Goal: Transaction & Acquisition: Subscribe to service/newsletter

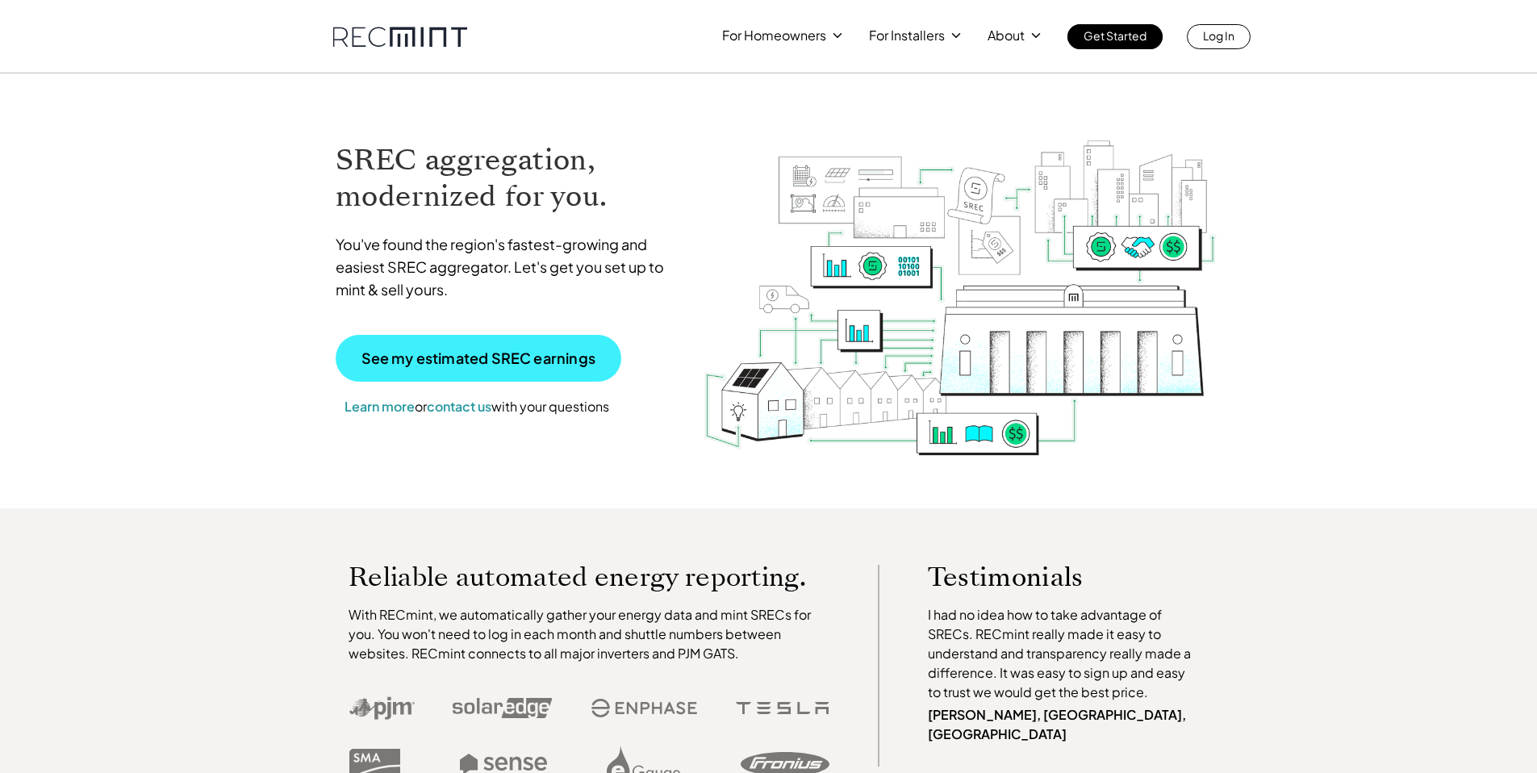
click at [511, 365] on p "See my estimated SREC earnings" at bounding box center [478, 358] width 234 height 15
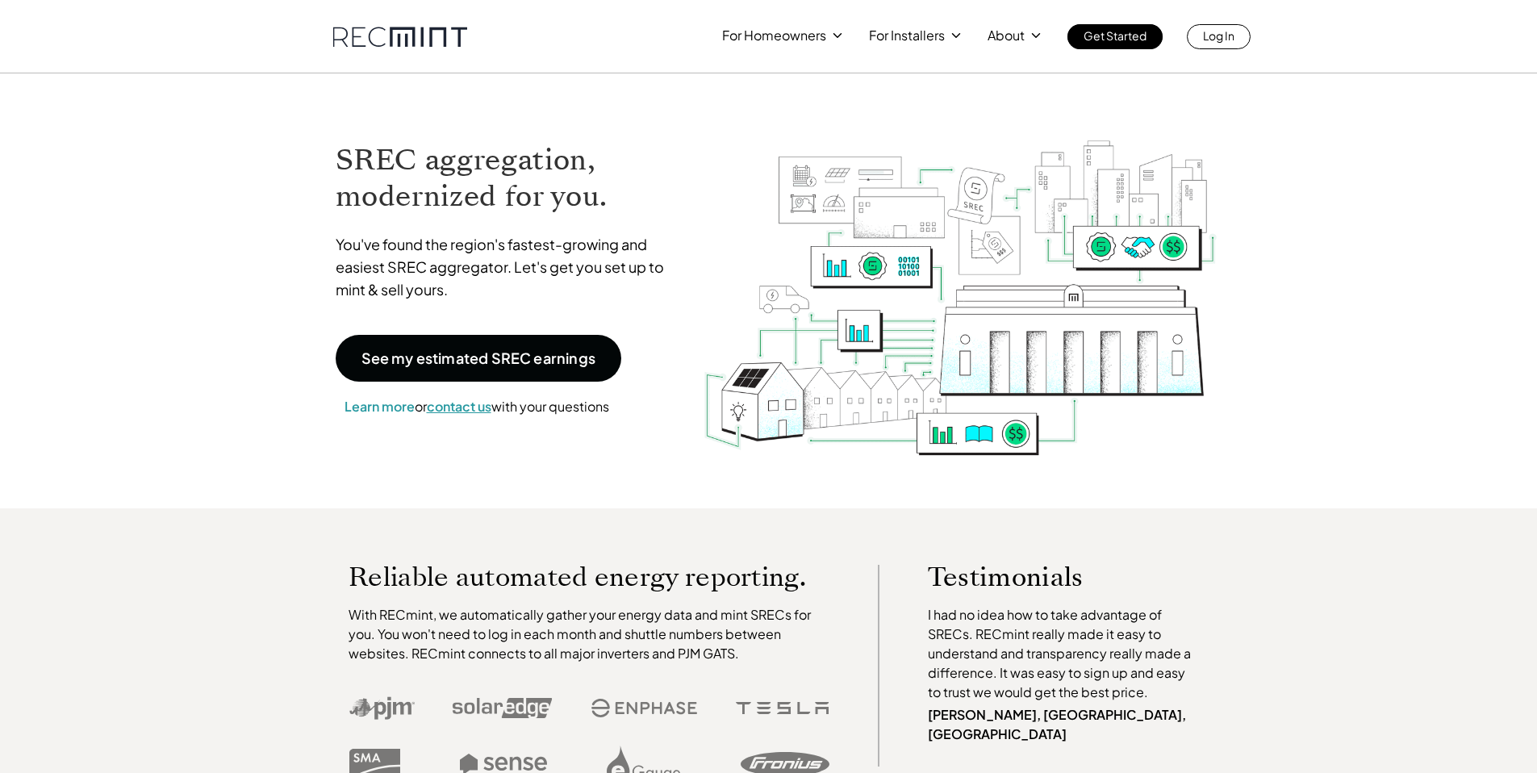
click at [473, 407] on span "contact us" at bounding box center [459, 406] width 65 height 17
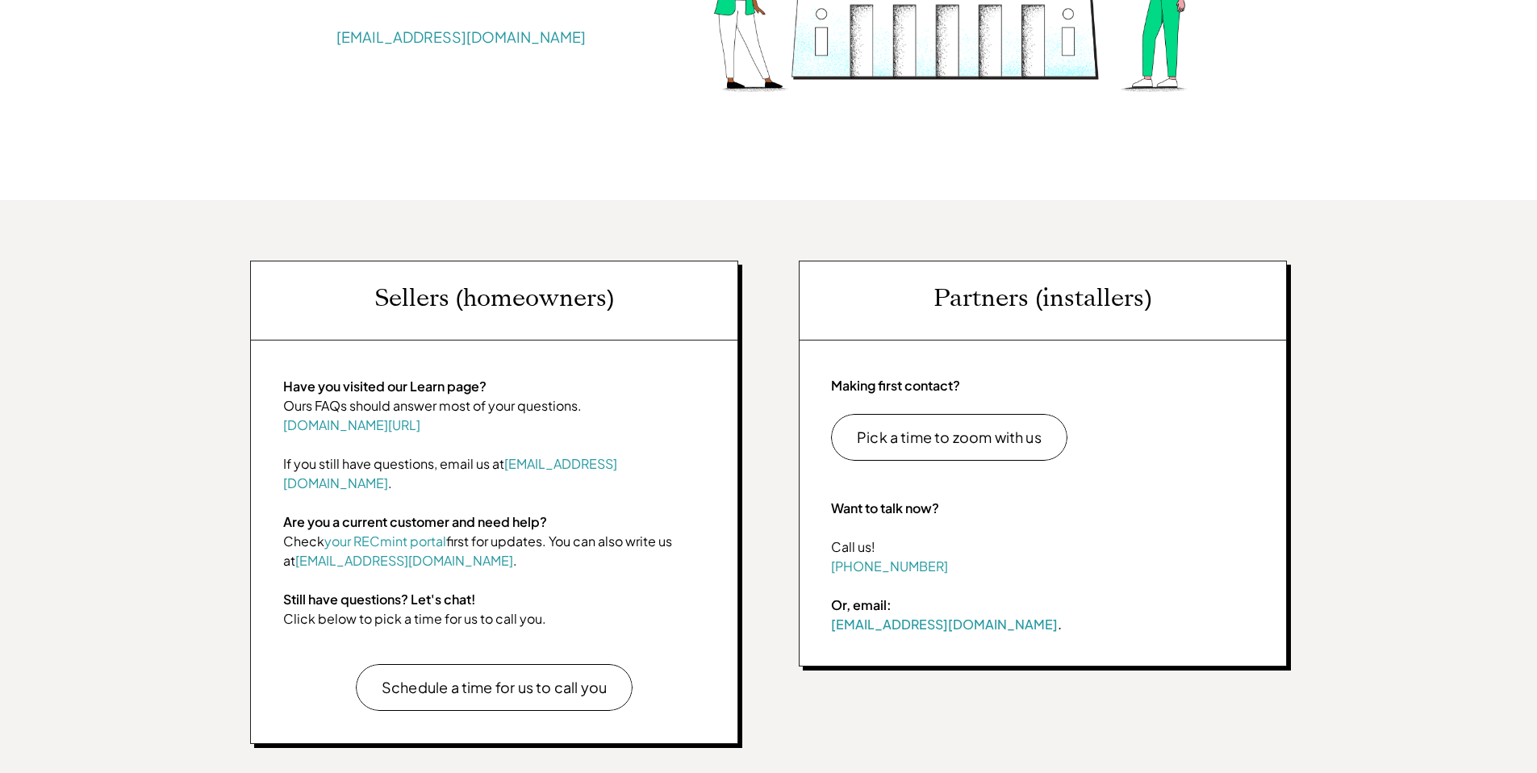
scroll to position [492, 0]
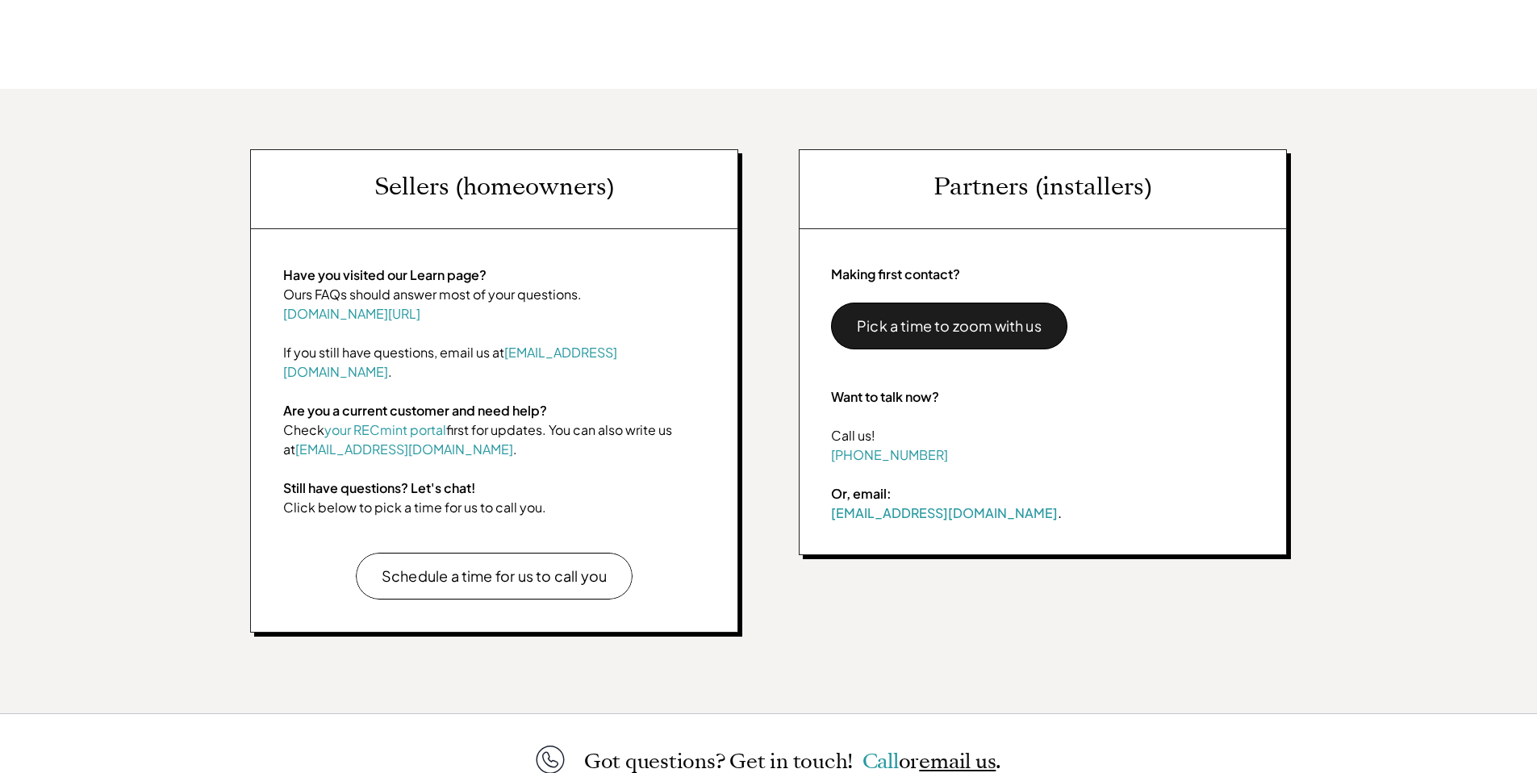
click at [961, 326] on p "Pick a time to zoom with us" at bounding box center [949, 326] width 185 height 15
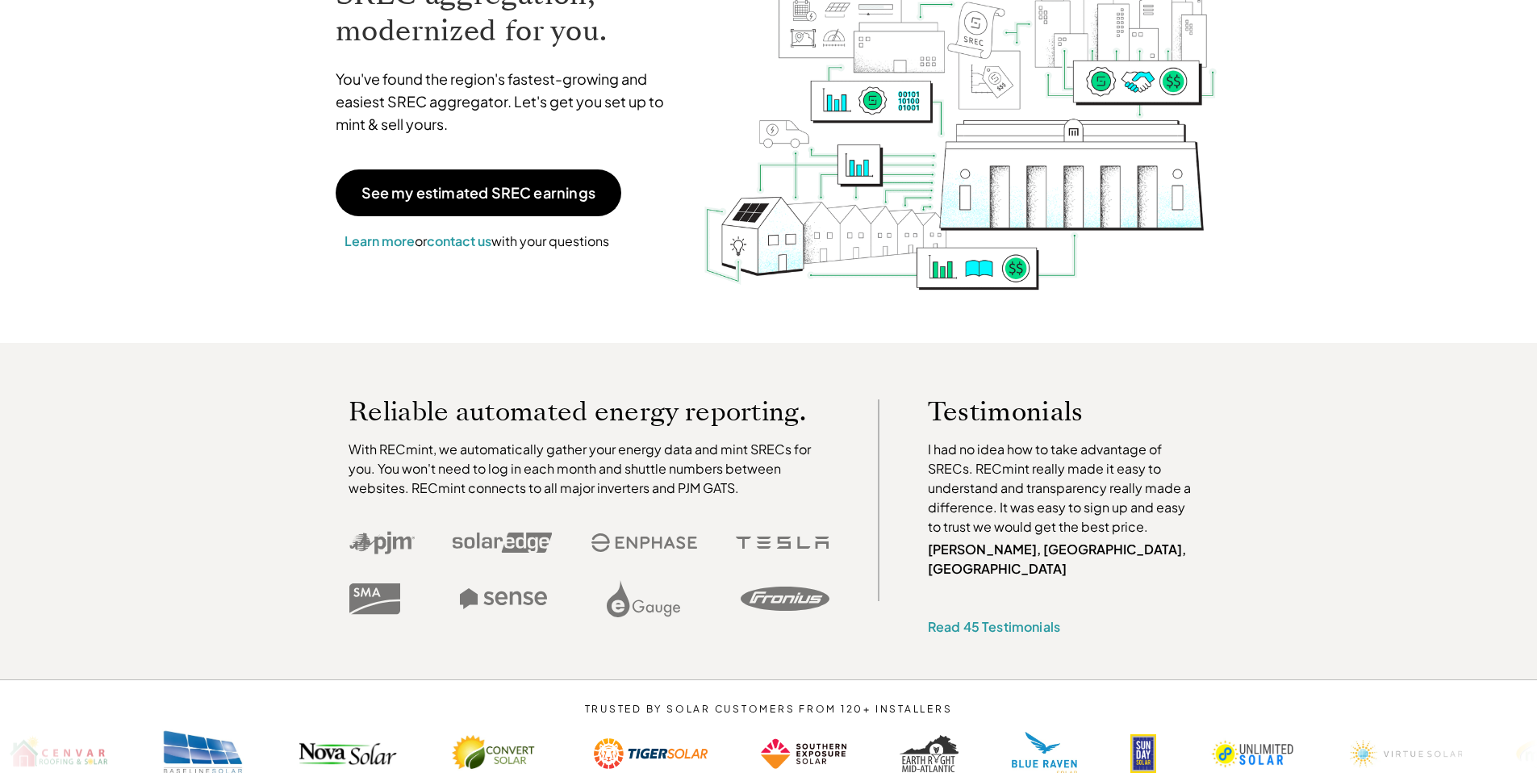
scroll to position [166, 0]
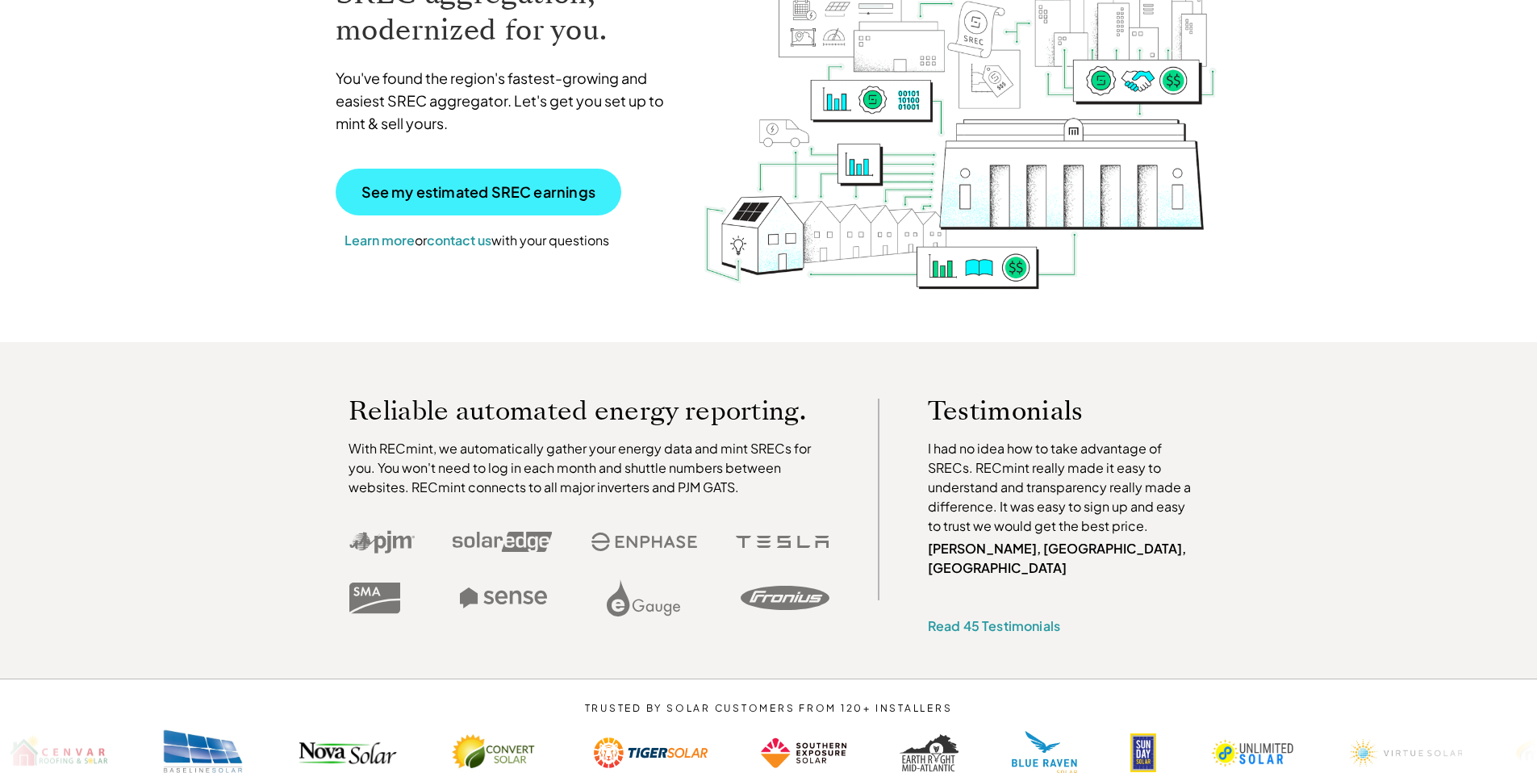
click at [499, 185] on p "See my estimated SREC earnings" at bounding box center [478, 192] width 234 height 15
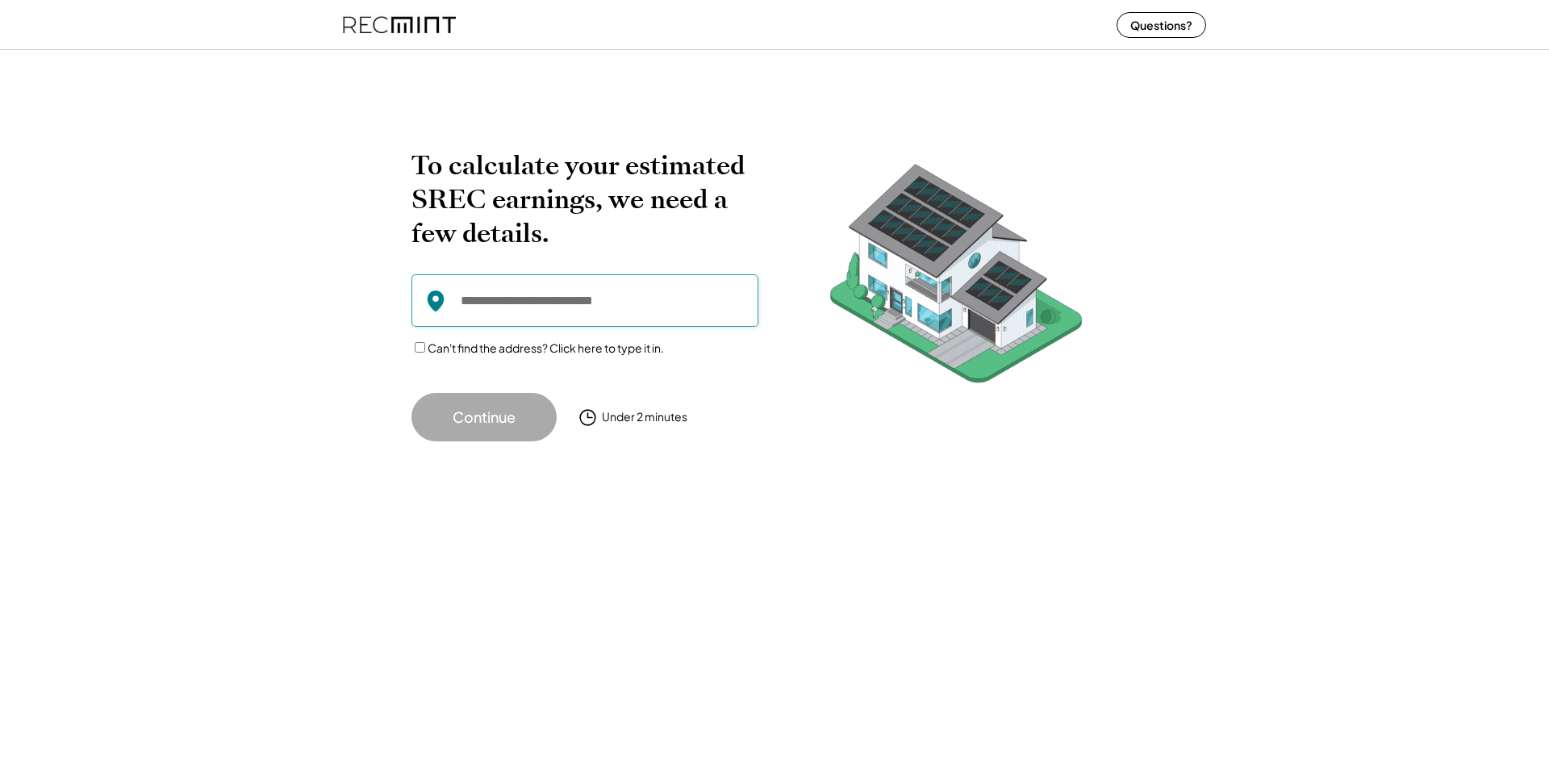
click at [623, 302] on input "input" at bounding box center [584, 300] width 347 height 52
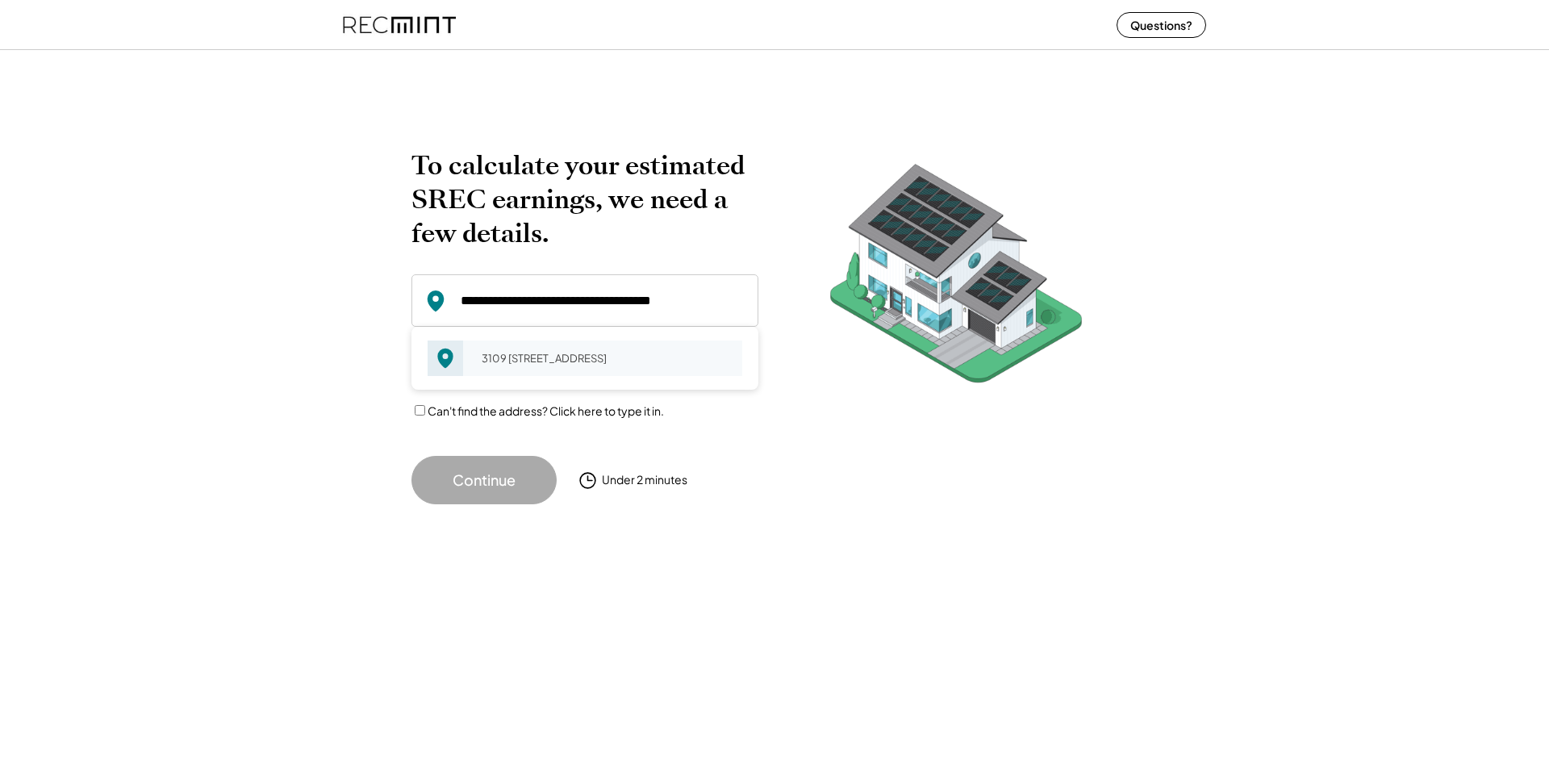
click at [557, 369] on div "3109 [STREET_ADDRESS]" at bounding box center [606, 358] width 271 height 23
type input "**********"
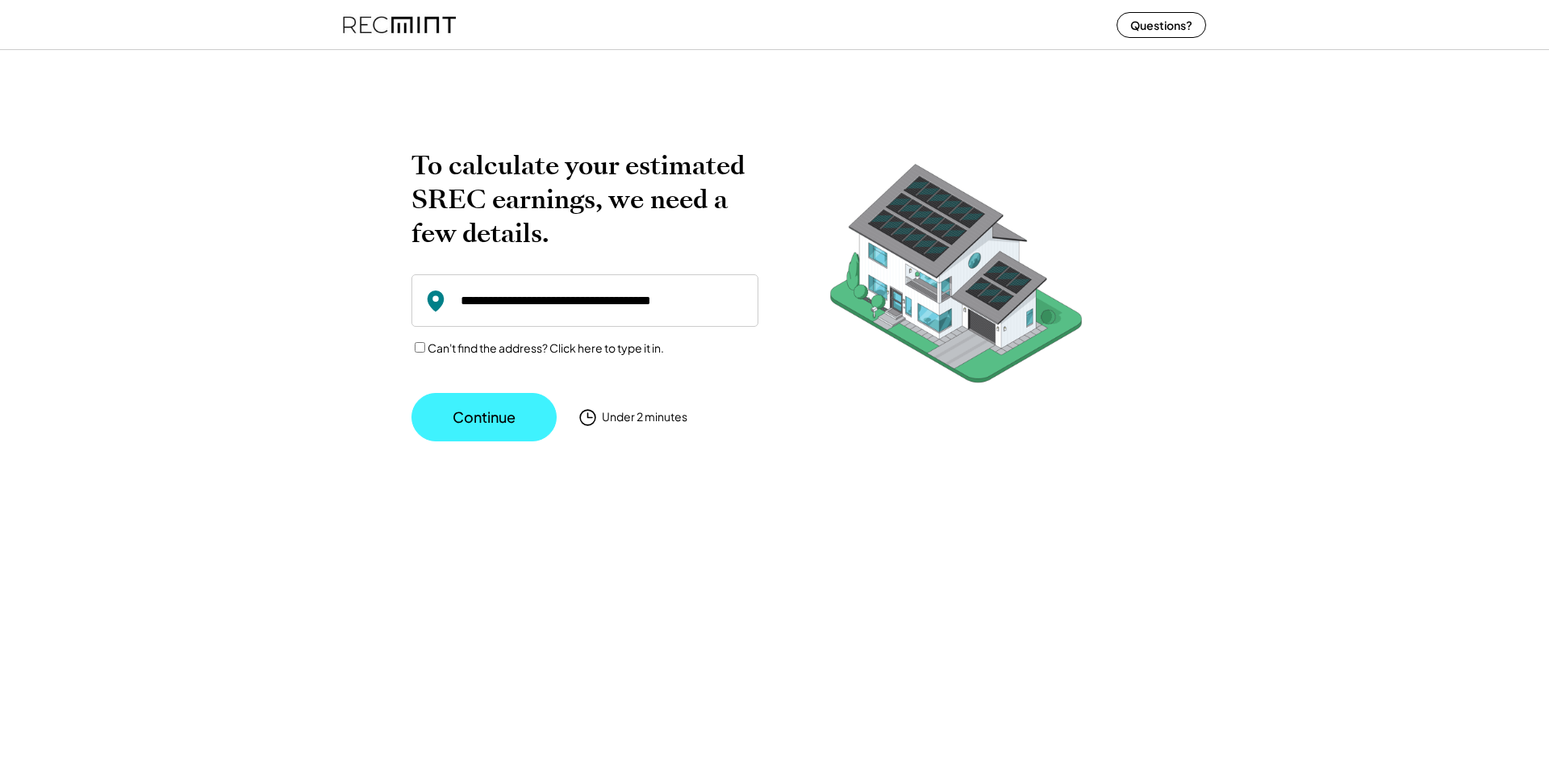
click at [486, 410] on button "Continue" at bounding box center [483, 417] width 145 height 48
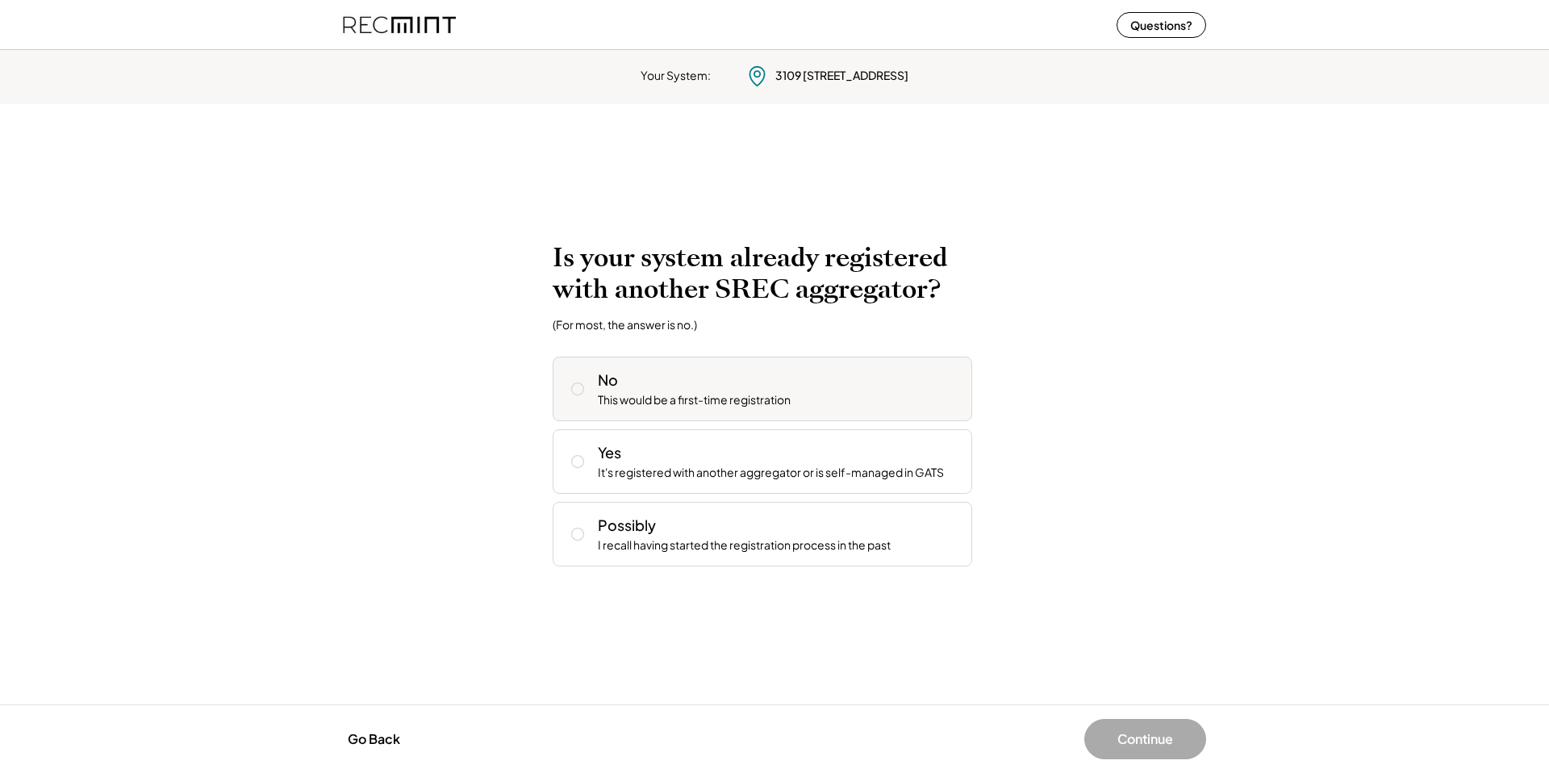
click at [764, 381] on div "No This would be a first-time registration" at bounding box center [778, 388] width 361 height 39
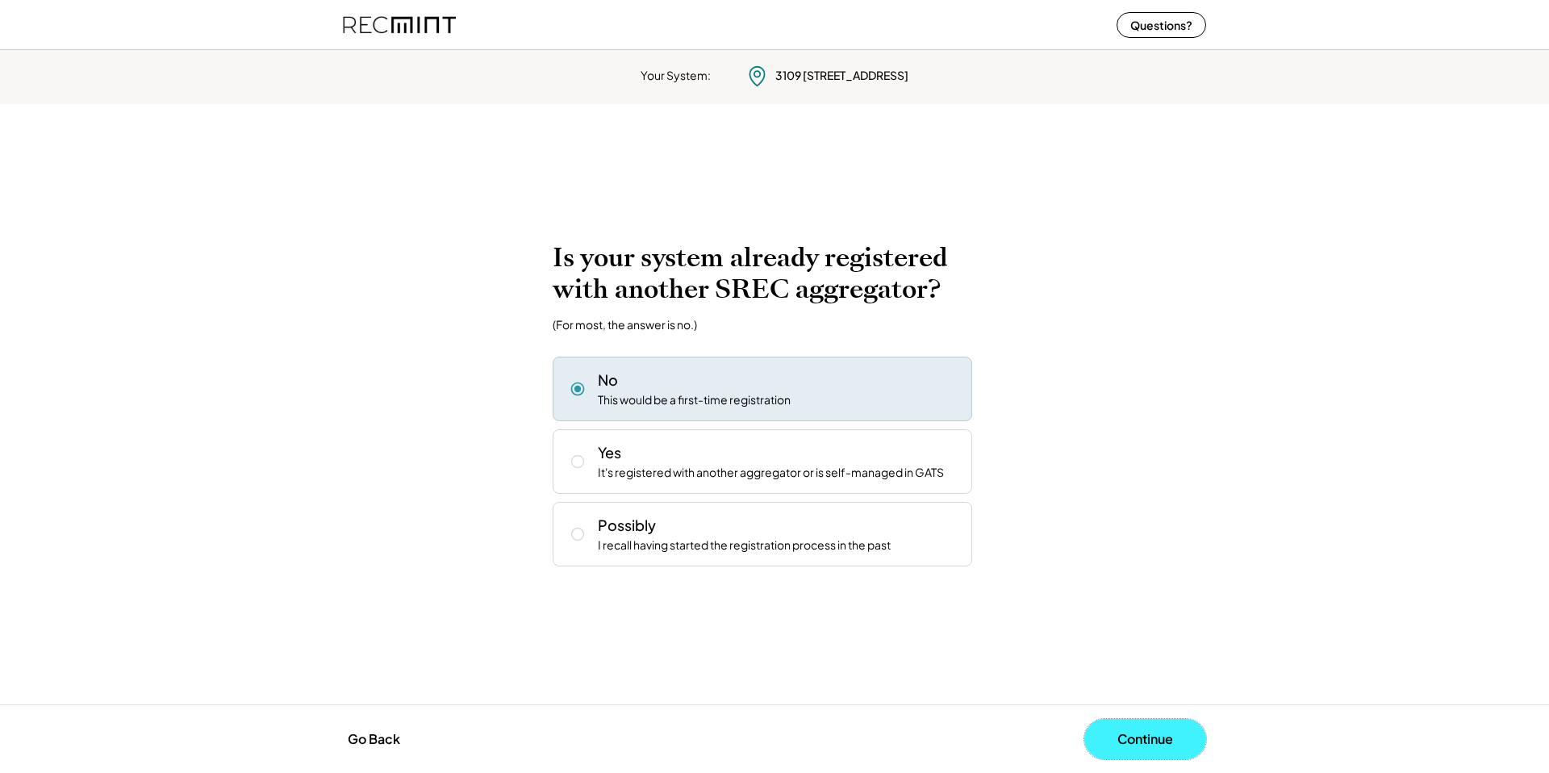
click at [1136, 734] on button "Continue" at bounding box center [1145, 739] width 122 height 40
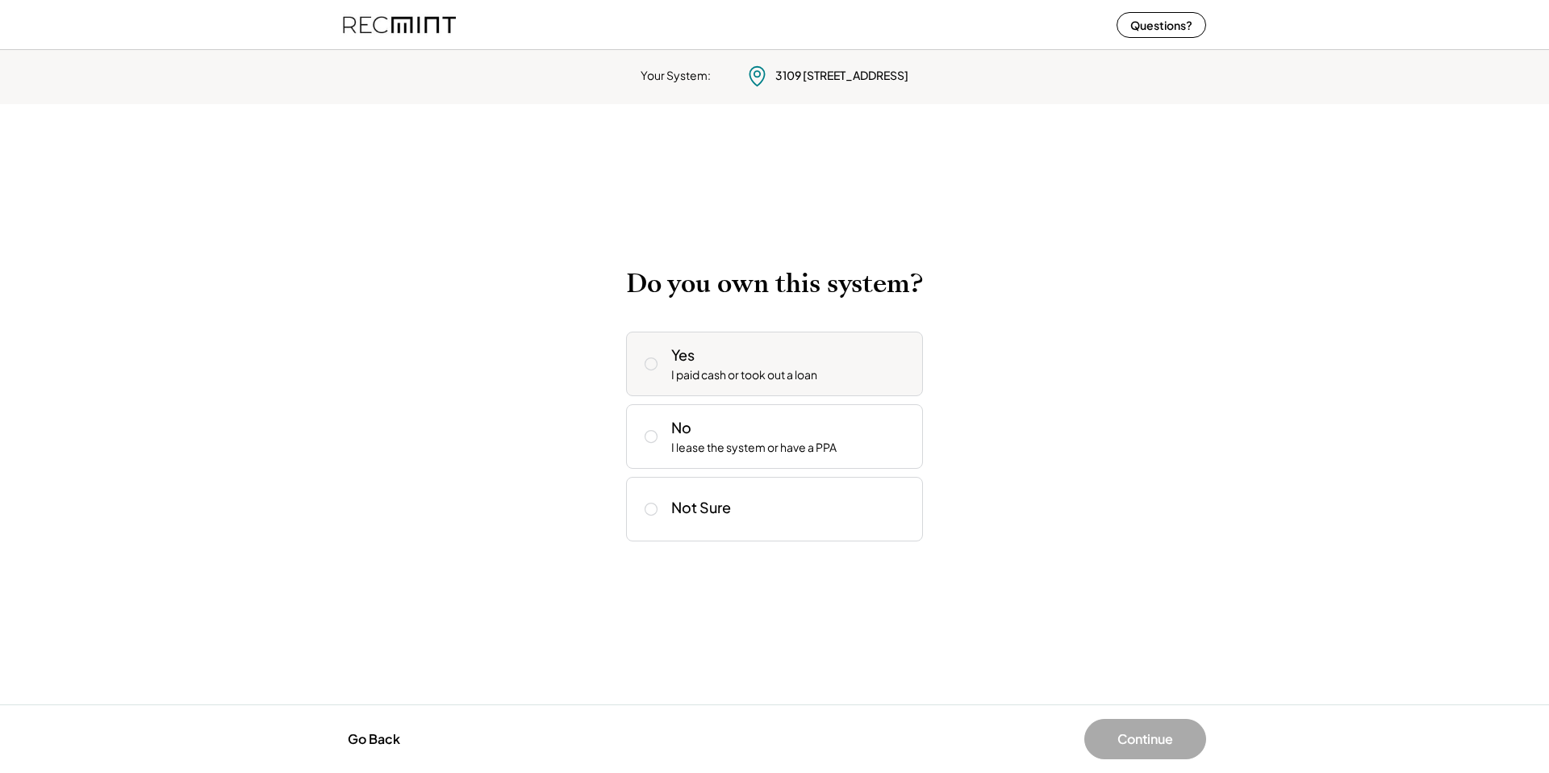
click at [777, 351] on div "Yes I paid cash or took out a loan" at bounding box center [790, 363] width 239 height 39
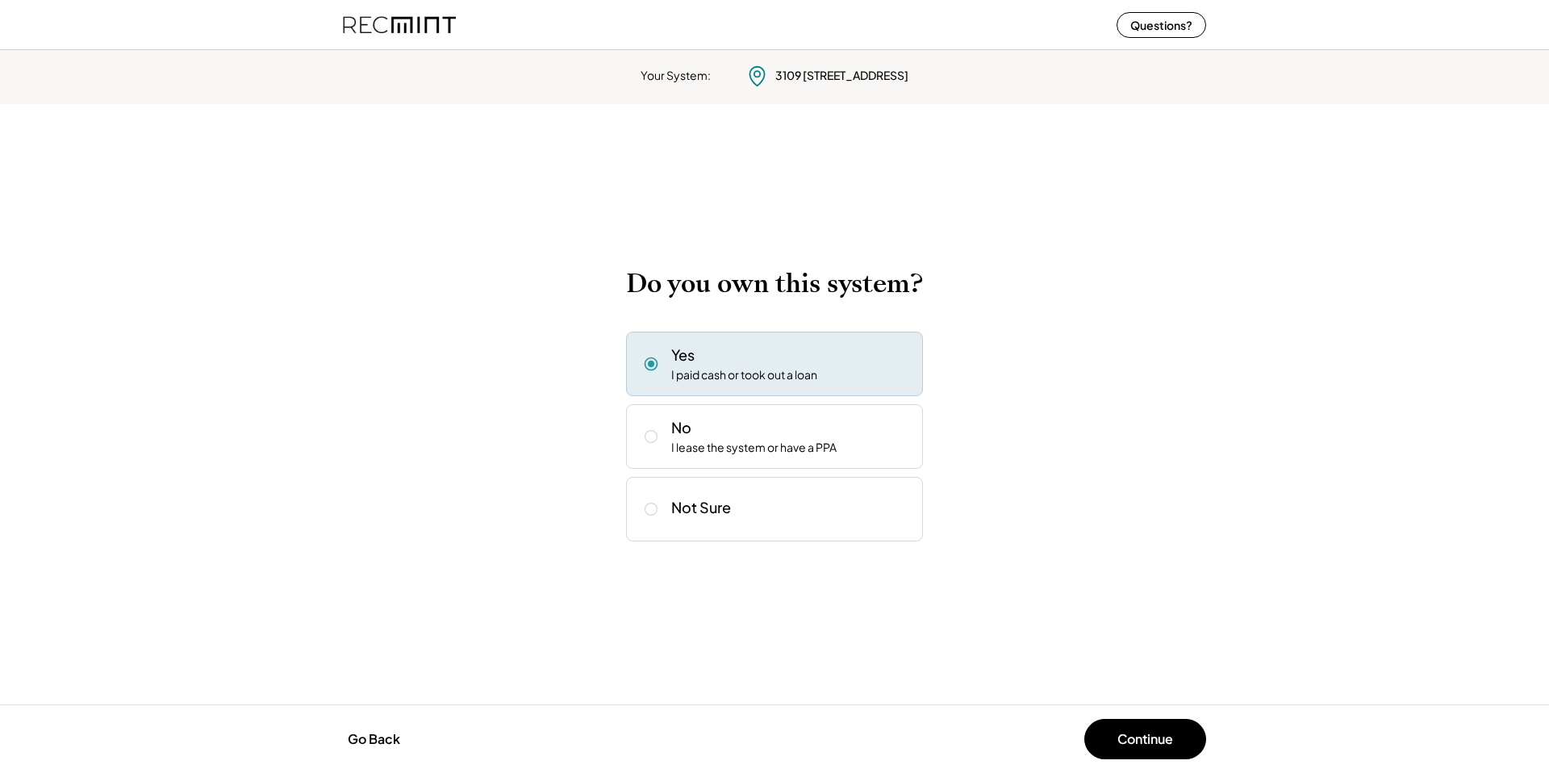
click at [1127, 736] on button "Continue" at bounding box center [1145, 739] width 122 height 40
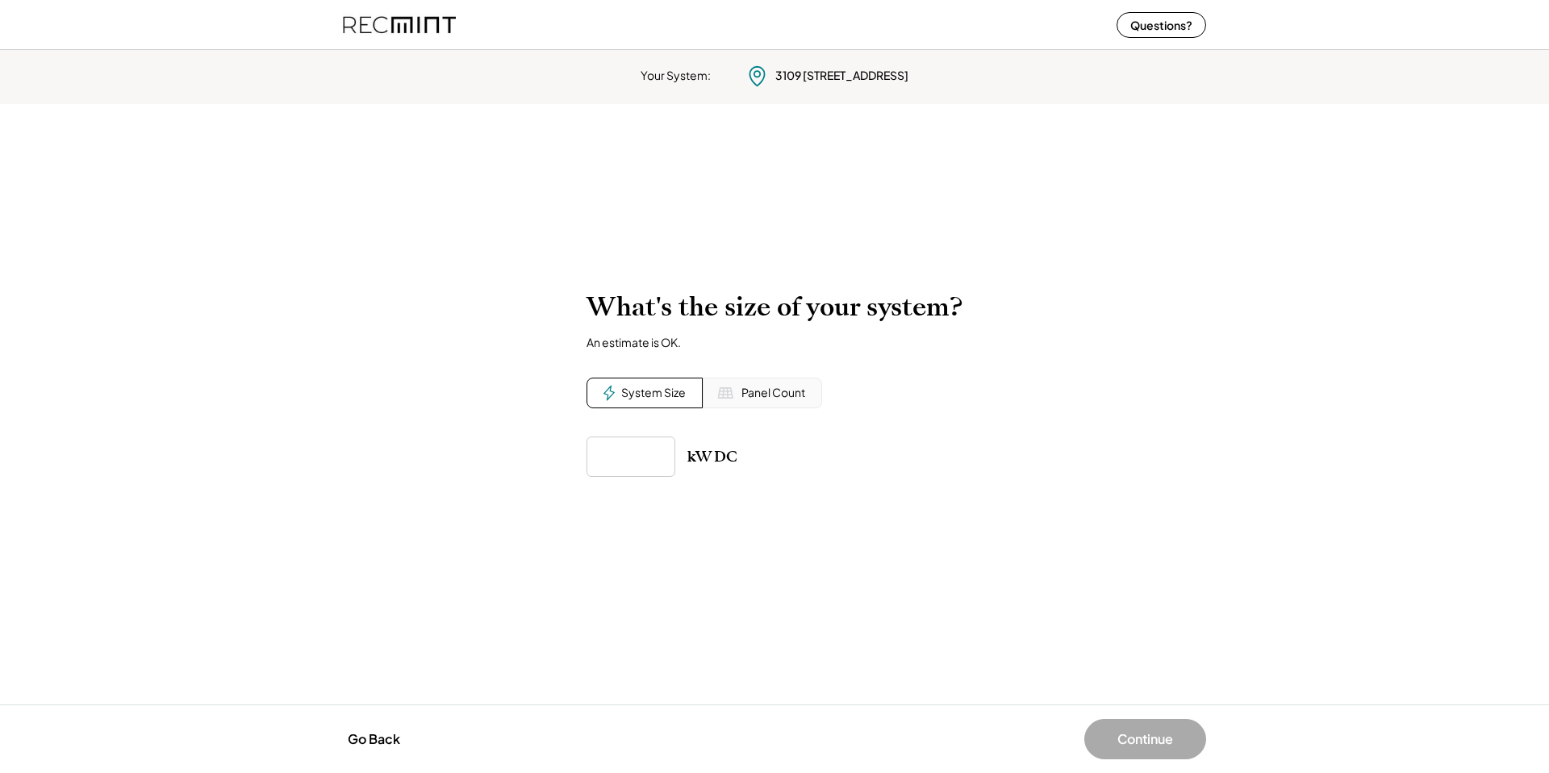
click at [601, 451] on input "input" at bounding box center [630, 456] width 89 height 40
click at [627, 452] on input "input" at bounding box center [630, 456] width 89 height 40
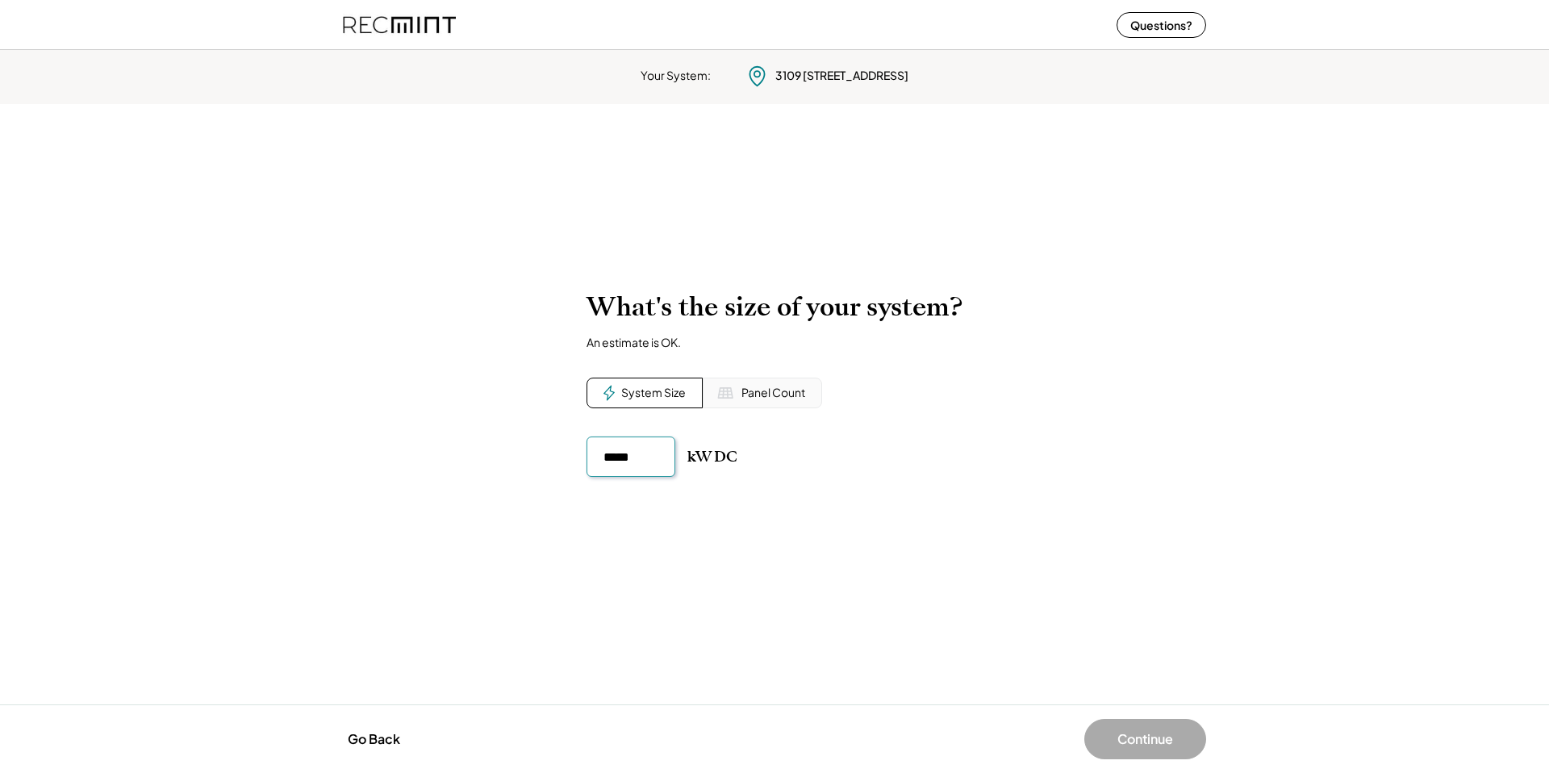
type input "*****"
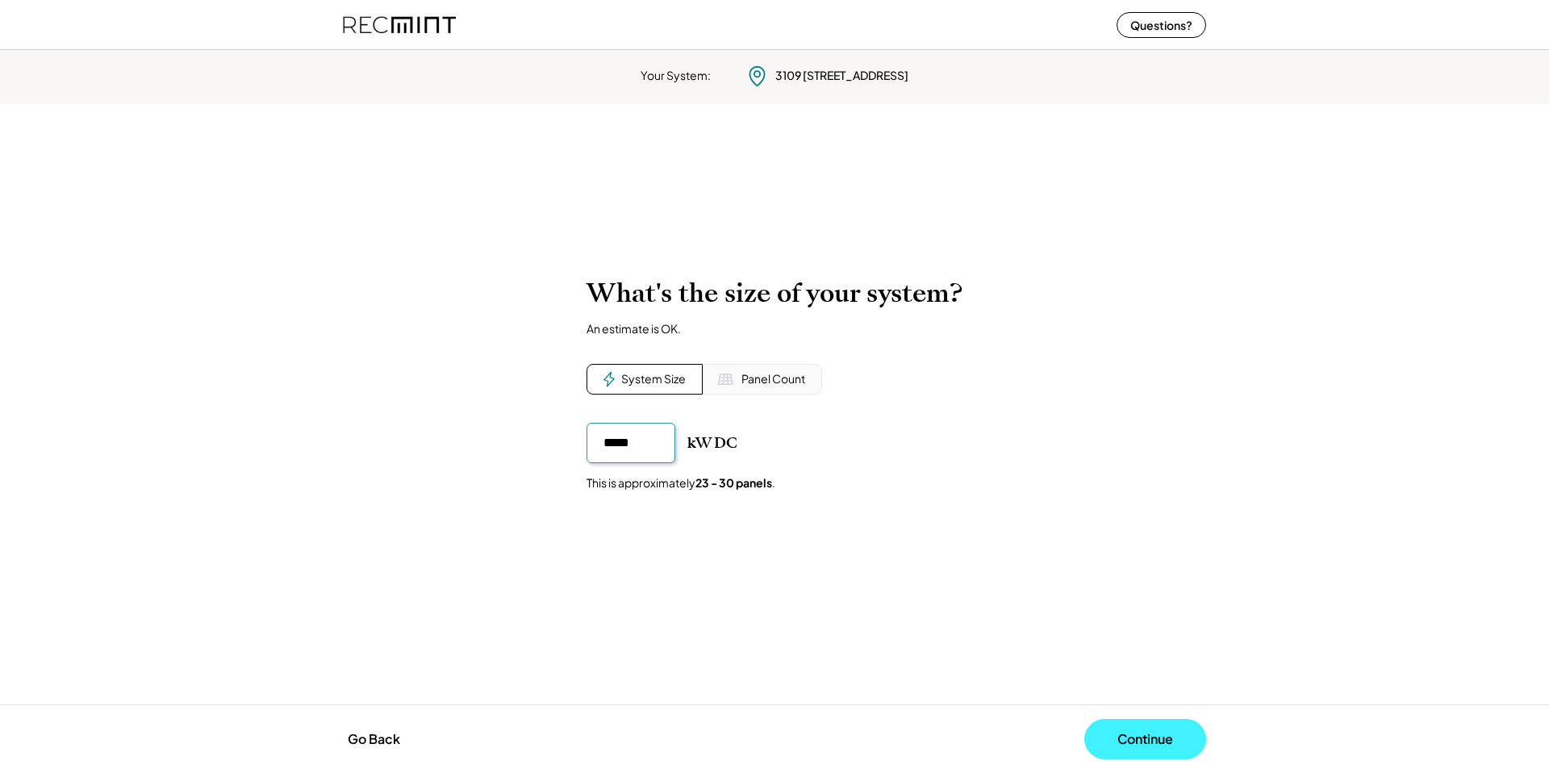
click at [1153, 738] on button "Continue" at bounding box center [1145, 739] width 122 height 40
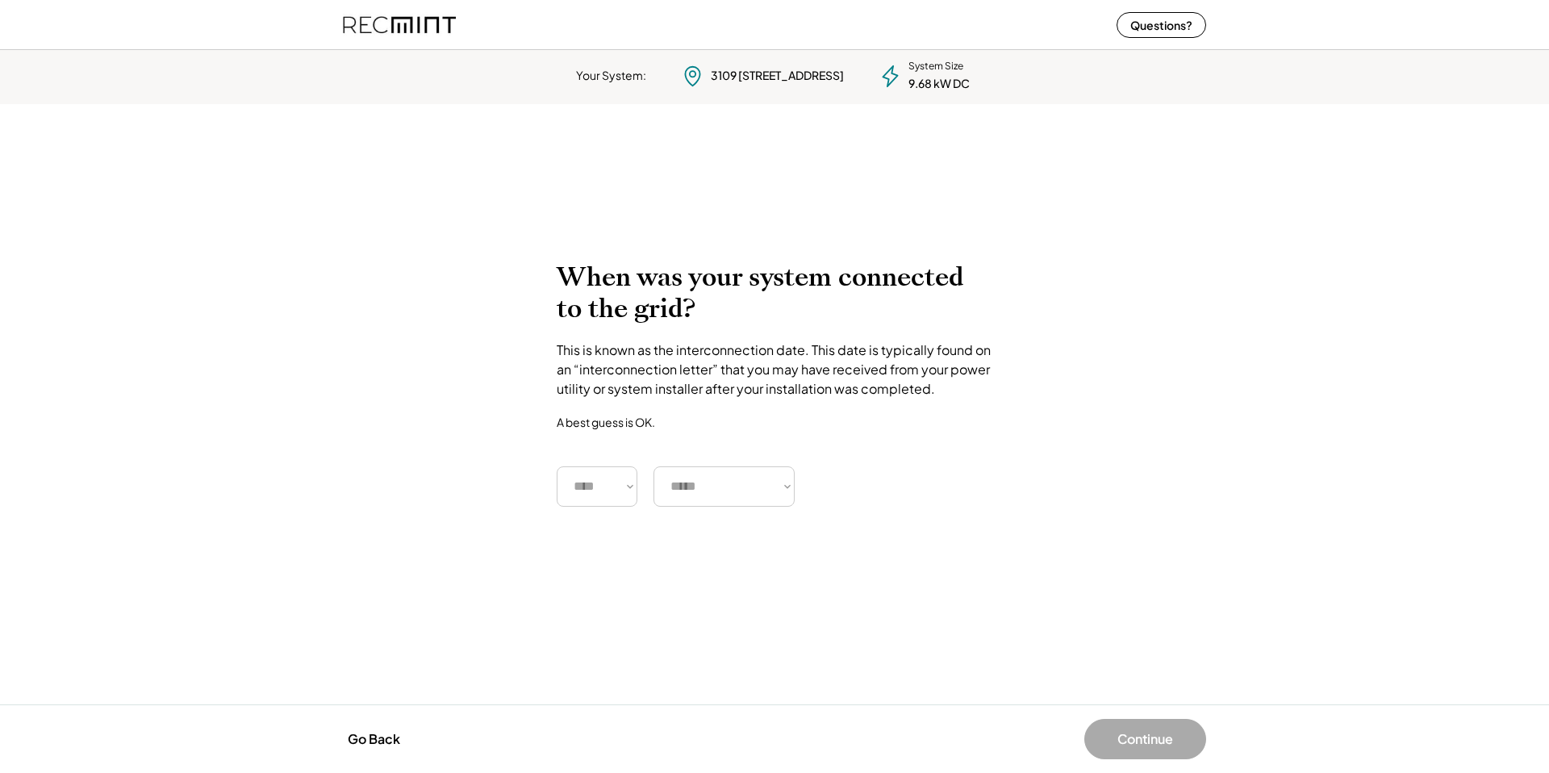
click at [611, 497] on select "**** **** **** **** **** **** **** **** **** **** **** **** **** **** ****" at bounding box center [597, 486] width 81 height 40
select select "****"
click at [557, 466] on select "**** **** **** **** **** **** **** **** **** **** **** **** **** **** ****" at bounding box center [597, 486] width 81 height 40
drag, startPoint x: 611, startPoint y: 497, endPoint x: 720, endPoint y: 487, distance: 110.1
click at [720, 487] on select "***** ******* ******** ***** ***** *** **** **** ****** ********* ******* *****…" at bounding box center [723, 486] width 141 height 40
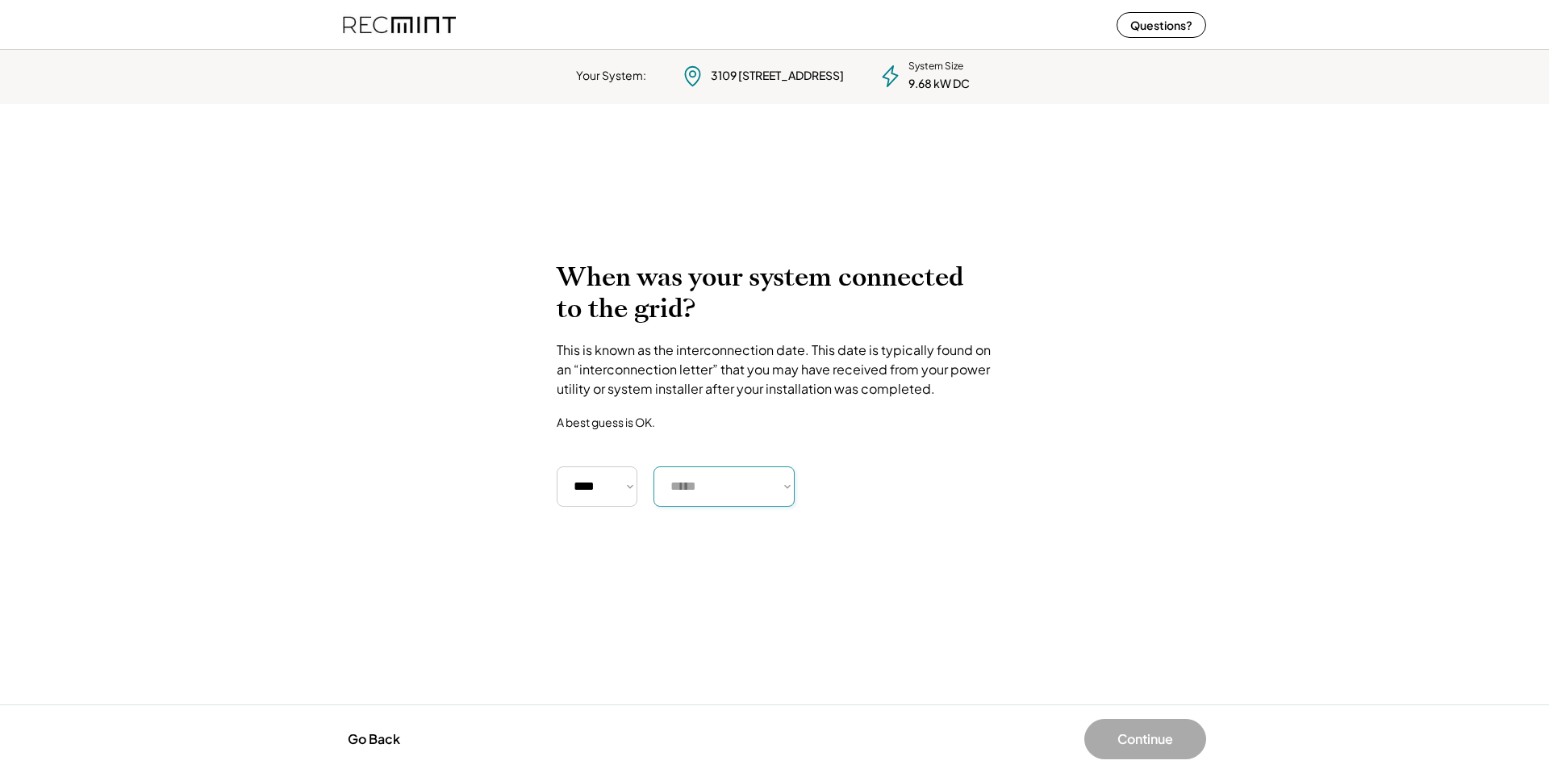
select select "********"
click at [653, 466] on select "***** ******* ******** ***** ***** *** **** **** ****** ********* ******* *****…" at bounding box center [723, 486] width 141 height 40
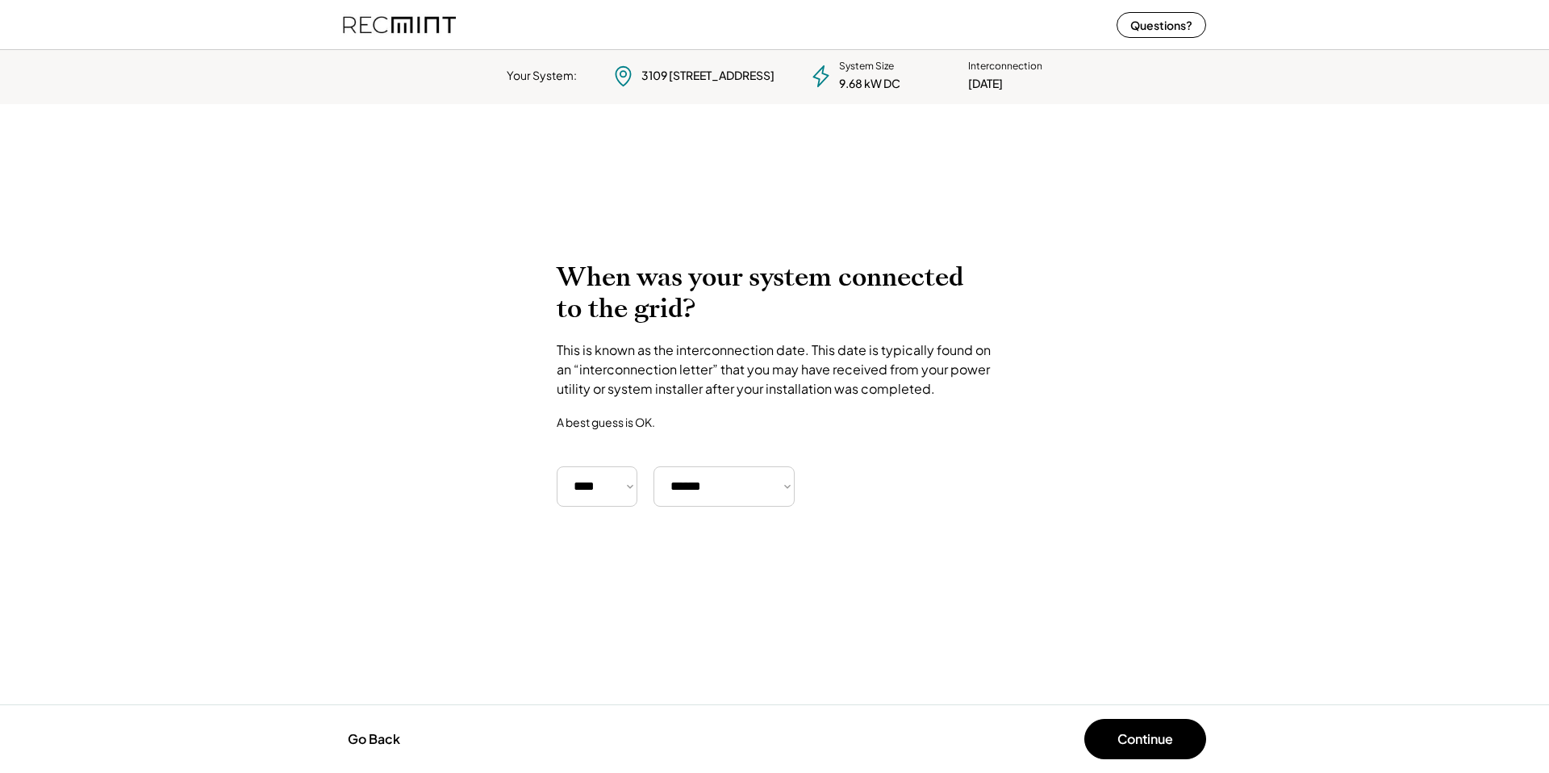
drag, startPoint x: 852, startPoint y: 669, endPoint x: 834, endPoint y: 670, distance: 17.8
click at [851, 670] on div "Your System: 3109 1/2 E Broad St Richmond, VA 23223 System Size 9.68 kW DC Inte…" at bounding box center [774, 408] width 1549 height 729
click at [1162, 725] on button "Continue" at bounding box center [1145, 739] width 122 height 40
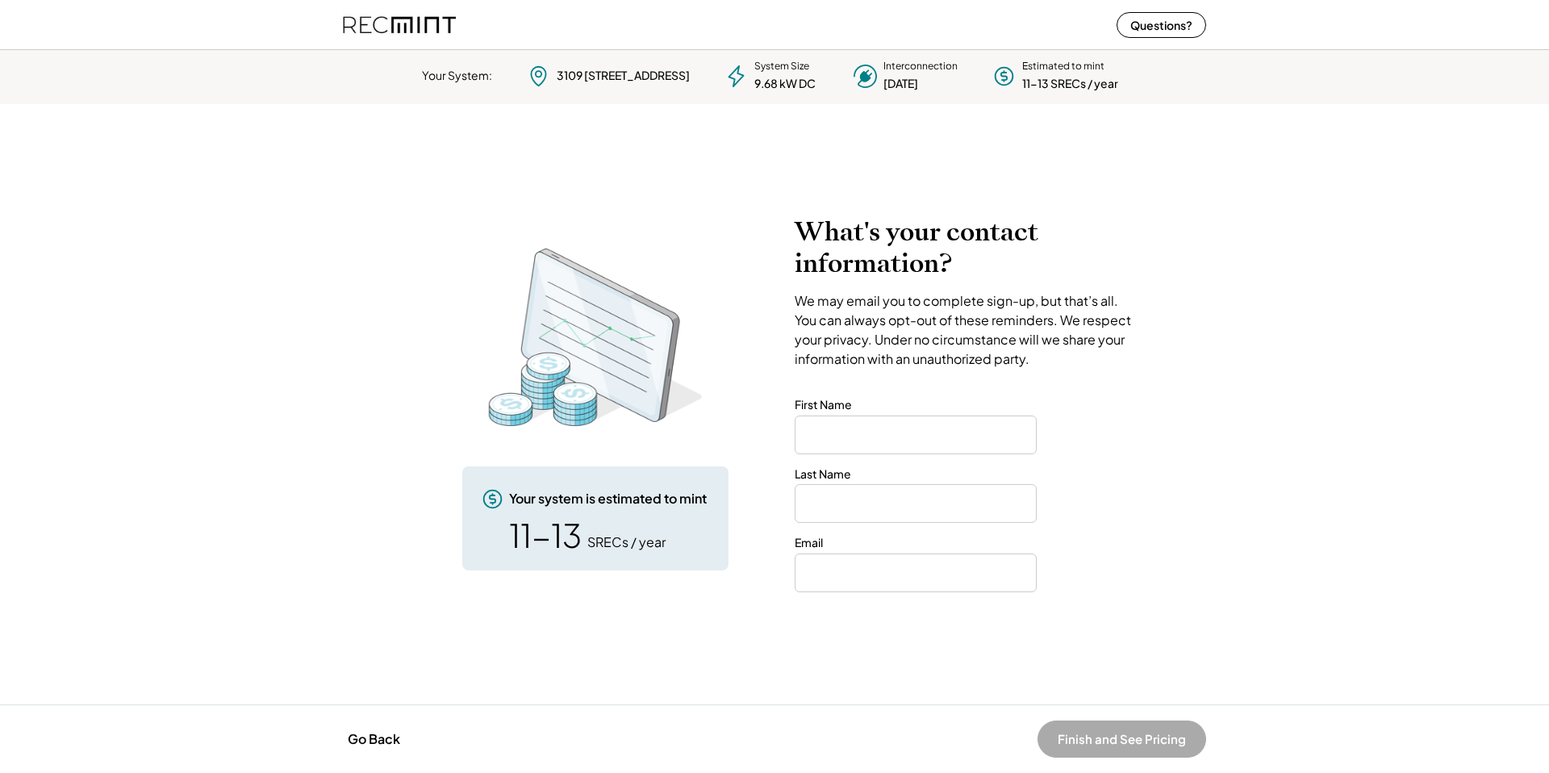
click at [840, 425] on input "input" at bounding box center [915, 434] width 242 height 39
type input "*****"
type input "*******"
type input "**********"
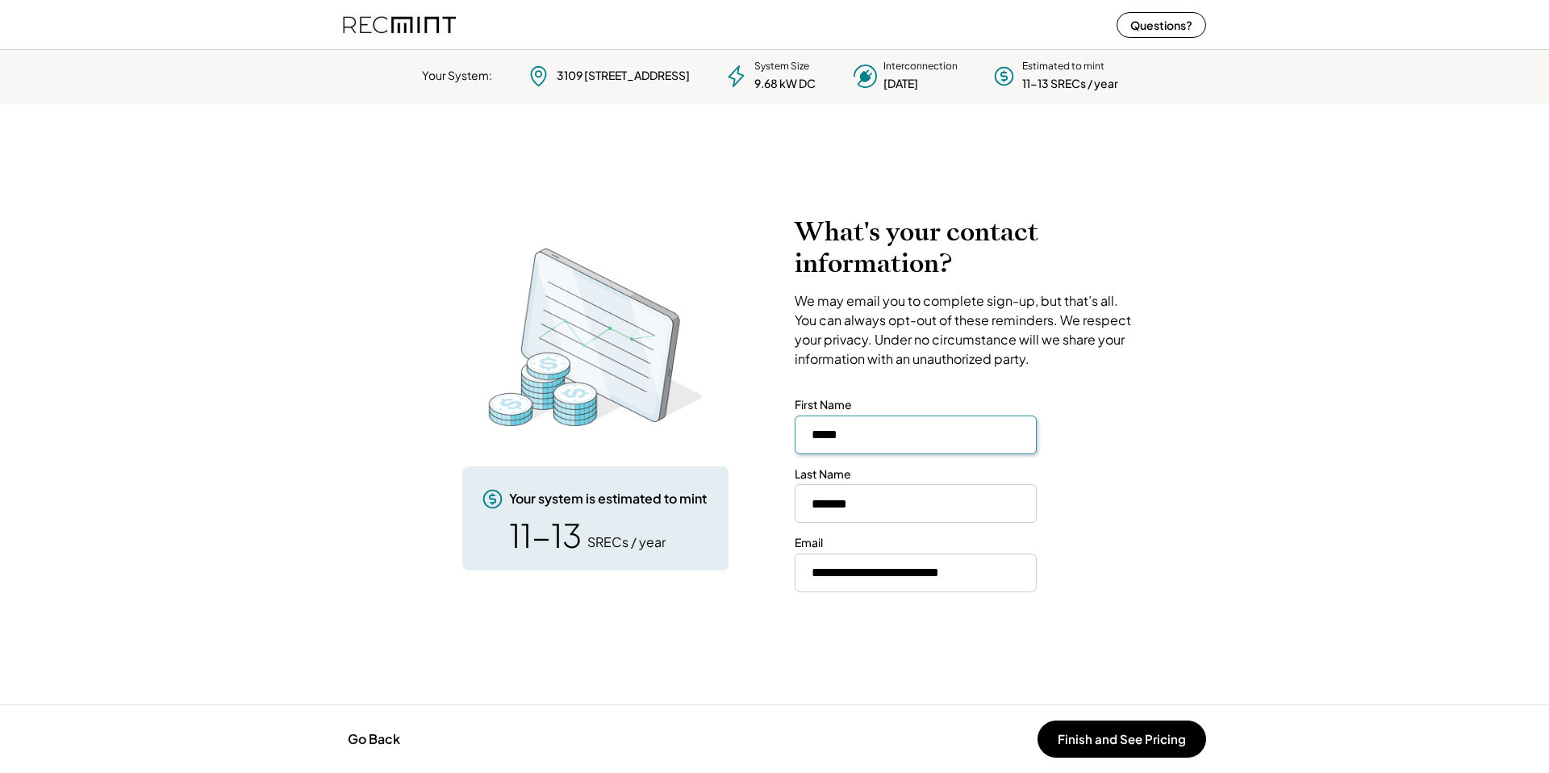
drag, startPoint x: 1193, startPoint y: 548, endPoint x: 1186, endPoint y: 554, distance: 9.2
click at [1193, 548] on div "To calculate your estimated SREC earnings, we need a few details. 3109 1/2 E Br…" at bounding box center [774, 404] width 1549 height 408
drag, startPoint x: 1143, startPoint y: 723, endPoint x: 1146, endPoint y: 739, distance: 16.5
click at [1143, 723] on button "Finish and See Pricing" at bounding box center [1121, 738] width 169 height 37
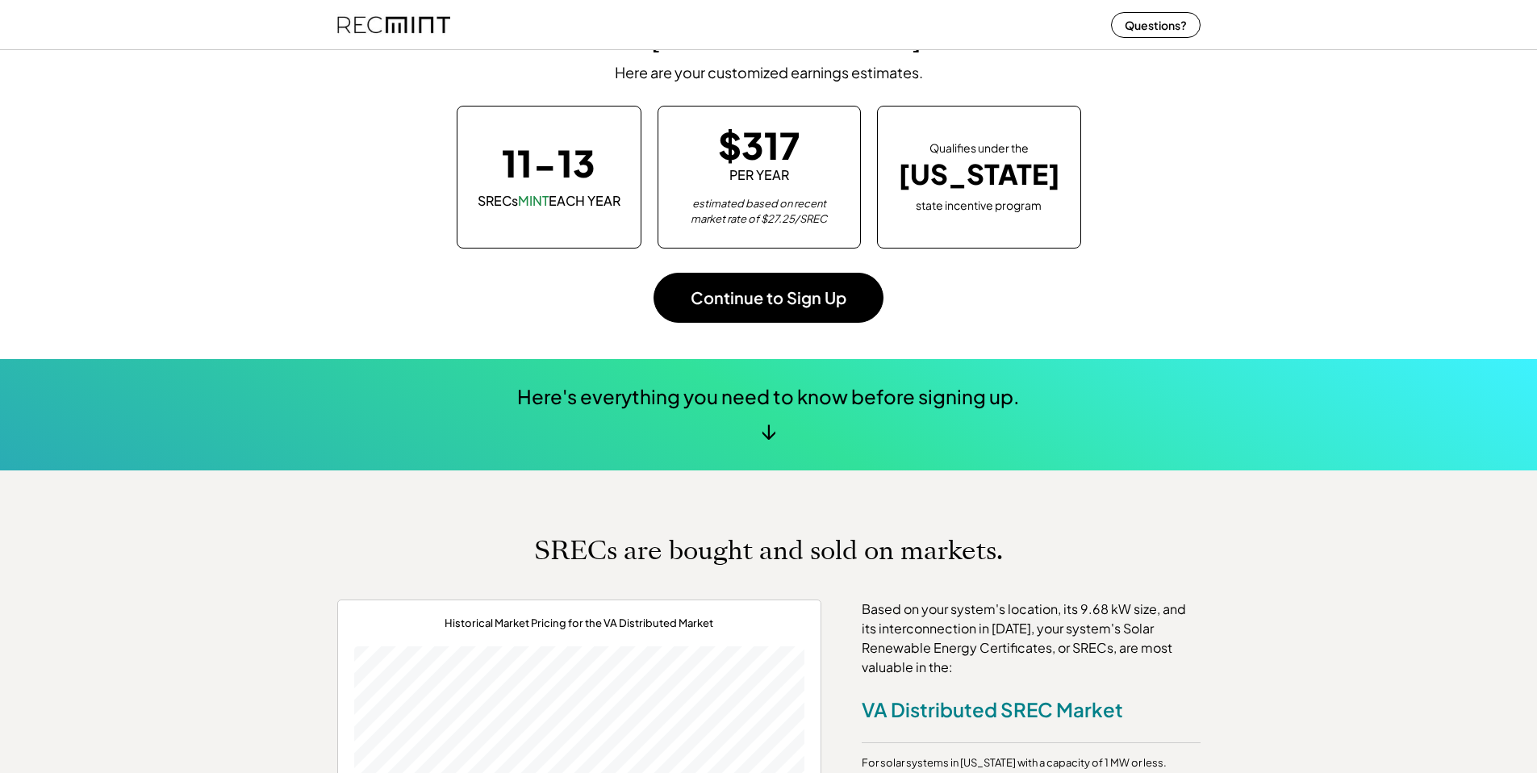
scroll to position [432, 0]
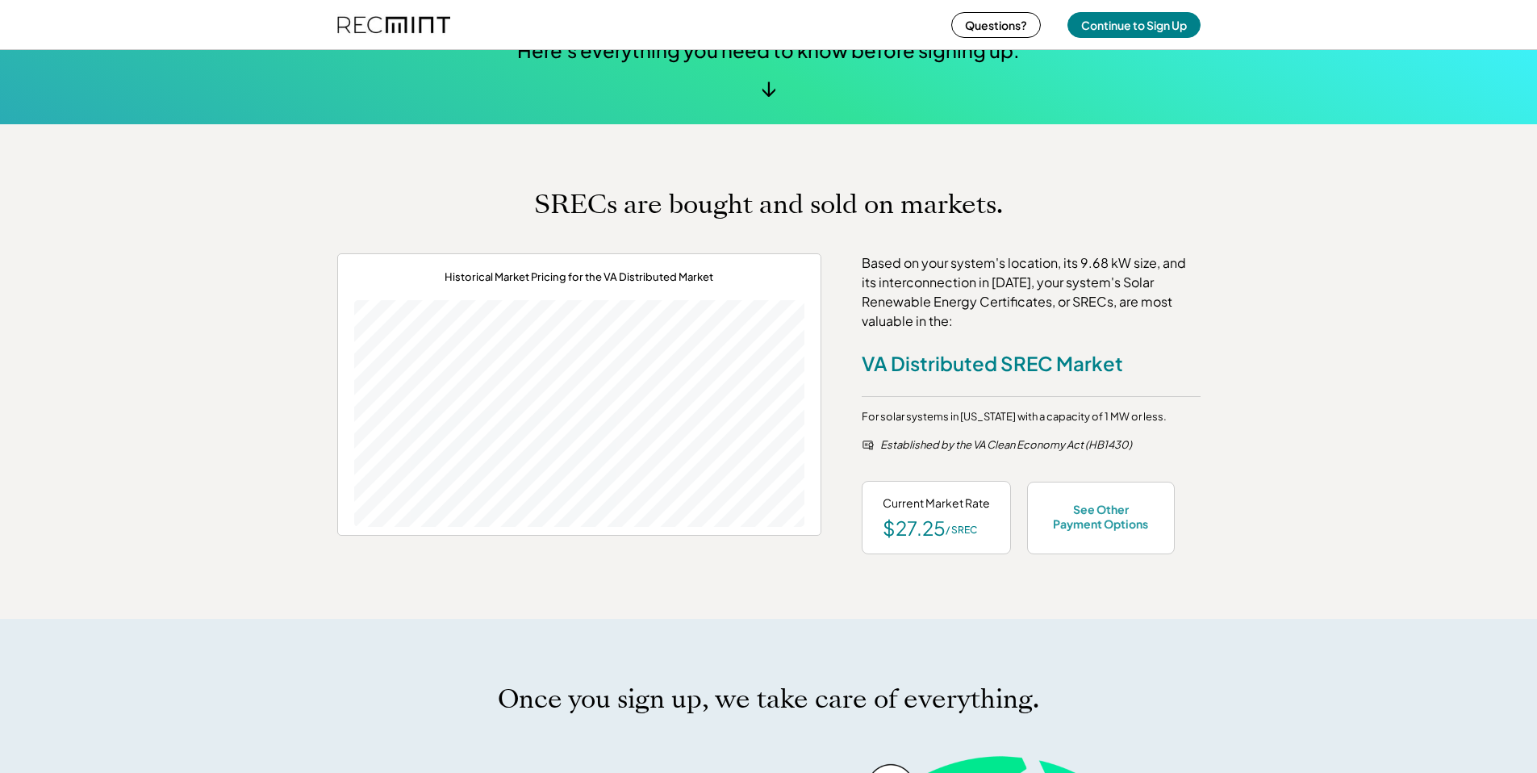
click at [1115, 513] on div "See Other Payment Options" at bounding box center [1101, 516] width 106 height 29
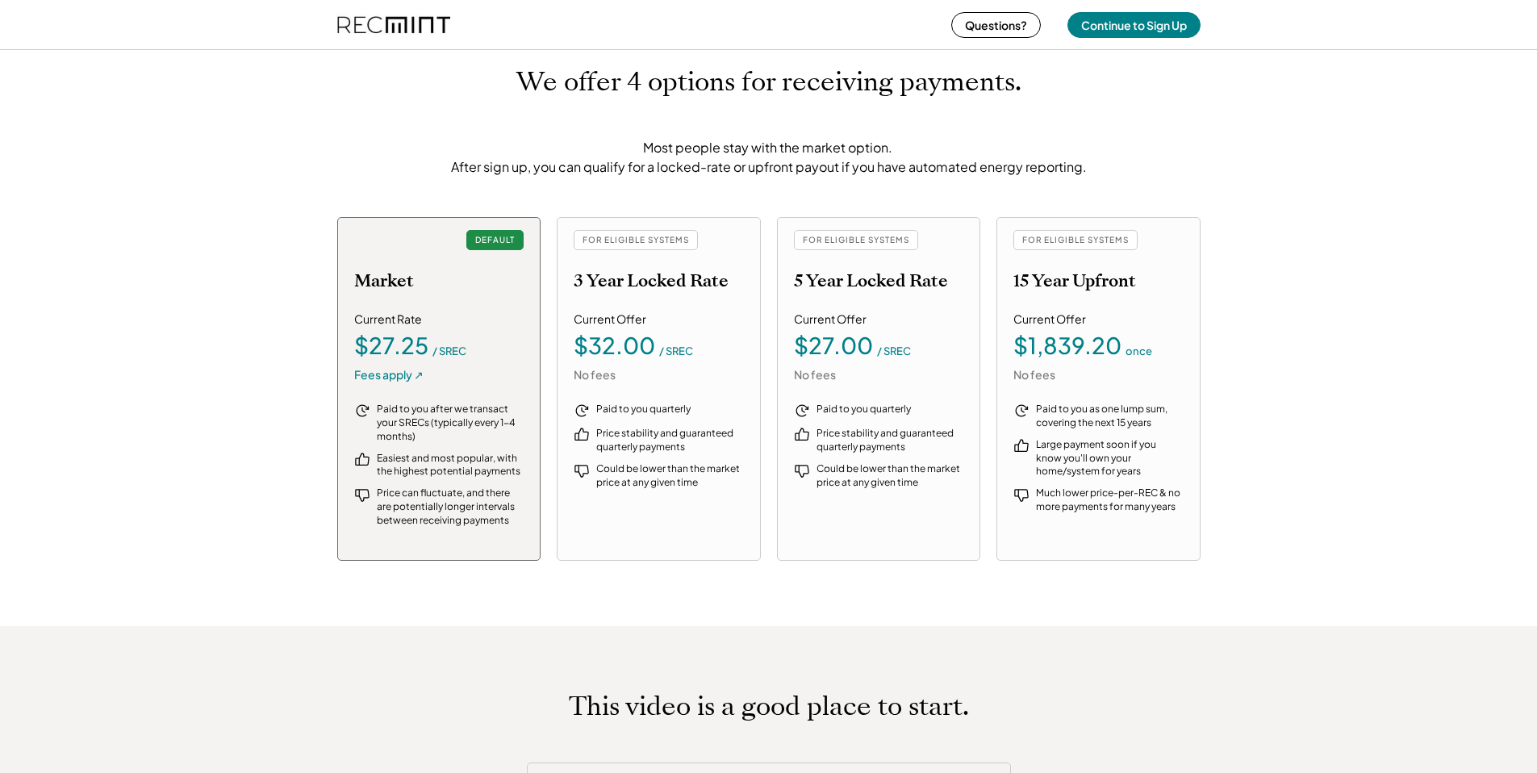
scroll to position [1639, 0]
click at [635, 239] on div "FOR ELIGIBLE SYSTEMS" at bounding box center [635, 238] width 124 height 20
drag, startPoint x: 720, startPoint y: 403, endPoint x: 669, endPoint y: 443, distance: 64.4
click at [720, 403] on div "Paid to you quarterly" at bounding box center [670, 408] width 148 height 14
click at [657, 457] on div "Paid to you quarterly Price stability and guaranteed quarterly payments Could b…" at bounding box center [658, 469] width 170 height 137
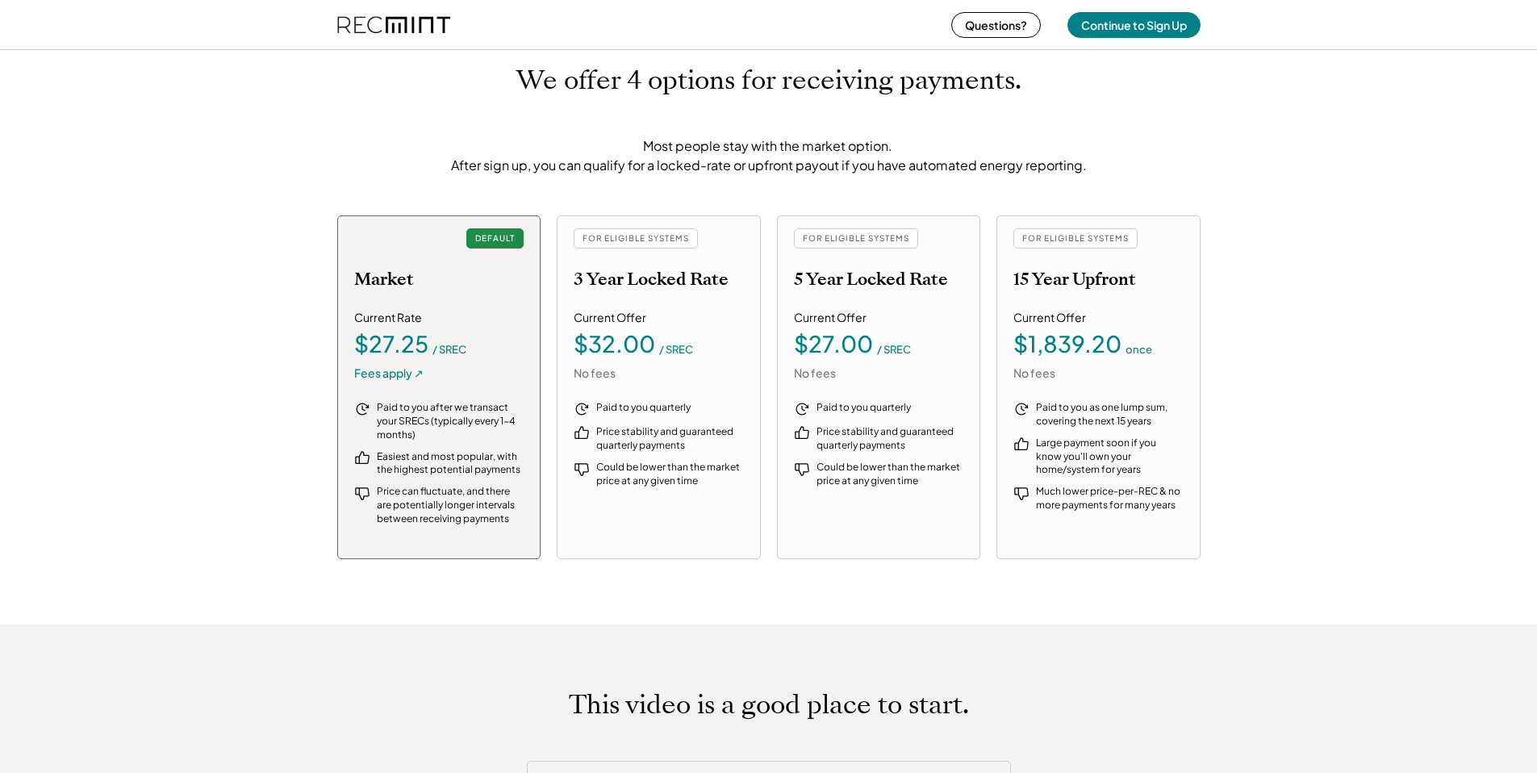
drag, startPoint x: 653, startPoint y: 472, endPoint x: 645, endPoint y: 482, distance: 12.1
click at [652, 473] on div "Could be lower than the market price at any given time" at bounding box center [670, 474] width 148 height 27
click at [364, 376] on div "Fees apply ↗" at bounding box center [388, 373] width 69 height 16
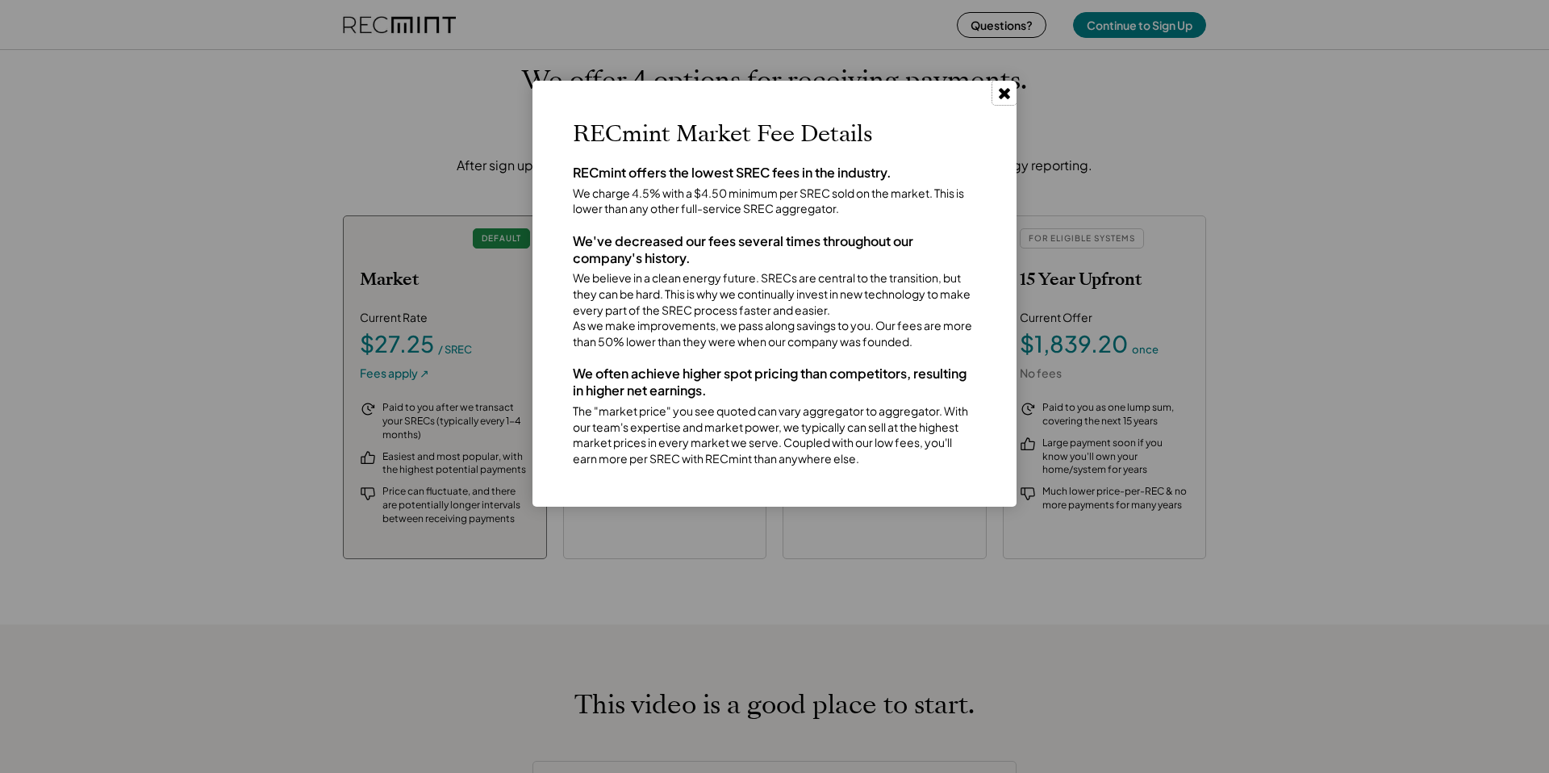
click at [1002, 96] on use at bounding box center [1004, 93] width 11 height 11
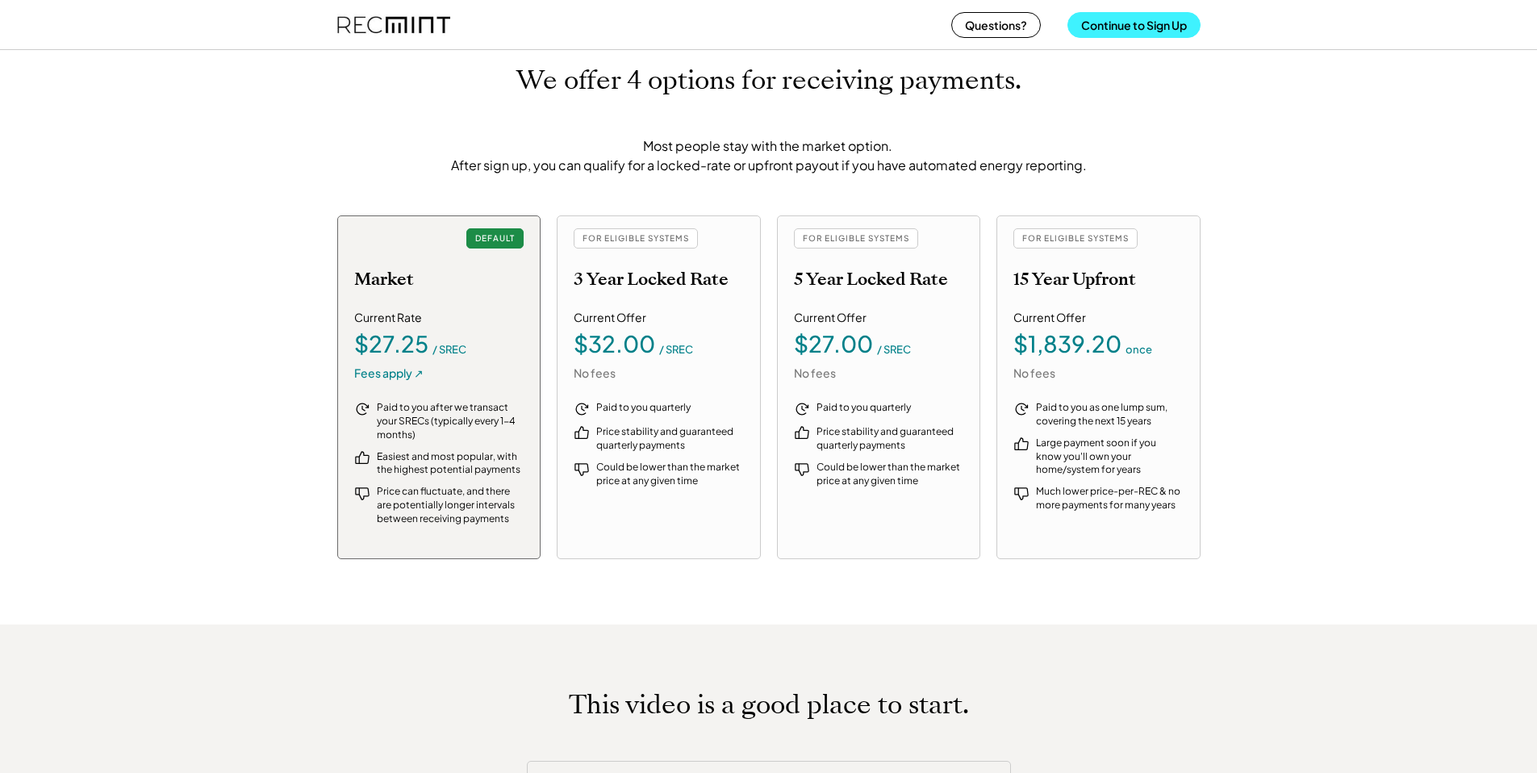
click at [1161, 36] on button "Continue to Sign Up" at bounding box center [1133, 25] width 133 height 26
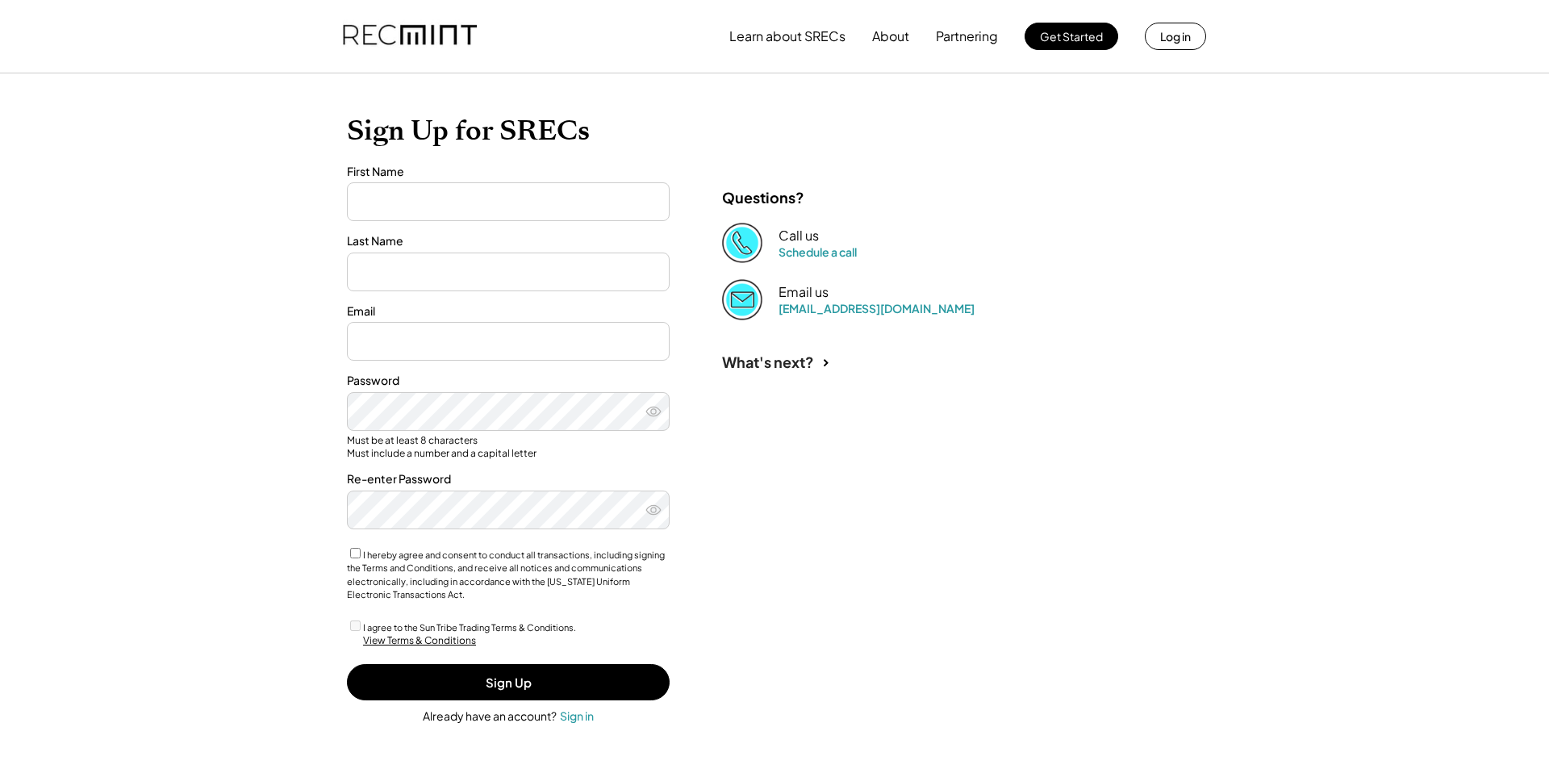
type input "*****"
type input "*******"
type input "**********"
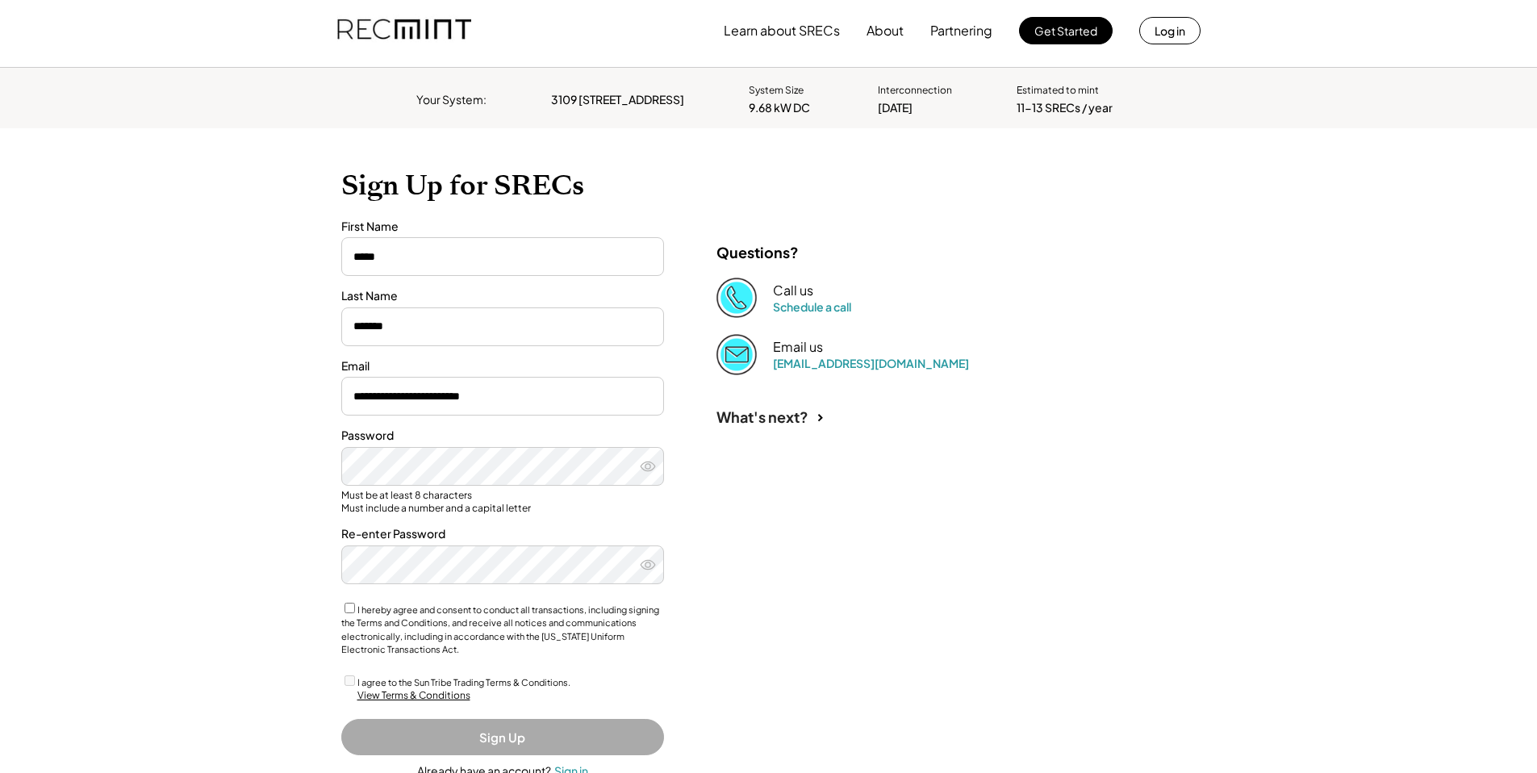
scroll to position [6, 0]
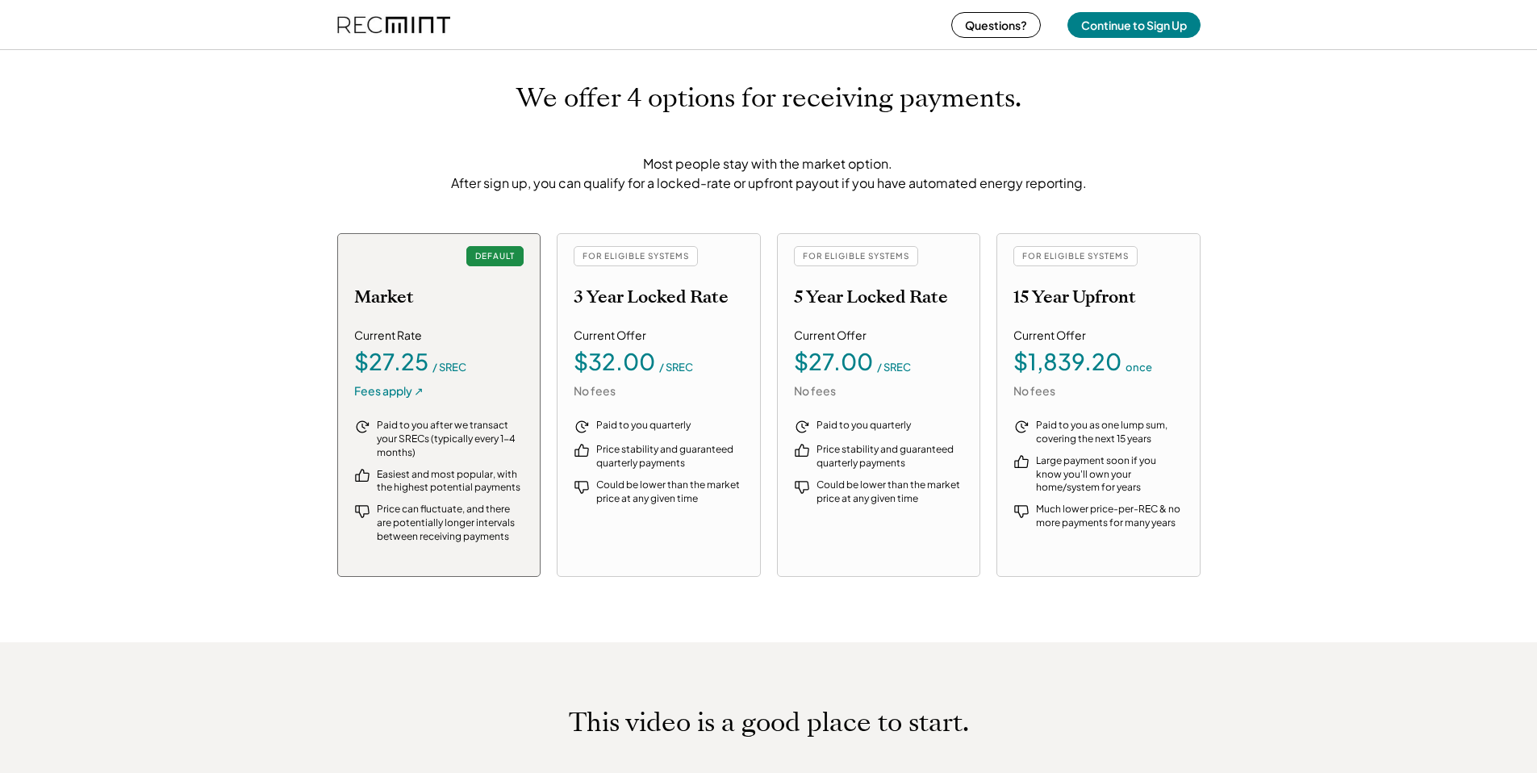
scroll to position [1691, 0]
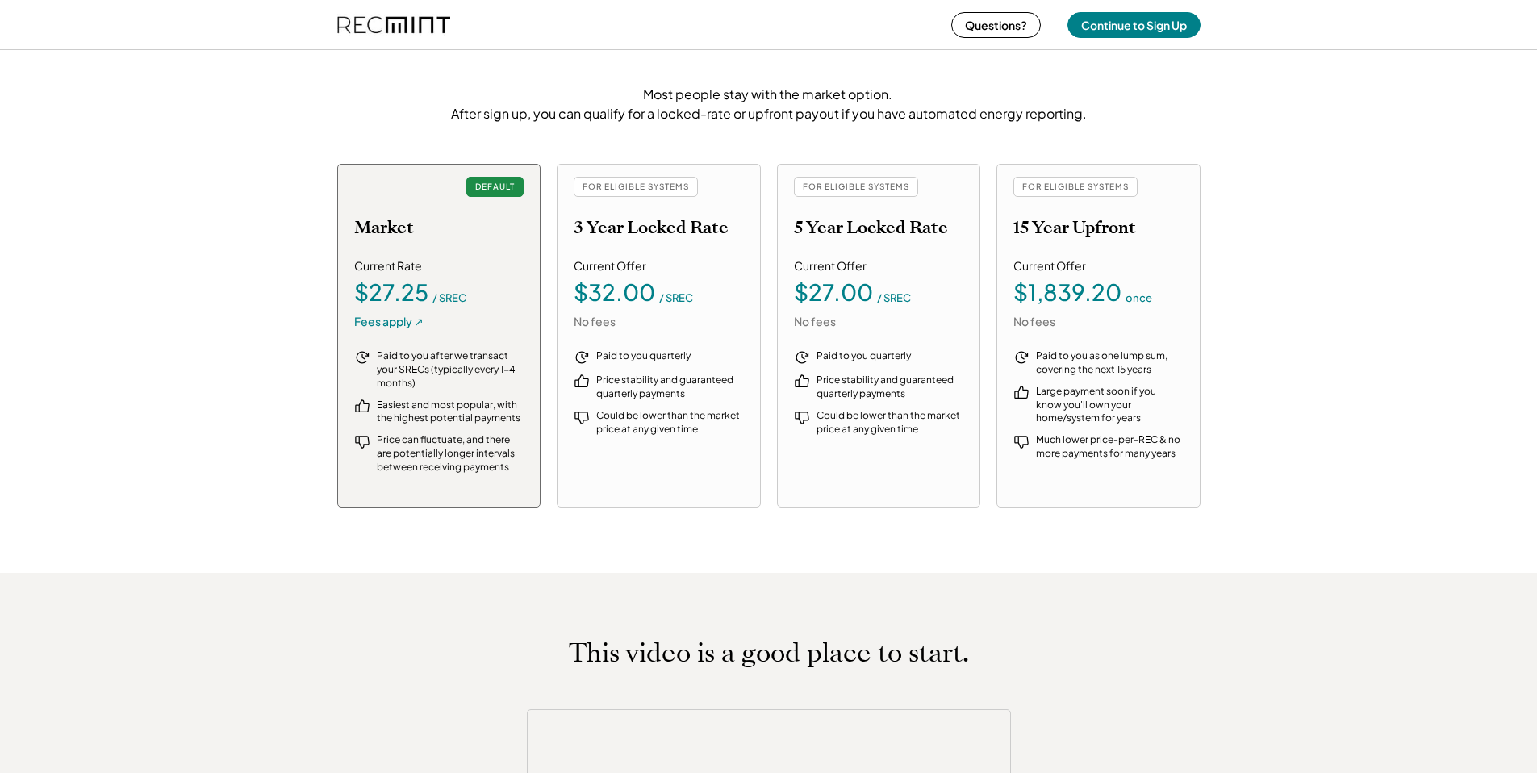
click at [398, 331] on div "DEFAULT Market Current Rate $27.25 / SREC Fees apply ↗ Paid to you after we tra…" at bounding box center [439, 336] width 204 height 344
click at [398, 323] on div "Fees apply ↗" at bounding box center [388, 322] width 69 height 16
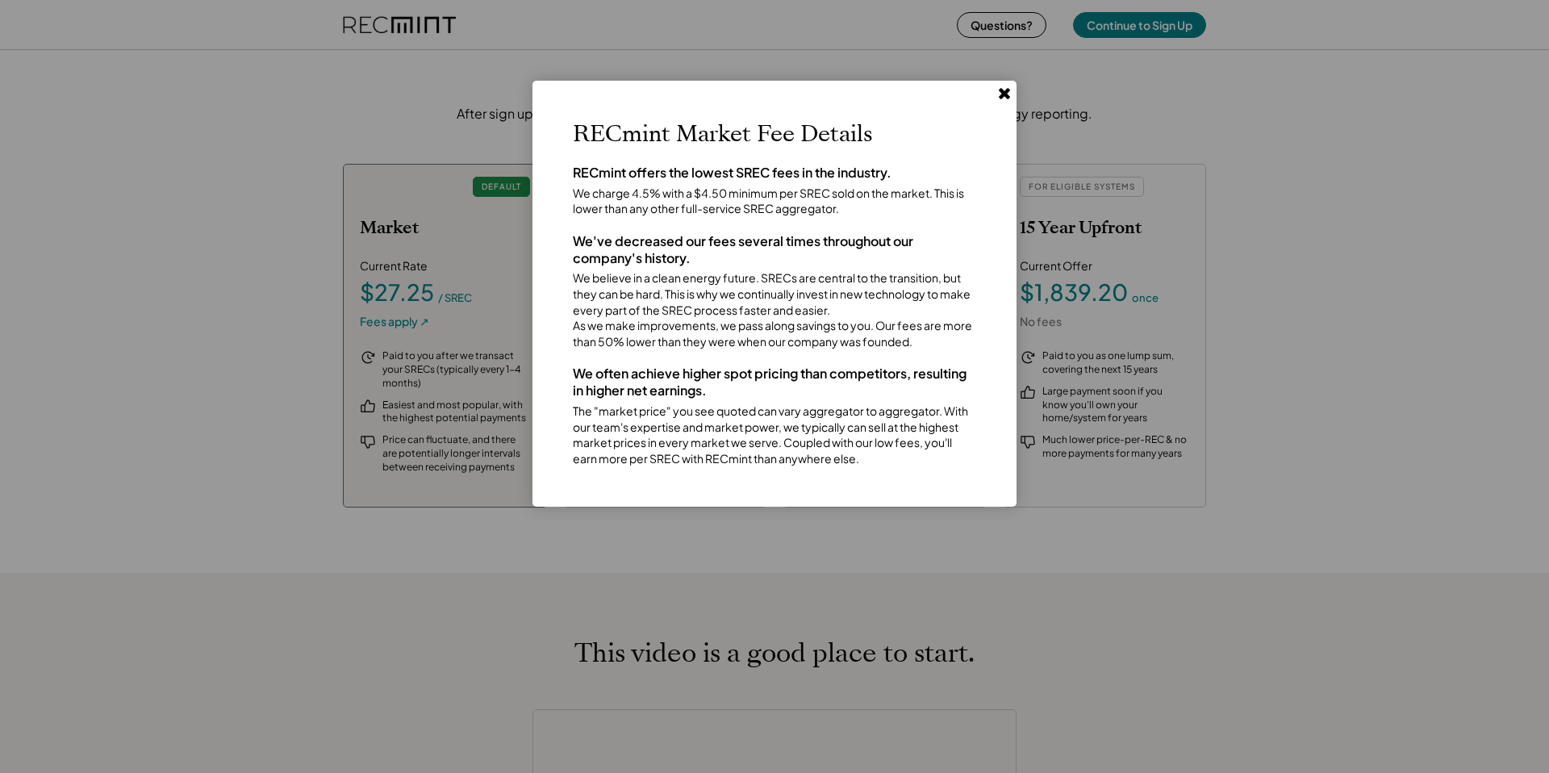
click at [1007, 97] on use at bounding box center [1004, 93] width 11 height 11
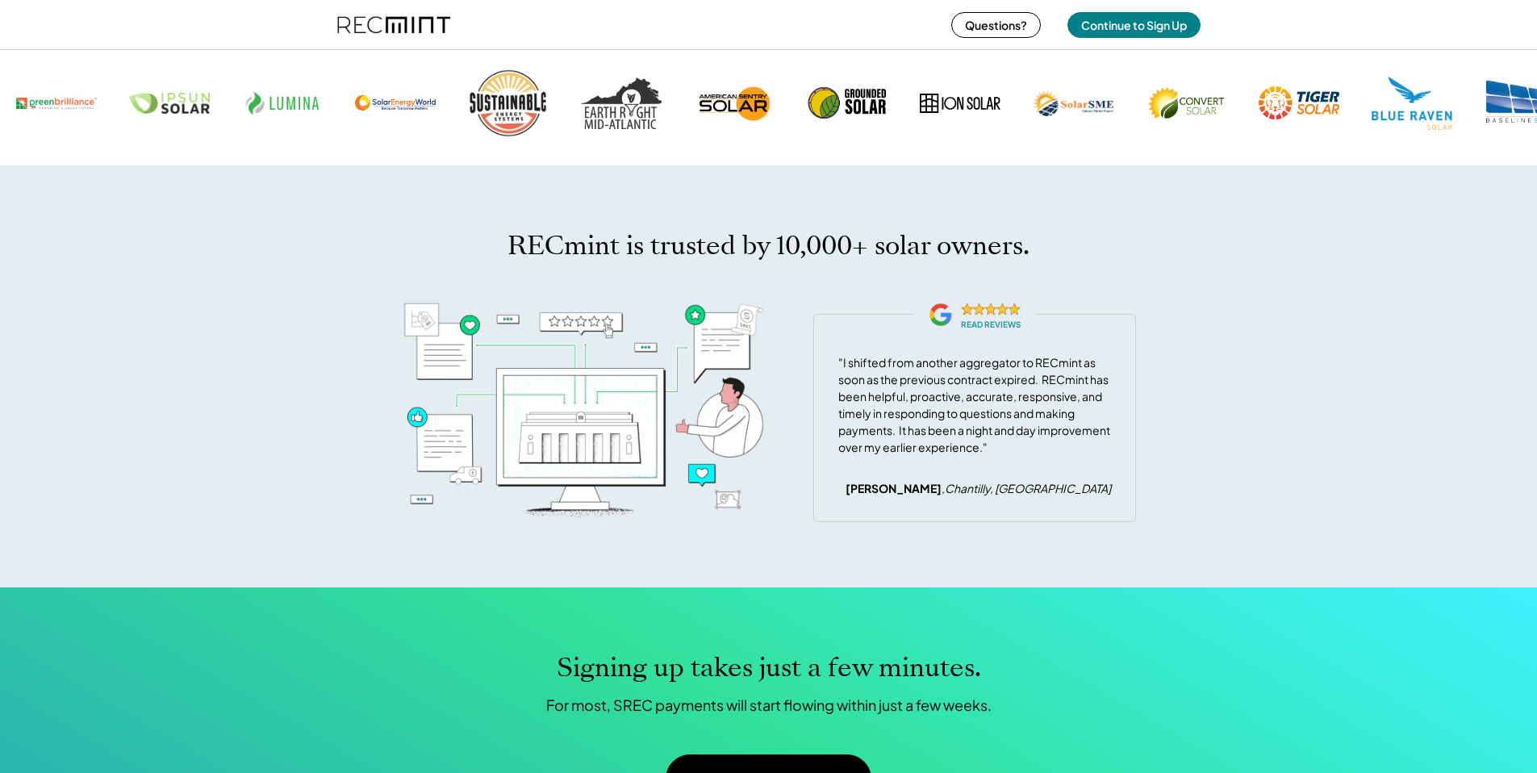
scroll to position [4801, 0]
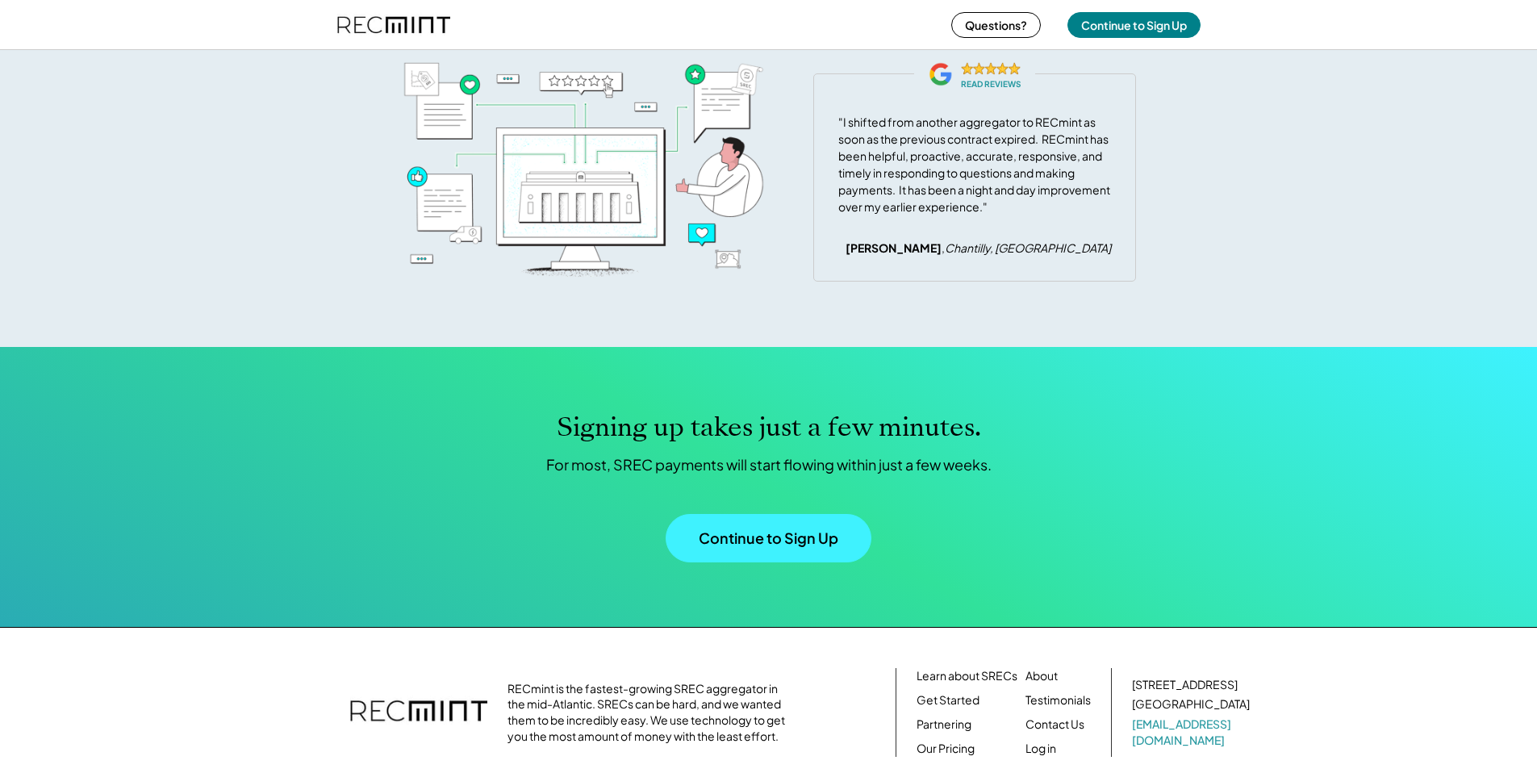
click at [860, 562] on button "Continue to Sign Up" at bounding box center [768, 538] width 206 height 48
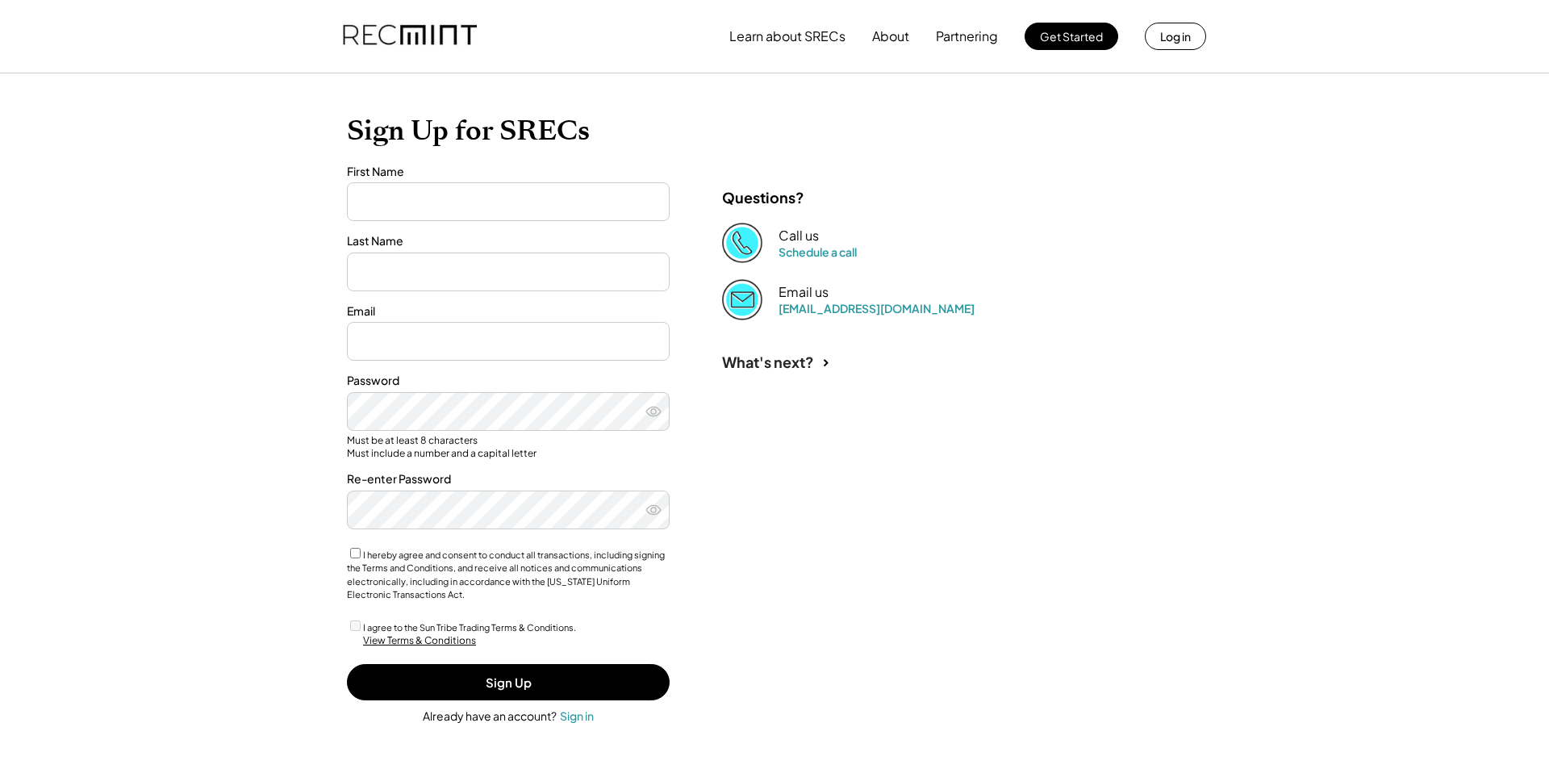
click at [495, 206] on input "input" at bounding box center [508, 201] width 323 height 39
type input "*******"
type input "**********"
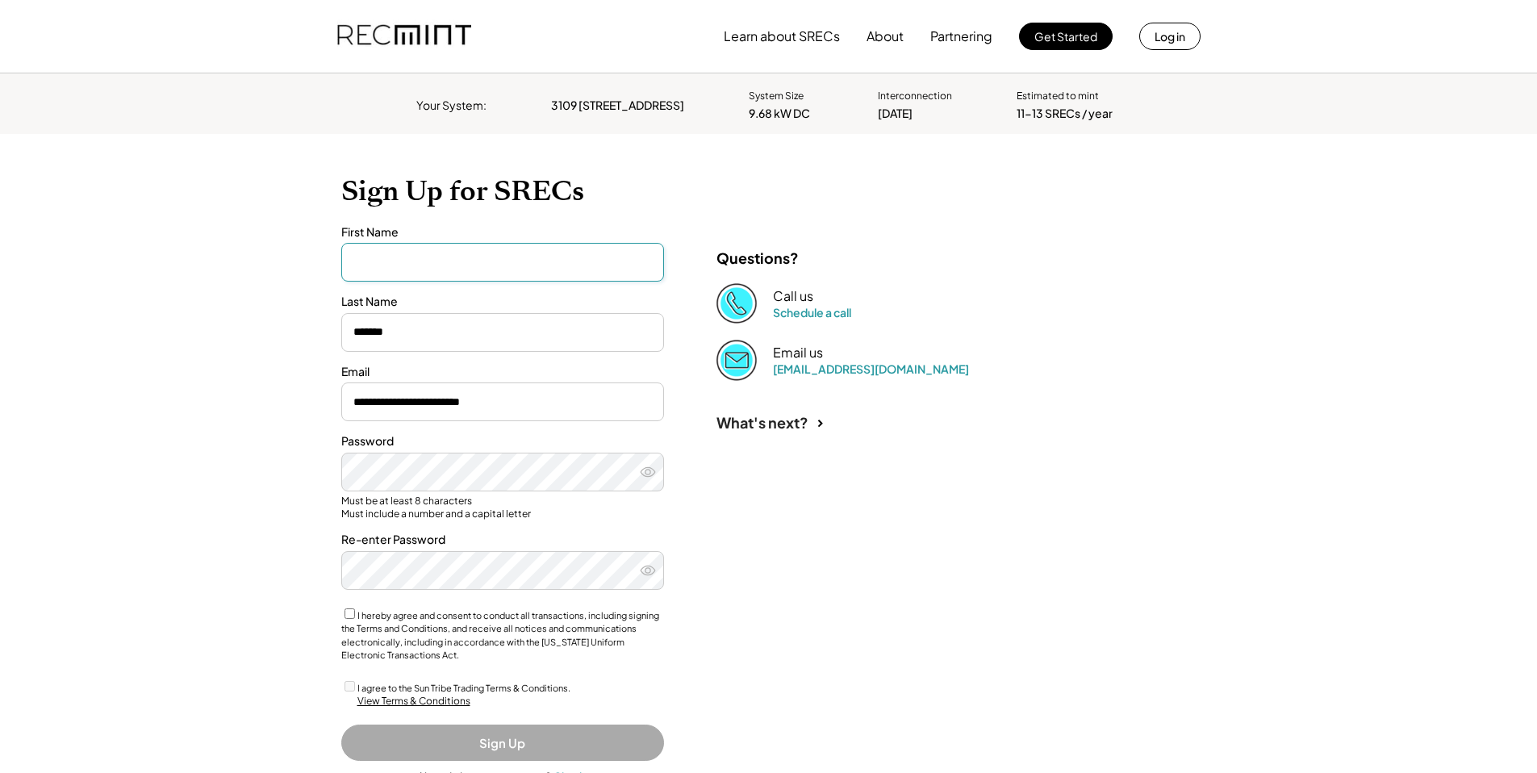
type input "*****"
drag, startPoint x: 941, startPoint y: 585, endPoint x: 455, endPoint y: 403, distance: 519.1
click at [941, 585] on div "**********" at bounding box center [768, 479] width 887 height 691
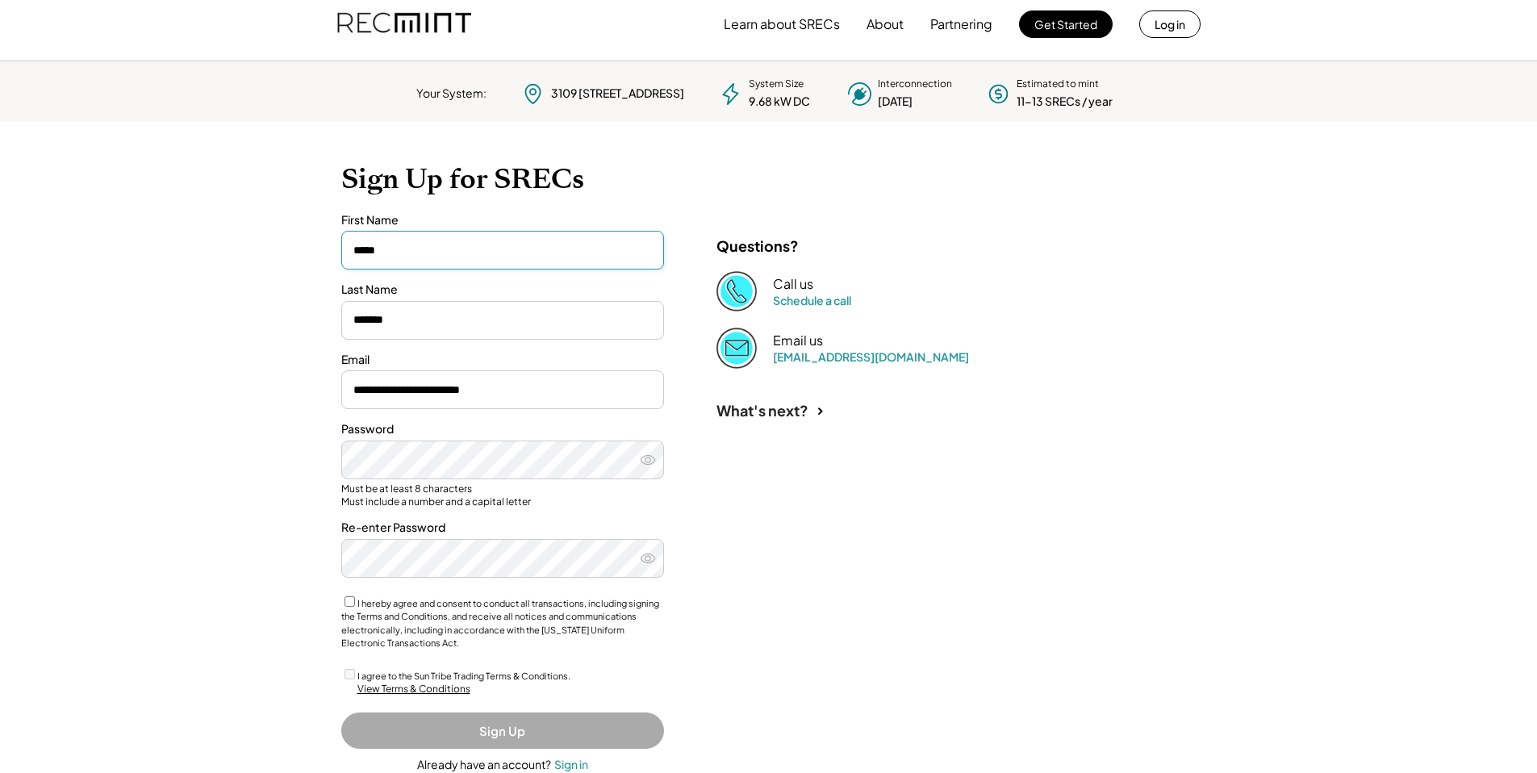
scroll to position [15, 0]
click at [432, 484] on div "Must be at least 8 characters Must include a number and a capital letter" at bounding box center [502, 492] width 323 height 25
drag, startPoint x: 815, startPoint y: 602, endPoint x: 619, endPoint y: 612, distance: 196.3
click at [813, 601] on div "**********" at bounding box center [768, 464] width 887 height 691
click at [374, 602] on label "I hereby agree and consent to conduct all transactions, including signing the T…" at bounding box center [500, 620] width 318 height 51
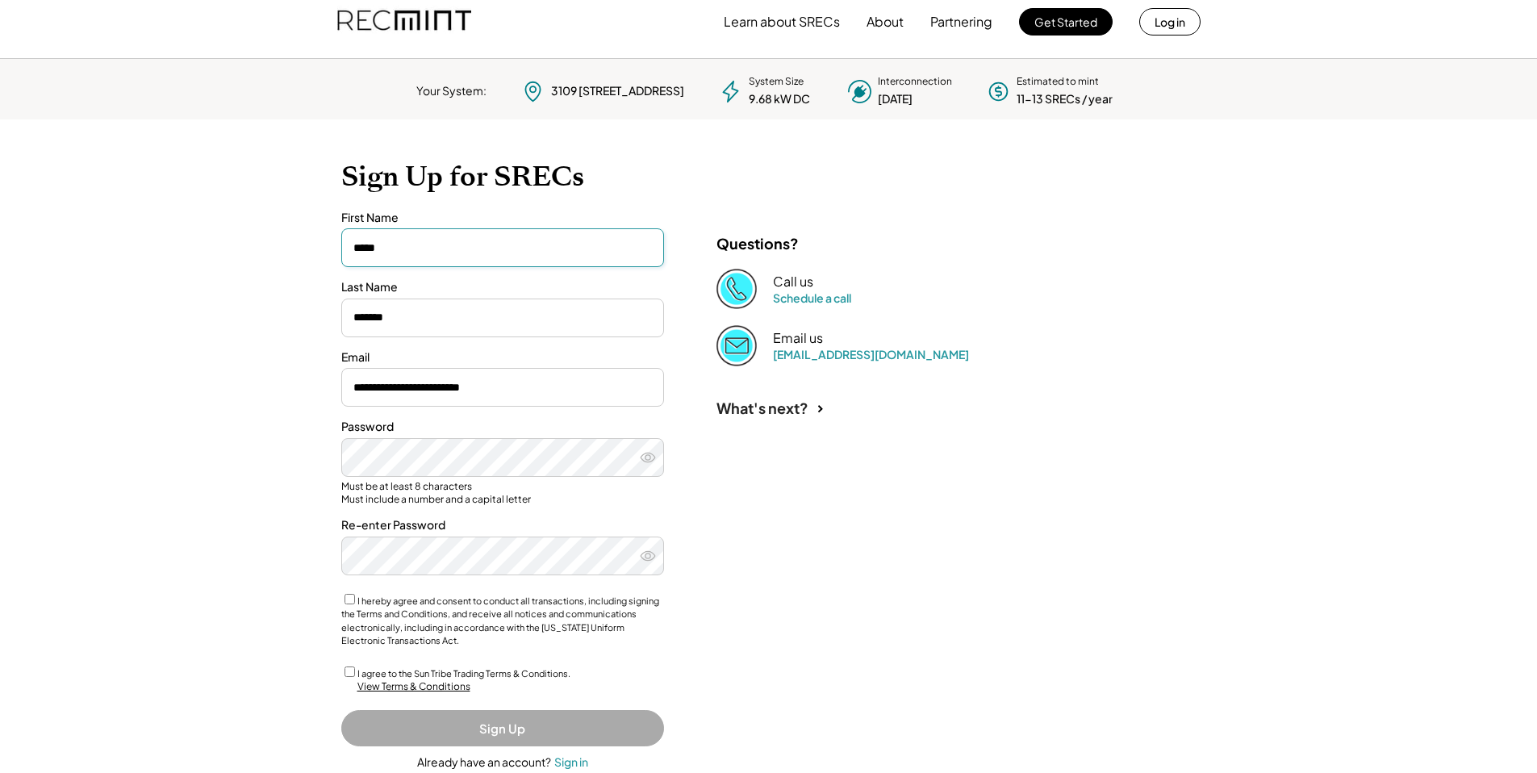
drag, startPoint x: 362, startPoint y: 674, endPoint x: 388, endPoint y: 680, distance: 26.4
click at [364, 674] on label "I agree to the Sun Tribe Trading Terms & Conditions." at bounding box center [463, 673] width 213 height 10
click at [851, 440] on div "What's next?" at bounding box center [946, 403] width 484 height 75
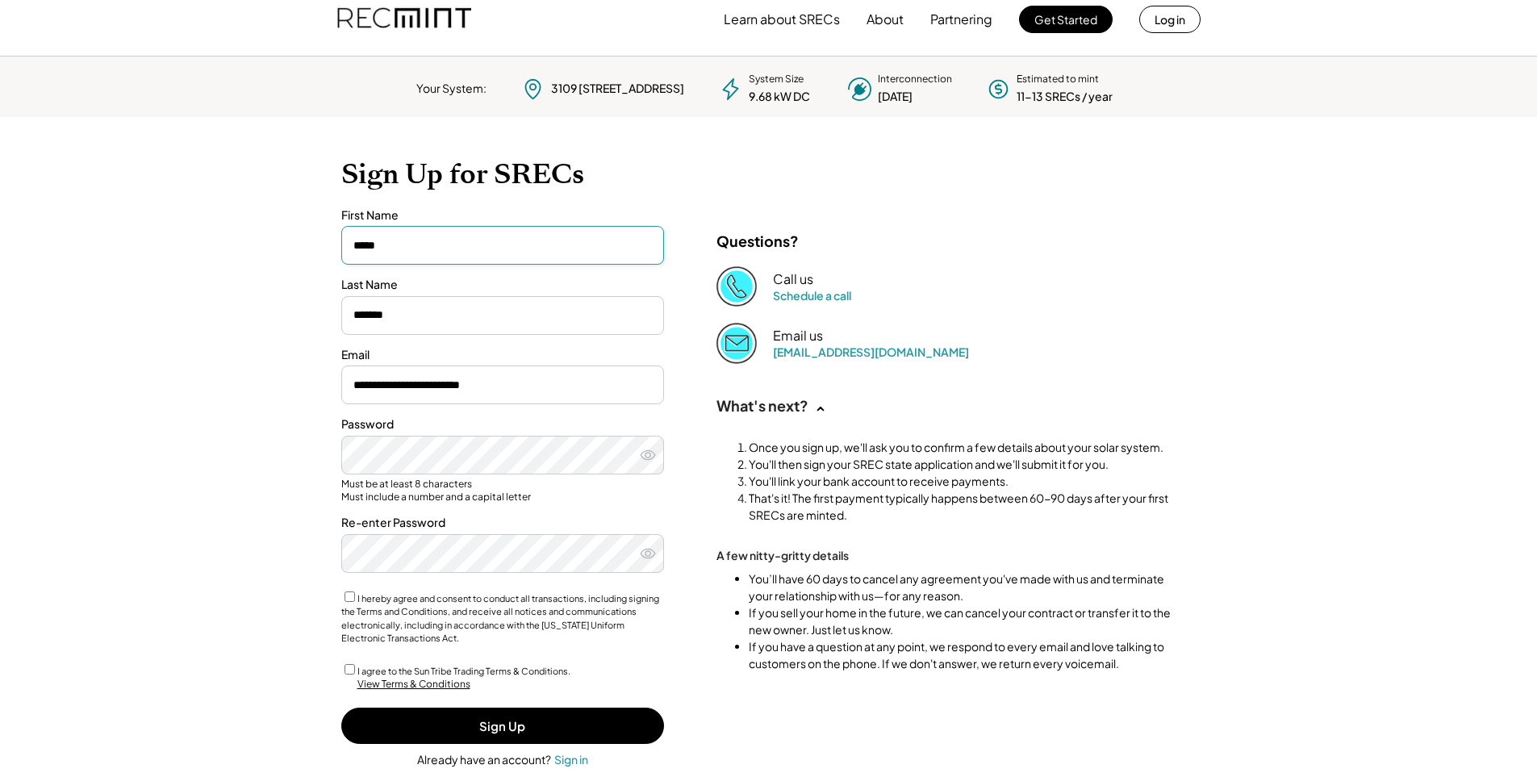
scroll to position [18, 0]
drag, startPoint x: 765, startPoint y: 461, endPoint x: 1119, endPoint y: 466, distance: 353.3
click at [1119, 466] on li "You'll then sign your SREC state application and we'll submit it for you." at bounding box center [961, 463] width 427 height 17
click at [1120, 466] on li "You'll then sign your SREC state application and we'll submit it for you." at bounding box center [961, 463] width 427 height 17
drag, startPoint x: 812, startPoint y: 461, endPoint x: 727, endPoint y: 486, distance: 89.1
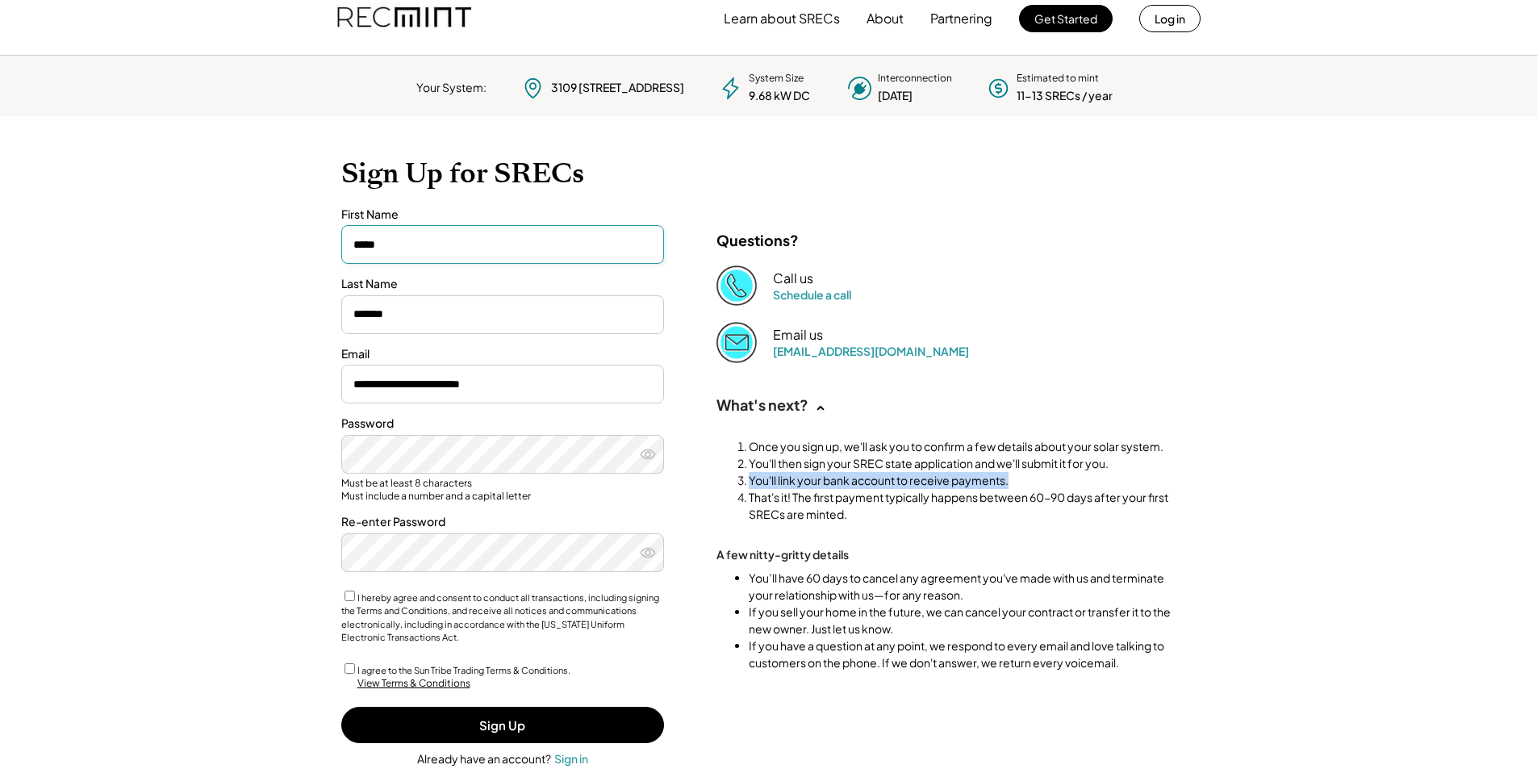
click at [727, 486] on ol "Once you sign up, we'll ask you to confirm a few details about your solar syste…" at bounding box center [946, 480] width 460 height 85
drag, startPoint x: 772, startPoint y: 473, endPoint x: 768, endPoint y: 481, distance: 9.0
click at [773, 473] on li "You'll link your bank account to receive payments." at bounding box center [961, 480] width 427 height 17
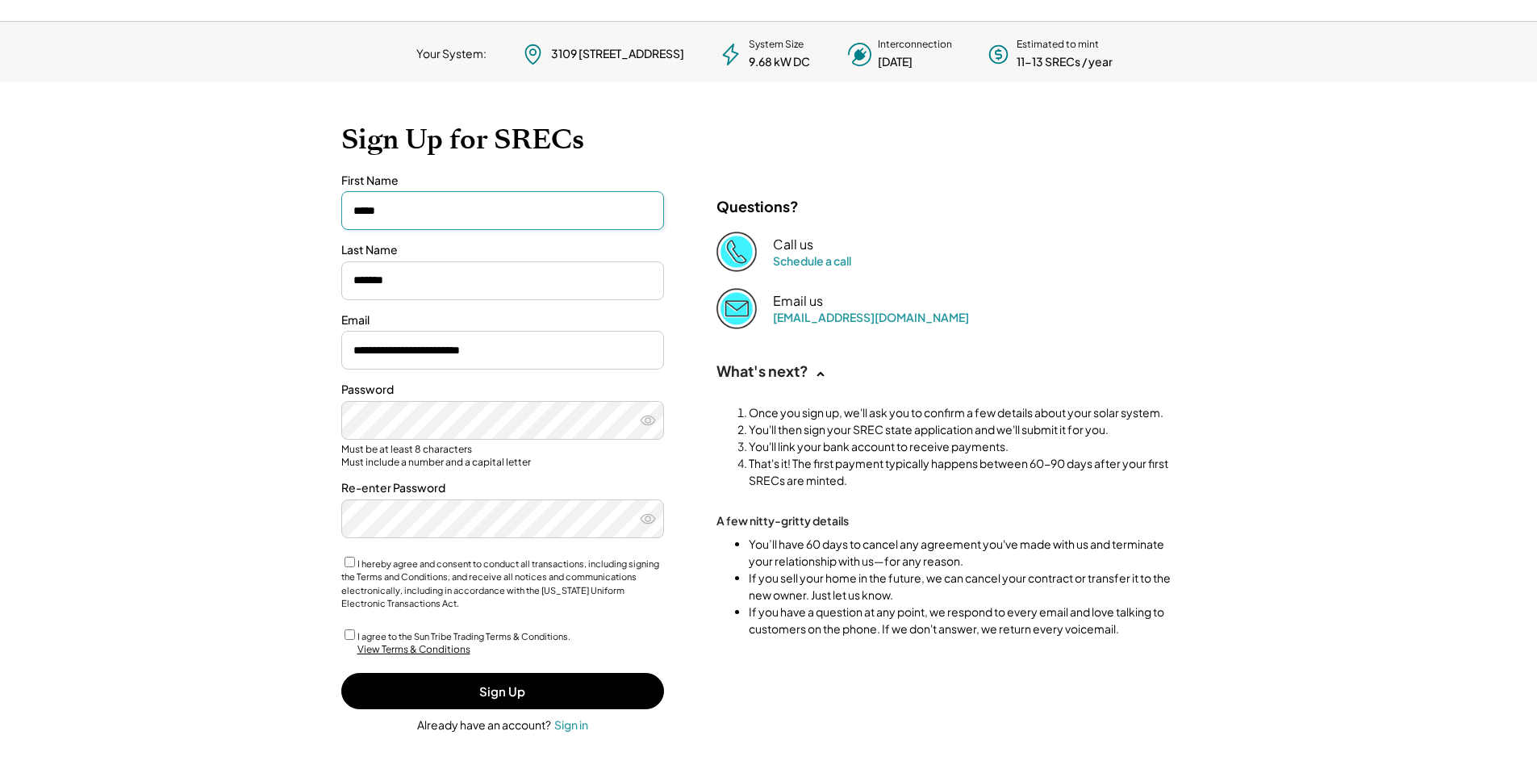
scroll to position [52, 0]
drag, startPoint x: 749, startPoint y: 576, endPoint x: 950, endPoint y: 586, distance: 201.1
click at [950, 585] on li "If you sell your home in the future, we can cancel your contract or transfer it…" at bounding box center [961, 586] width 427 height 34
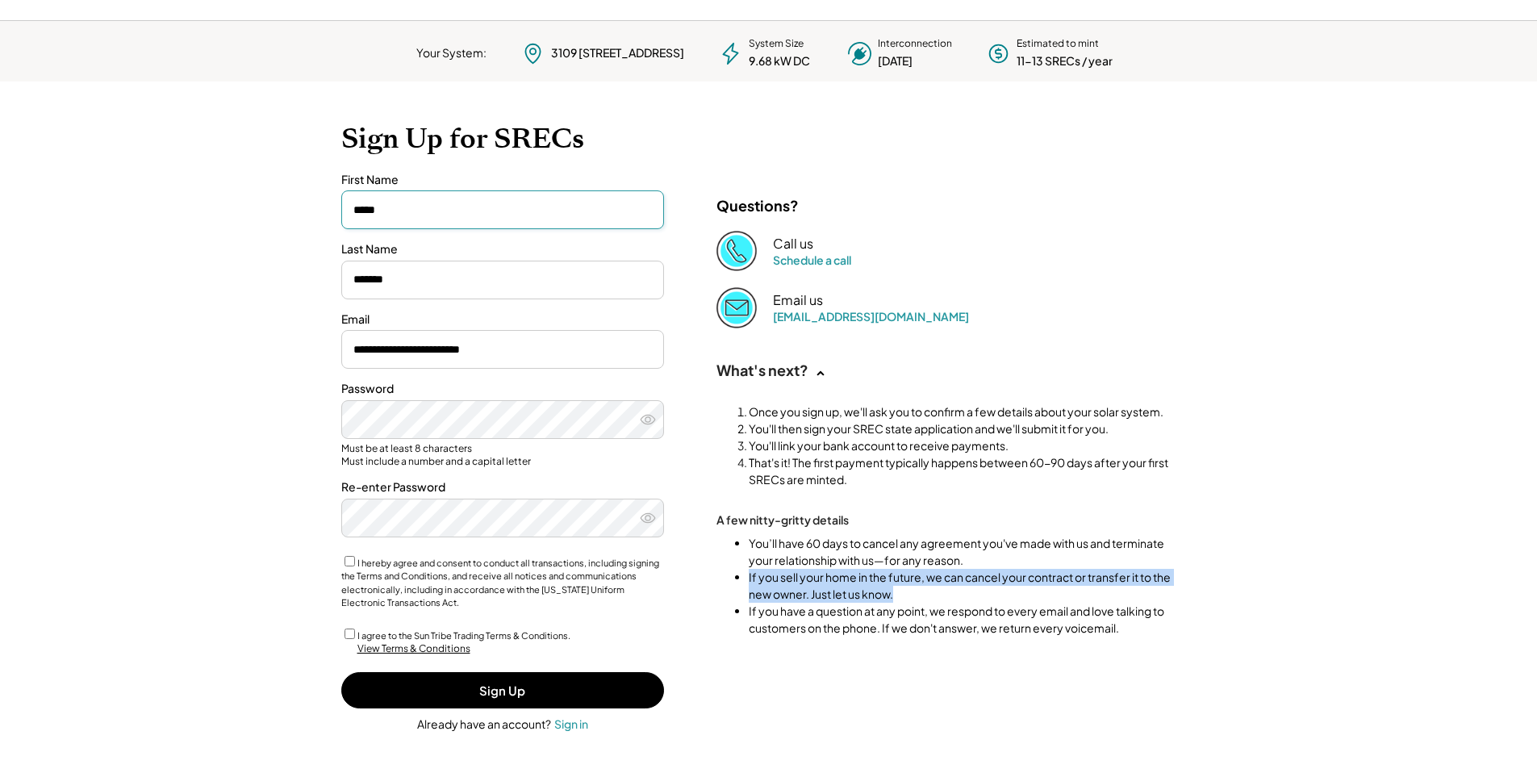
drag, startPoint x: 844, startPoint y: 584, endPoint x: 718, endPoint y: 577, distance: 126.0
click at [718, 576] on ul "You’ll have 60 days to cancel any agreement you've made with us and terminate y…" at bounding box center [946, 586] width 460 height 102
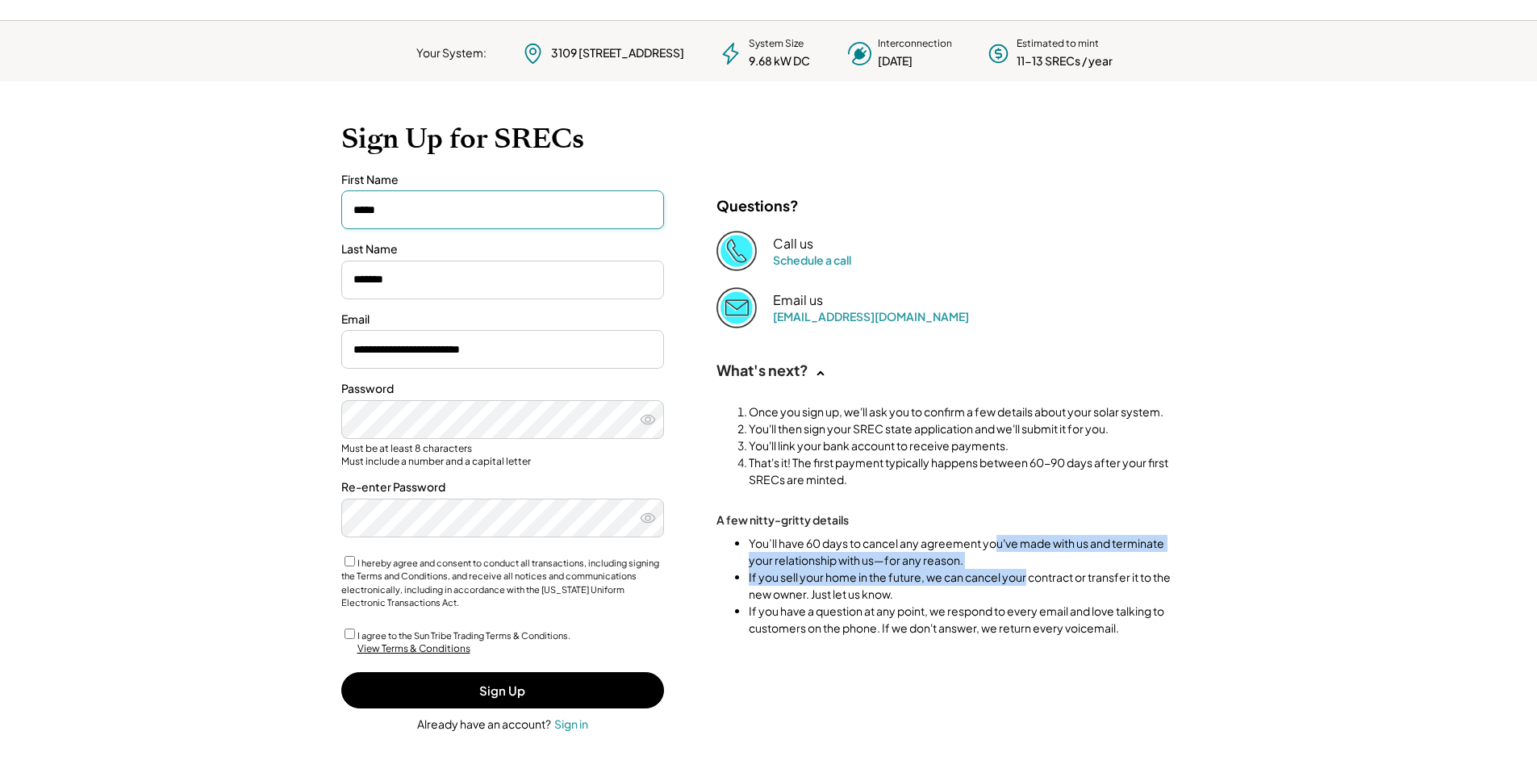
drag, startPoint x: 999, startPoint y: 546, endPoint x: 1025, endPoint y: 570, distance: 36.0
click at [1025, 570] on ul "You’ll have 60 days to cancel any agreement you've made with us and terminate y…" at bounding box center [946, 586] width 460 height 102
click at [1026, 570] on li "If you sell your home in the future, we can cancel your contract or transfer it…" at bounding box center [961, 586] width 427 height 34
drag, startPoint x: 941, startPoint y: 557, endPoint x: 690, endPoint y: 559, distance: 250.8
click at [696, 543] on div "**********" at bounding box center [768, 426] width 887 height 691
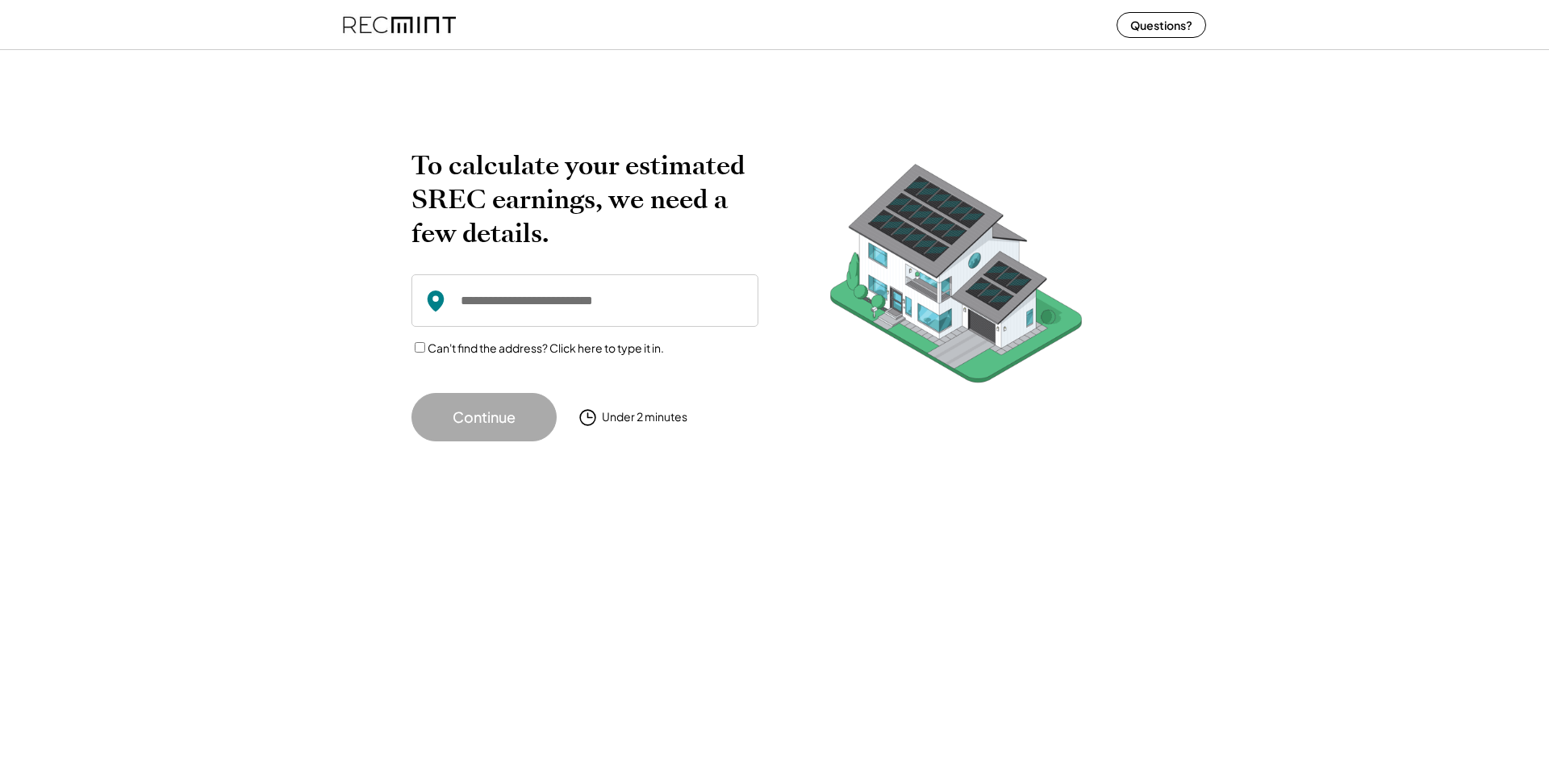
click at [388, 17] on img at bounding box center [399, 24] width 113 height 43
click at [392, 25] on img at bounding box center [399, 24] width 113 height 43
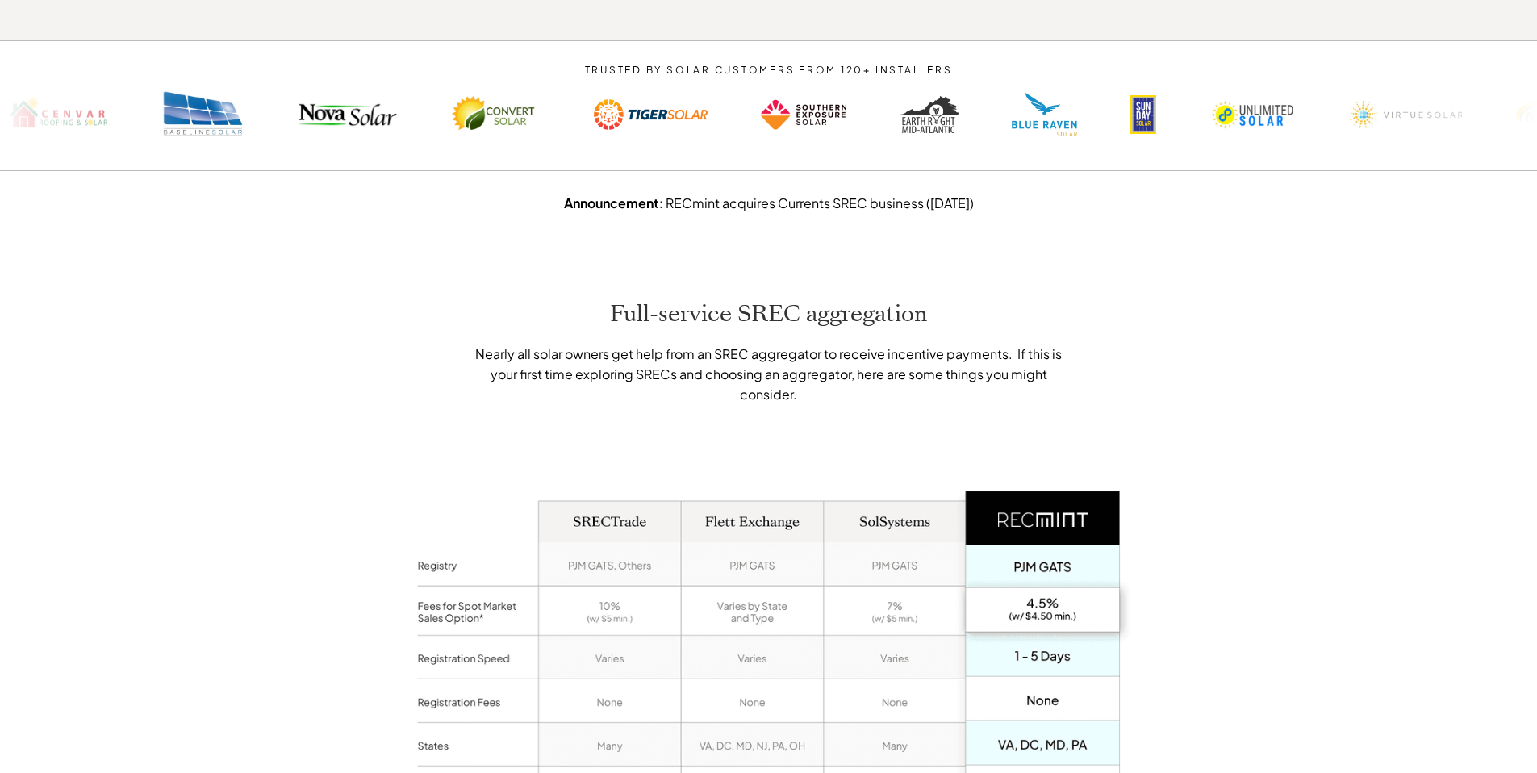
scroll to position [2056, 0]
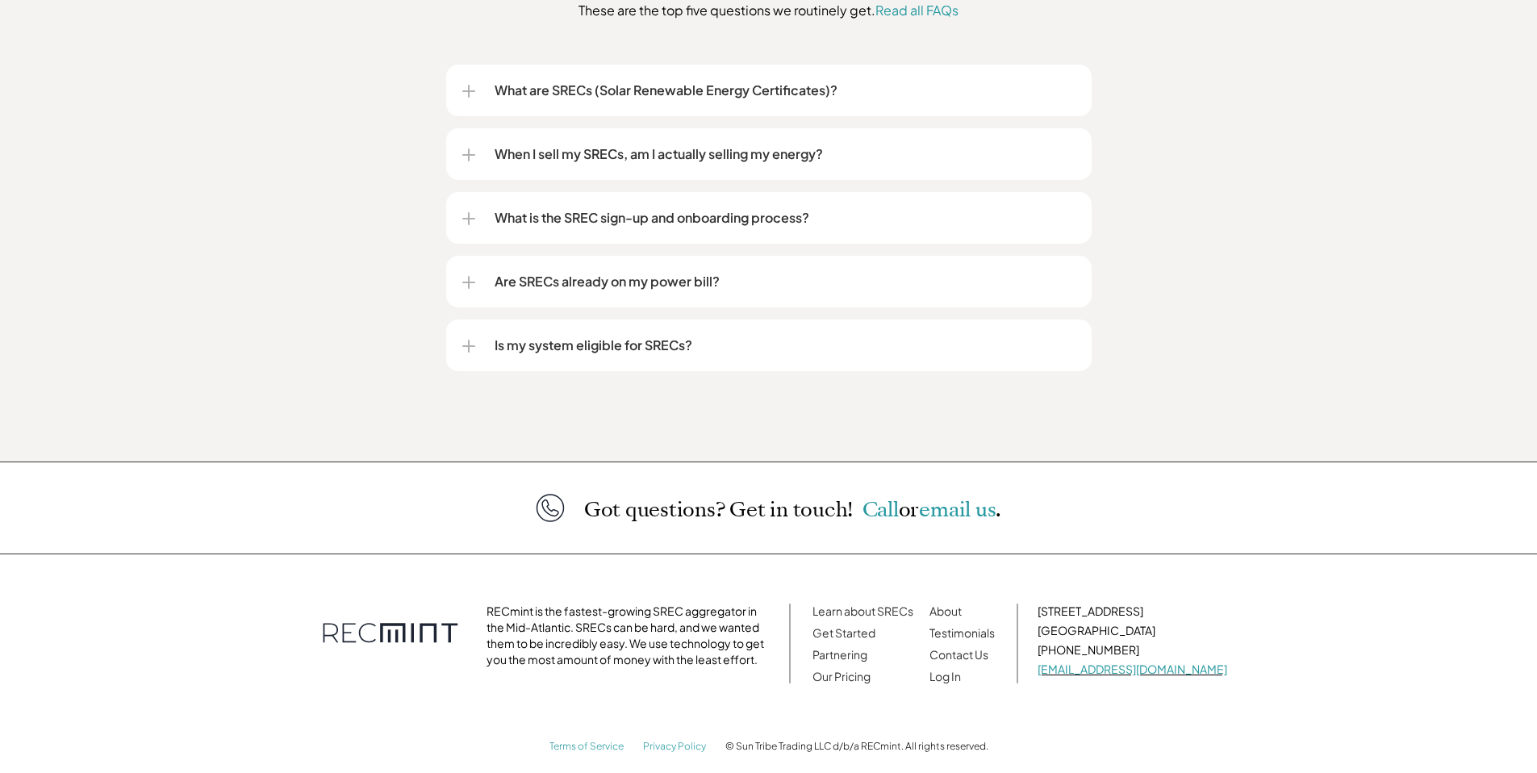
click at [673, 336] on p "Is my system eligible for SRECs?" at bounding box center [784, 345] width 581 height 19
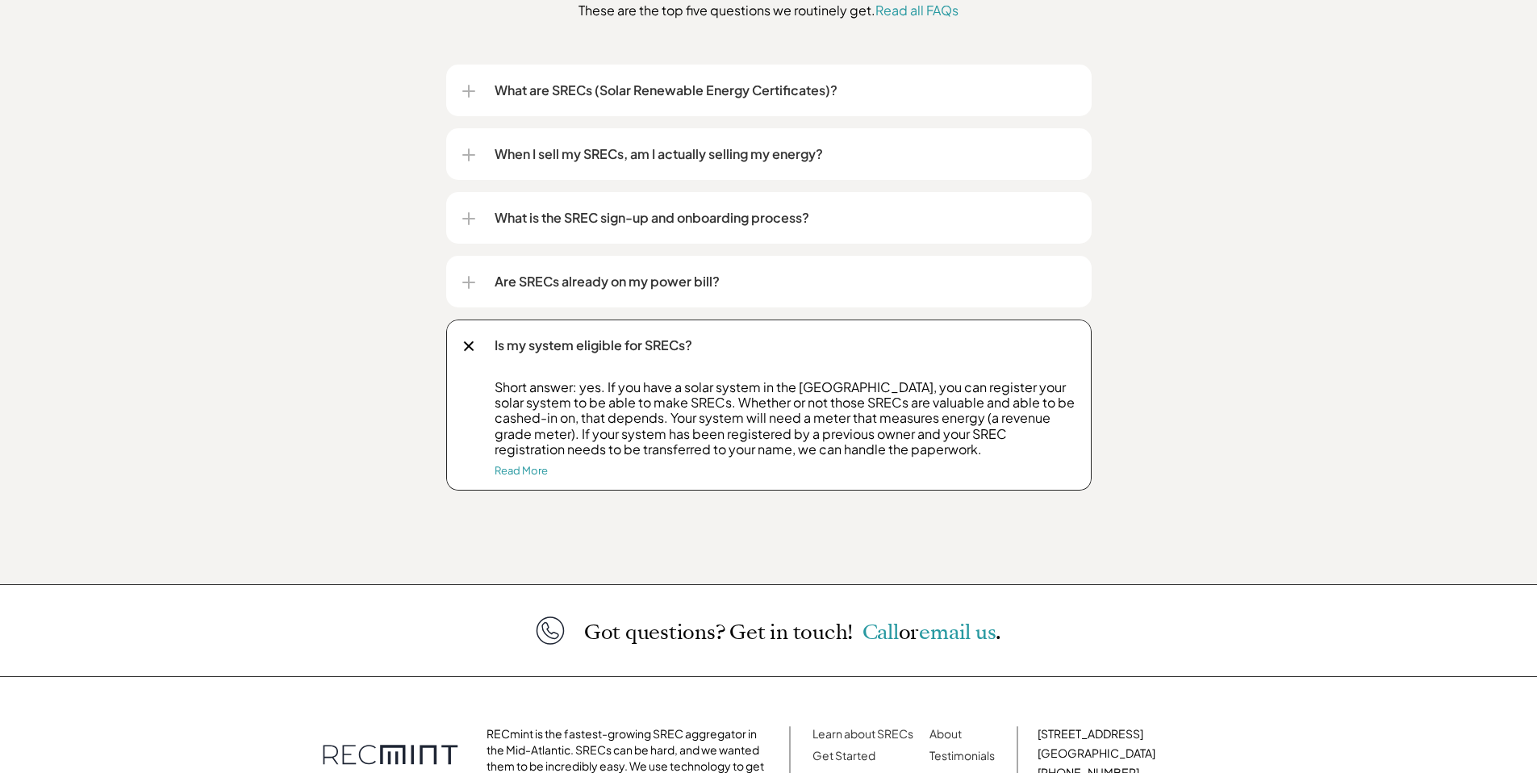
click at [692, 272] on p "Are SRECs already on my power bill?" at bounding box center [784, 281] width 581 height 19
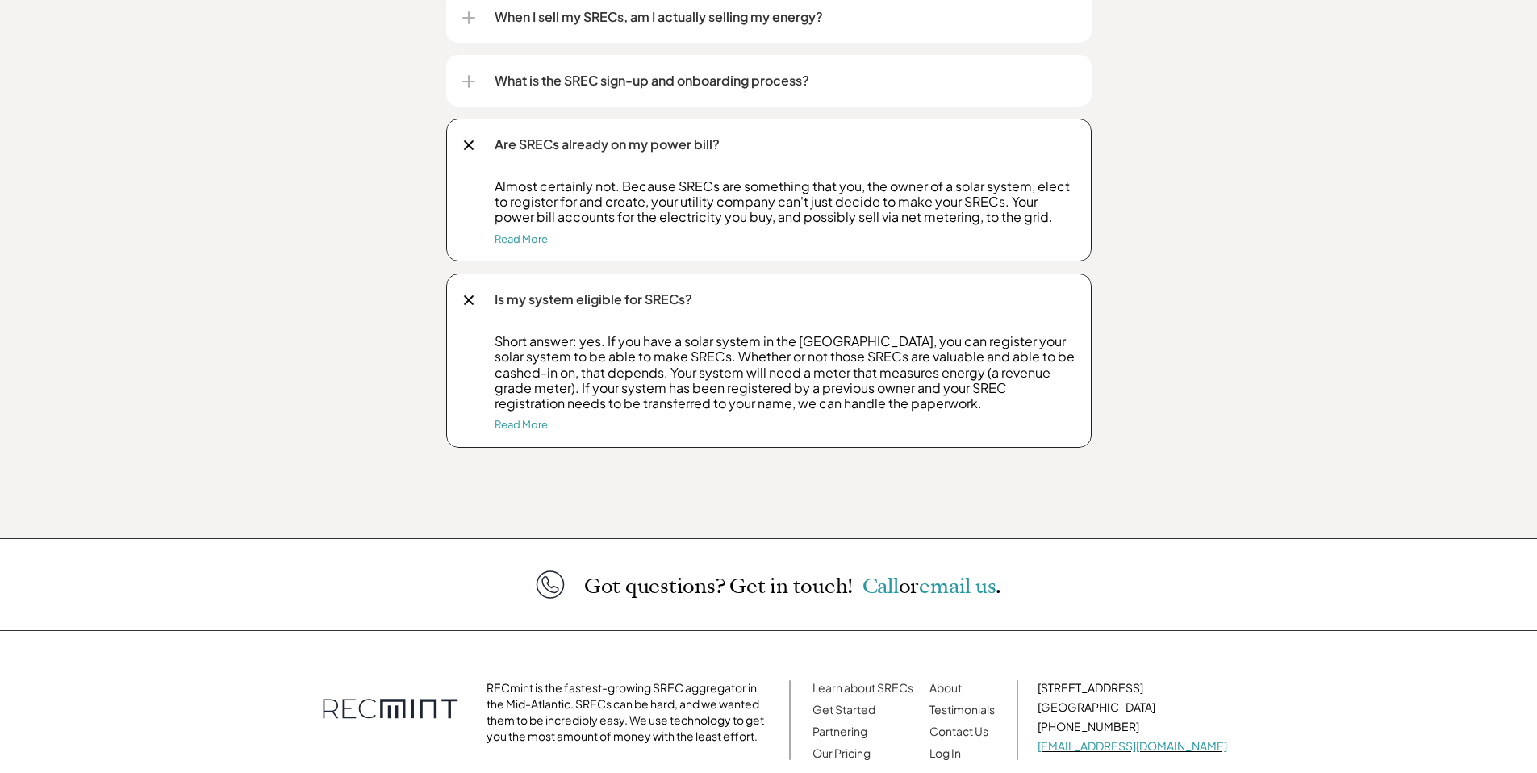
scroll to position [2270, 0]
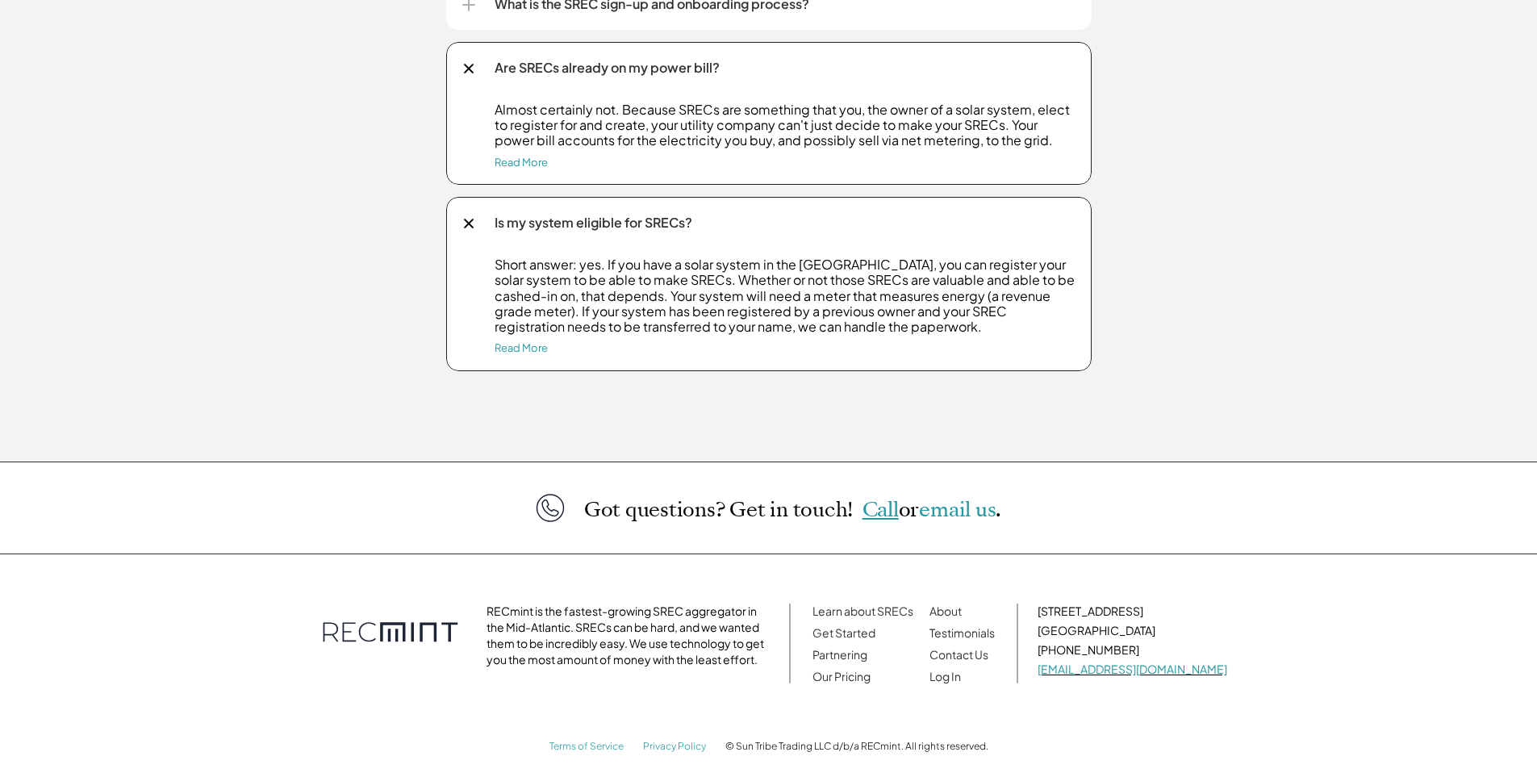
click at [887, 495] on span "Call" at bounding box center [880, 509] width 36 height 28
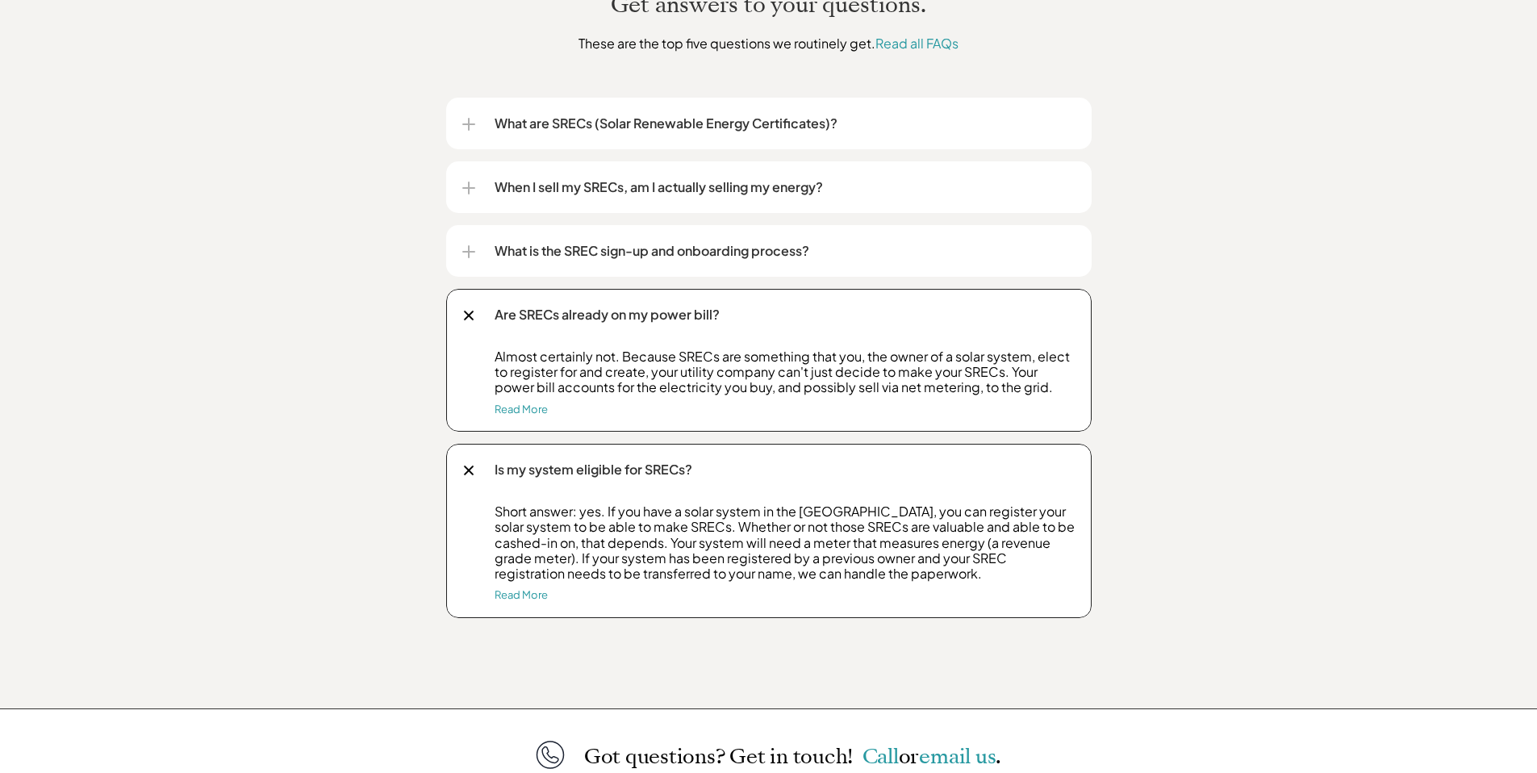
scroll to position [1983, 0]
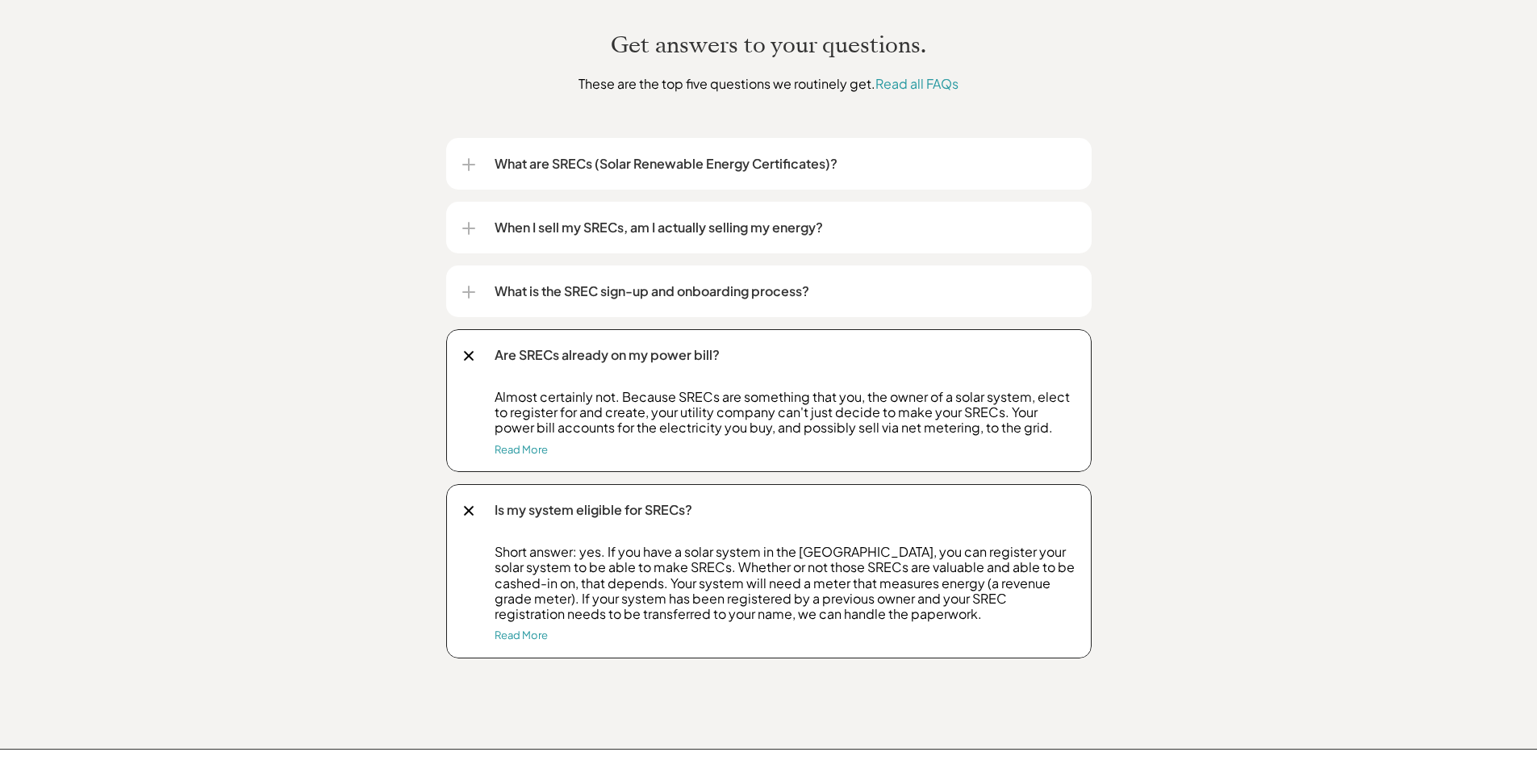
click at [801, 285] on div "What is the SREC sign-up and onboarding process?" at bounding box center [768, 291] width 613 height 52
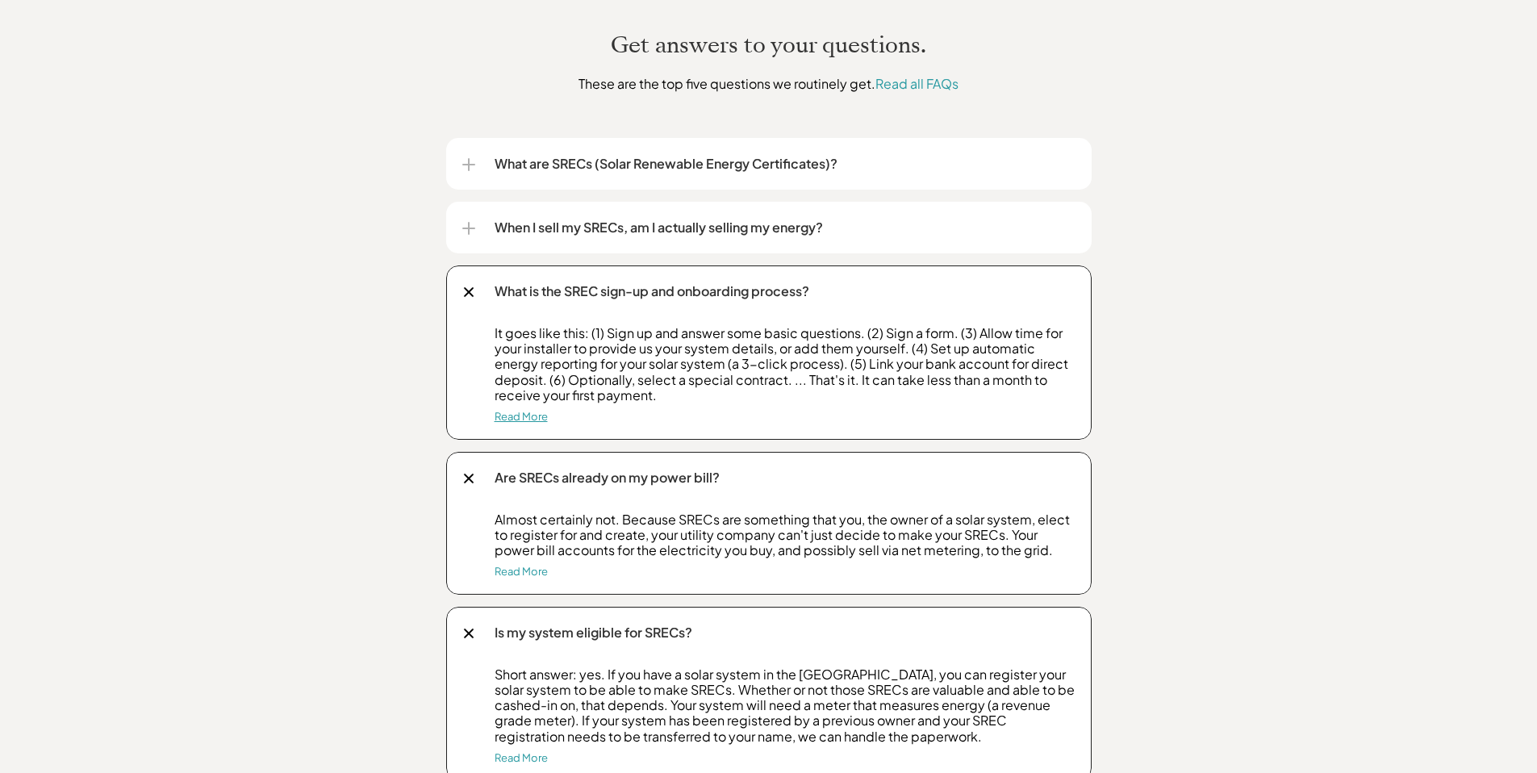
click at [531, 410] on link "Read More" at bounding box center [520, 416] width 53 height 13
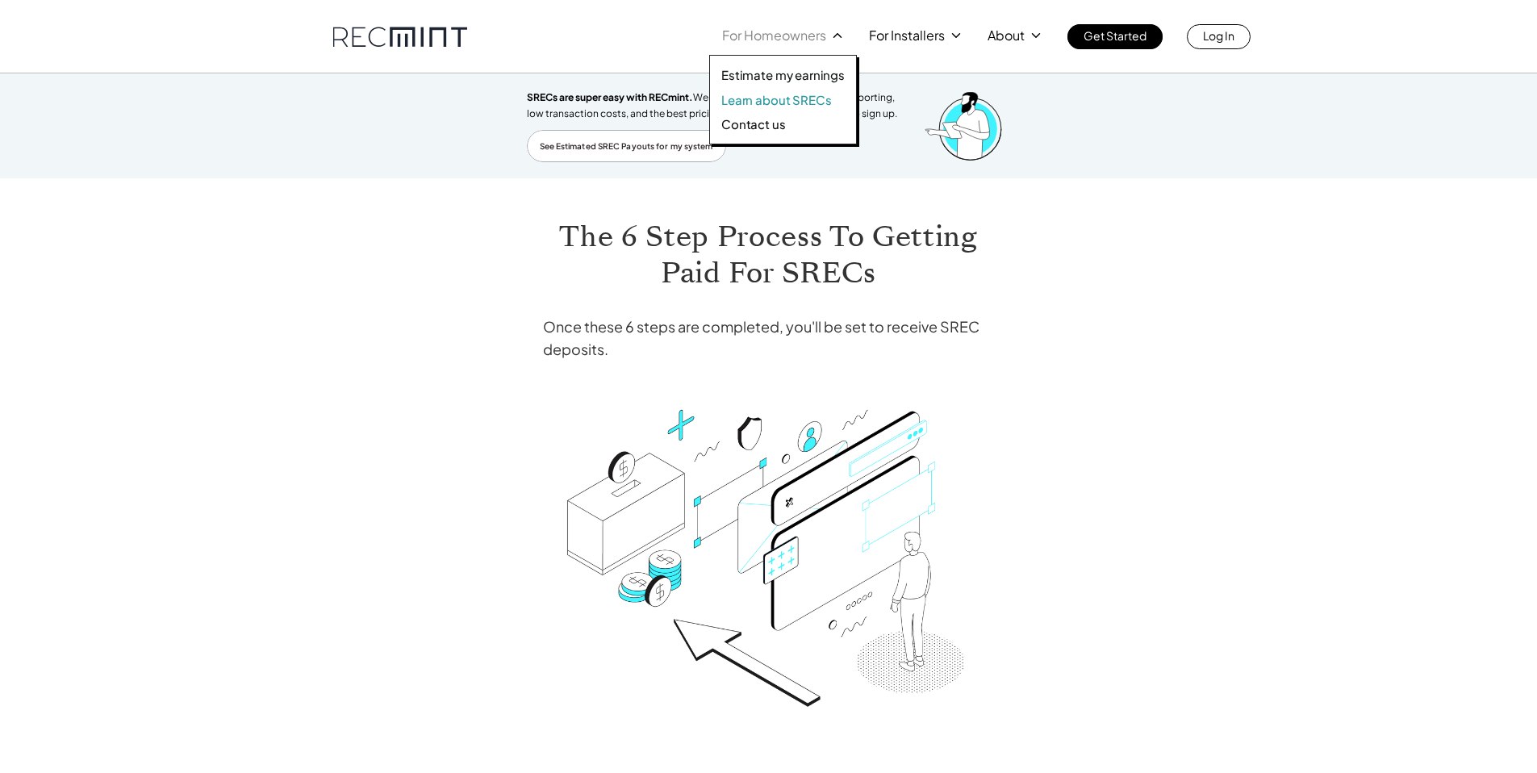
click at [786, 99] on p "Learn about SRECs" at bounding box center [776, 100] width 110 height 16
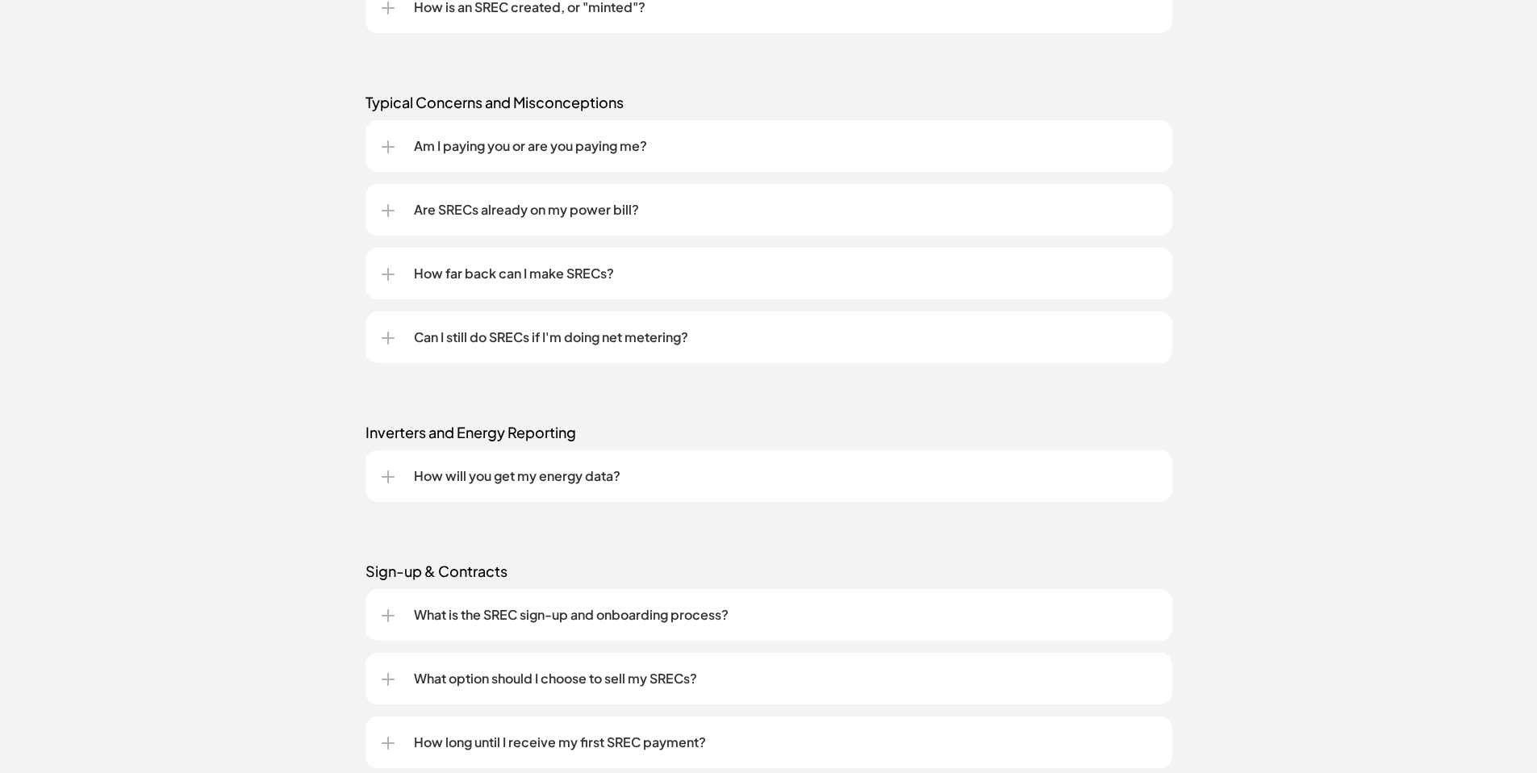
scroll to position [1644, 0]
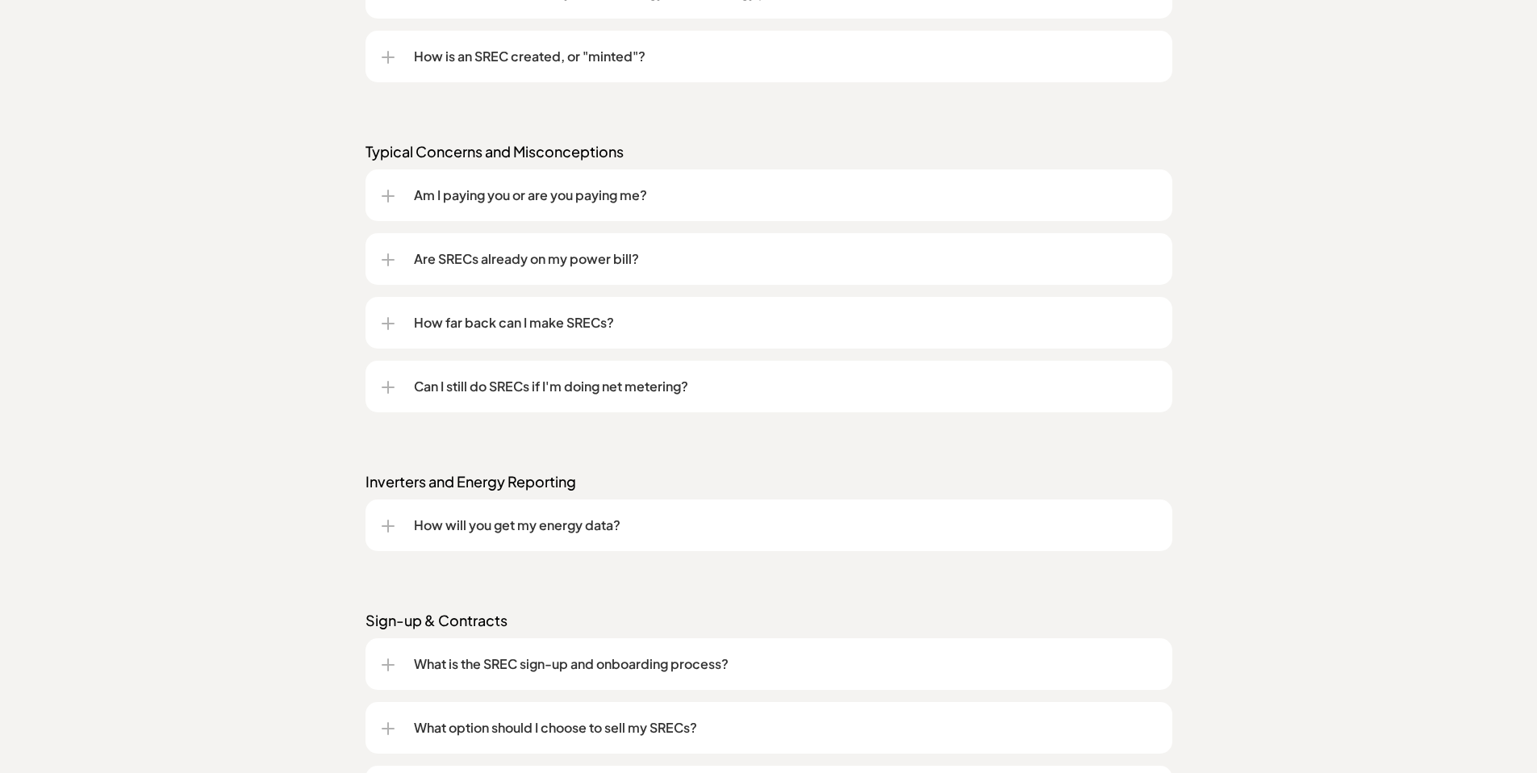
click at [652, 190] on p "Am I paying you or are you paying me?" at bounding box center [785, 195] width 742 height 19
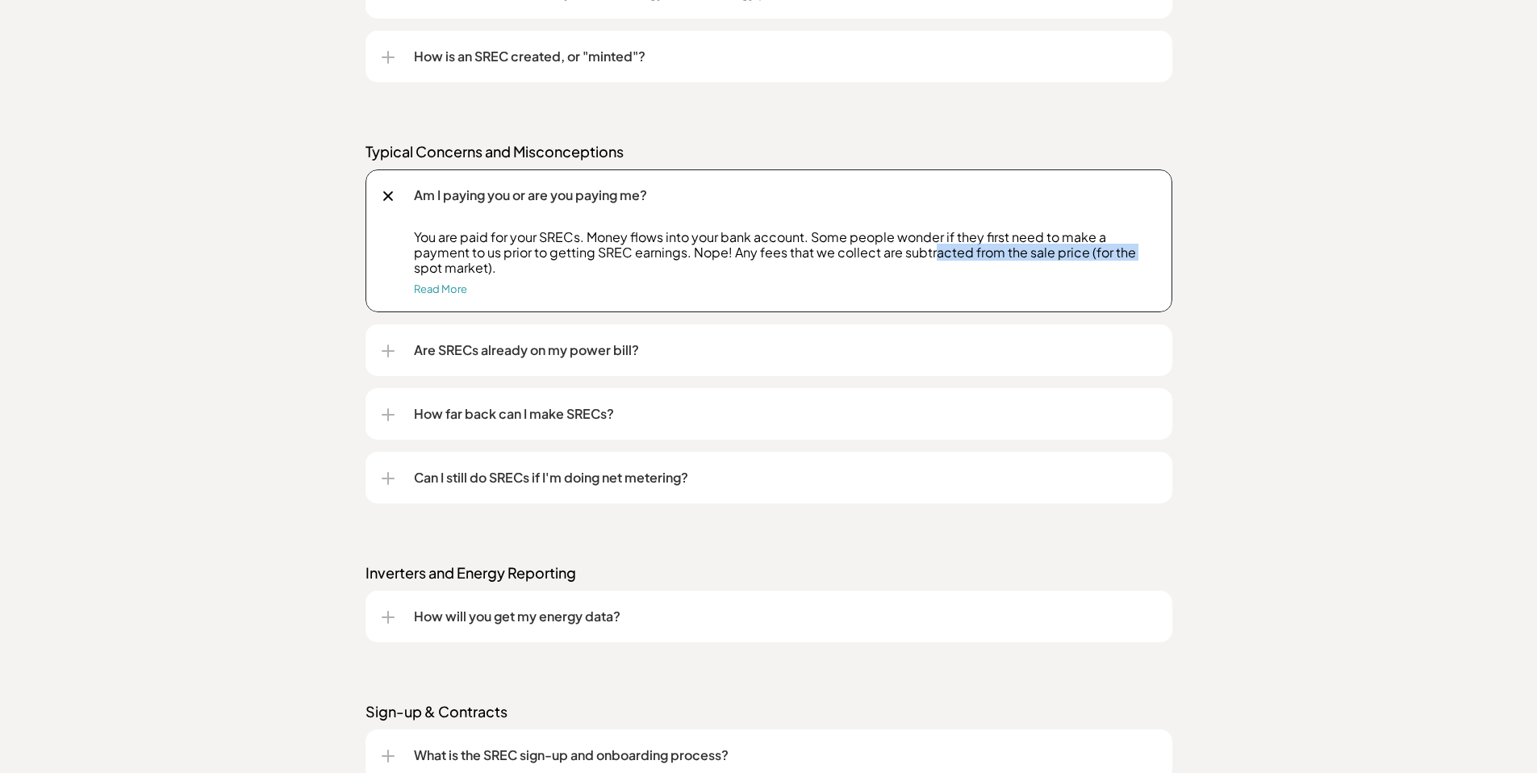
drag, startPoint x: 932, startPoint y: 259, endPoint x: 1167, endPoint y: 256, distance: 234.7
click at [1167, 256] on div "Am I paying you or are you paying me? You are paid for your SRECs. Money flows …" at bounding box center [768, 240] width 807 height 143
click at [1332, 273] on div "Frequently asked questions (FAQs) We get these a lot. Understanding SRECs What …" at bounding box center [768, 342] width 1537 height 1572
drag, startPoint x: 1096, startPoint y: 209, endPoint x: 1374, endPoint y: 289, distance: 289.5
click at [1348, 288] on div "Frequently asked questions (FAQs) We get these a lot. Understanding SRECs What …" at bounding box center [768, 342] width 1537 height 1572
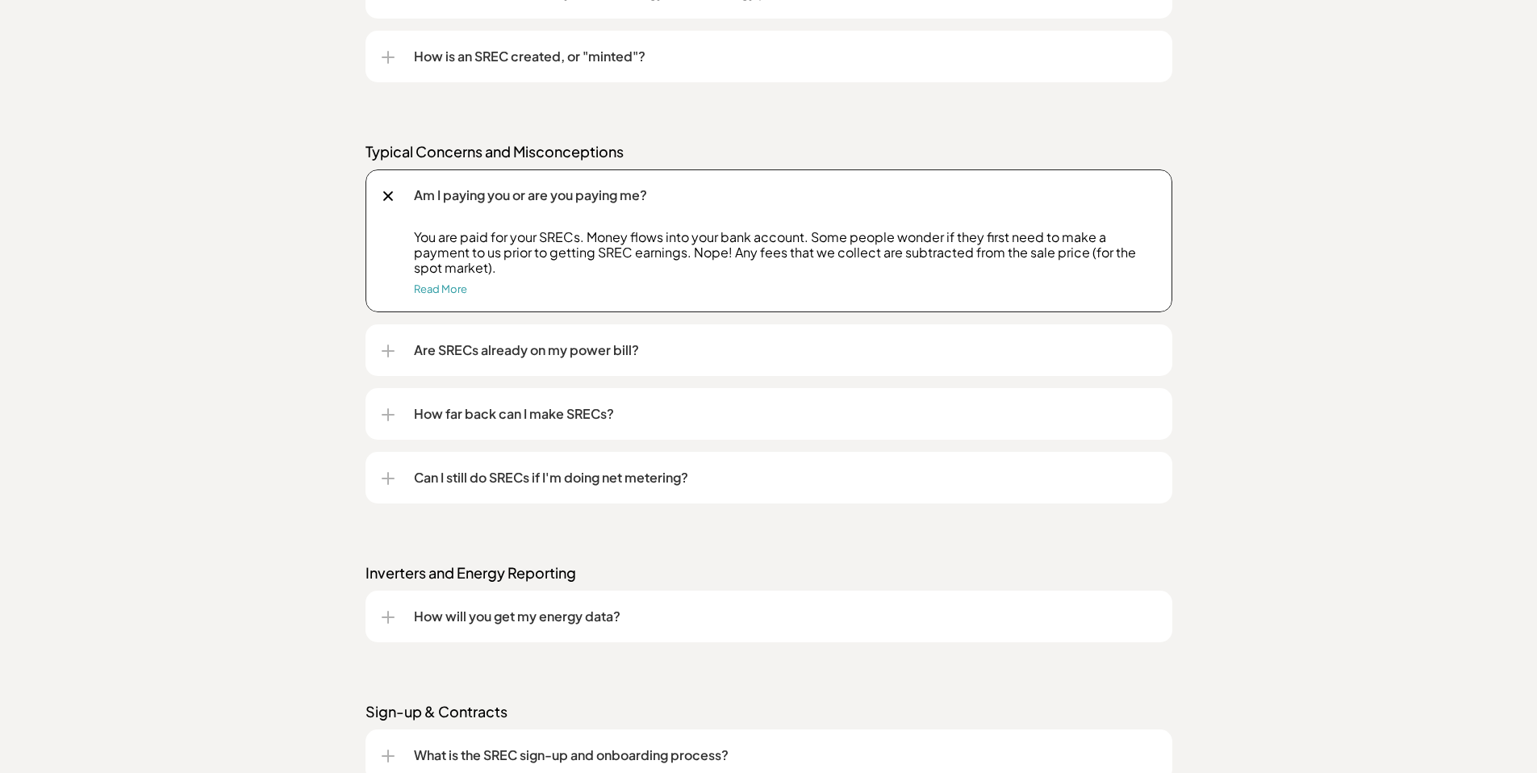
drag, startPoint x: 1374, startPoint y: 289, endPoint x: 1284, endPoint y: 295, distance: 90.6
click at [1370, 290] on div "Frequently asked questions (FAQs) We get these a lot. Understanding SRECs What …" at bounding box center [768, 342] width 1537 height 1572
click at [892, 396] on div "How far back can I make SRECs?" at bounding box center [769, 414] width 774 height 52
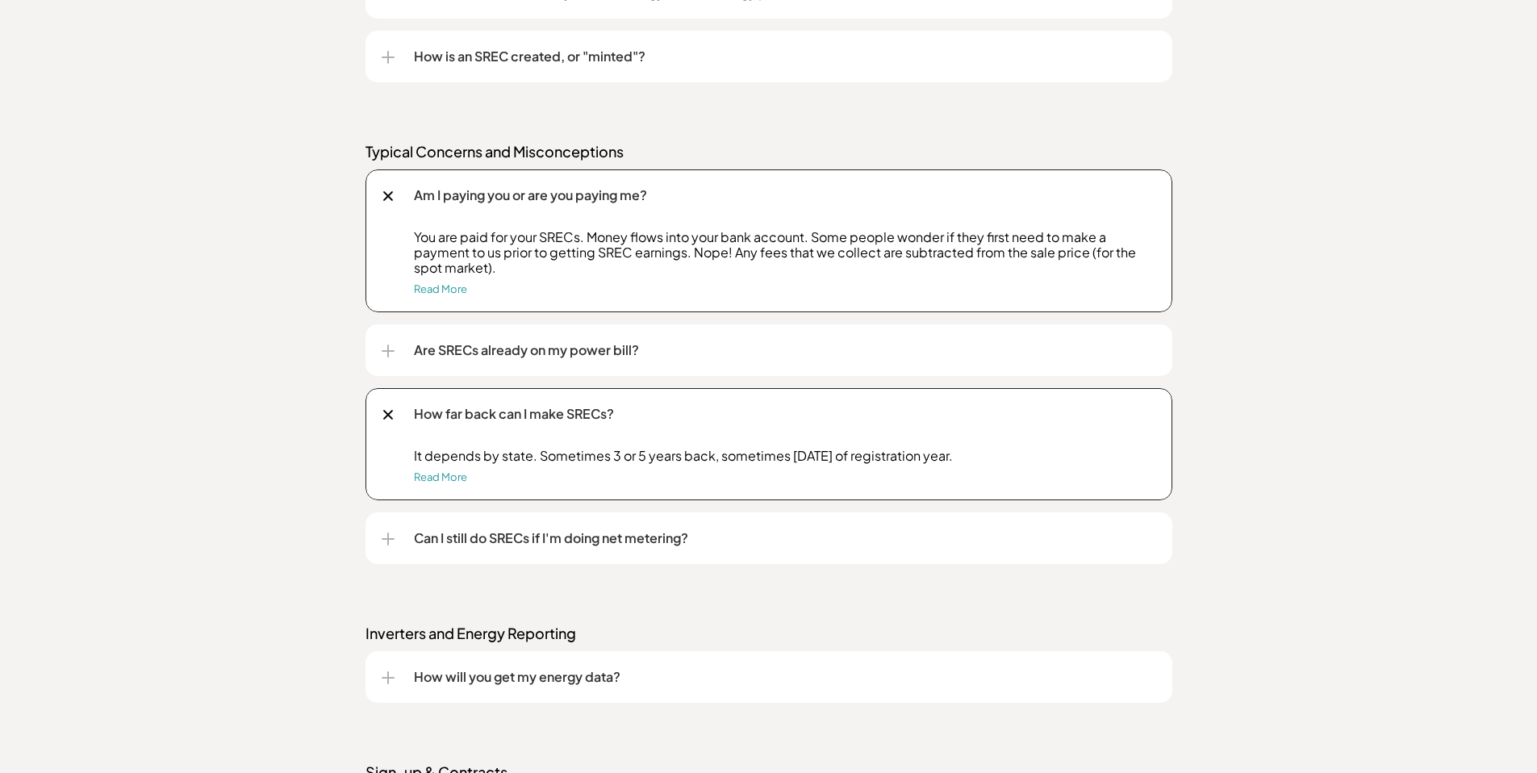
drag, startPoint x: 962, startPoint y: 435, endPoint x: 1045, endPoint y: 403, distance: 88.8
click at [595, 432] on div "How far back can I make SRECs?" at bounding box center [769, 414] width 774 height 52
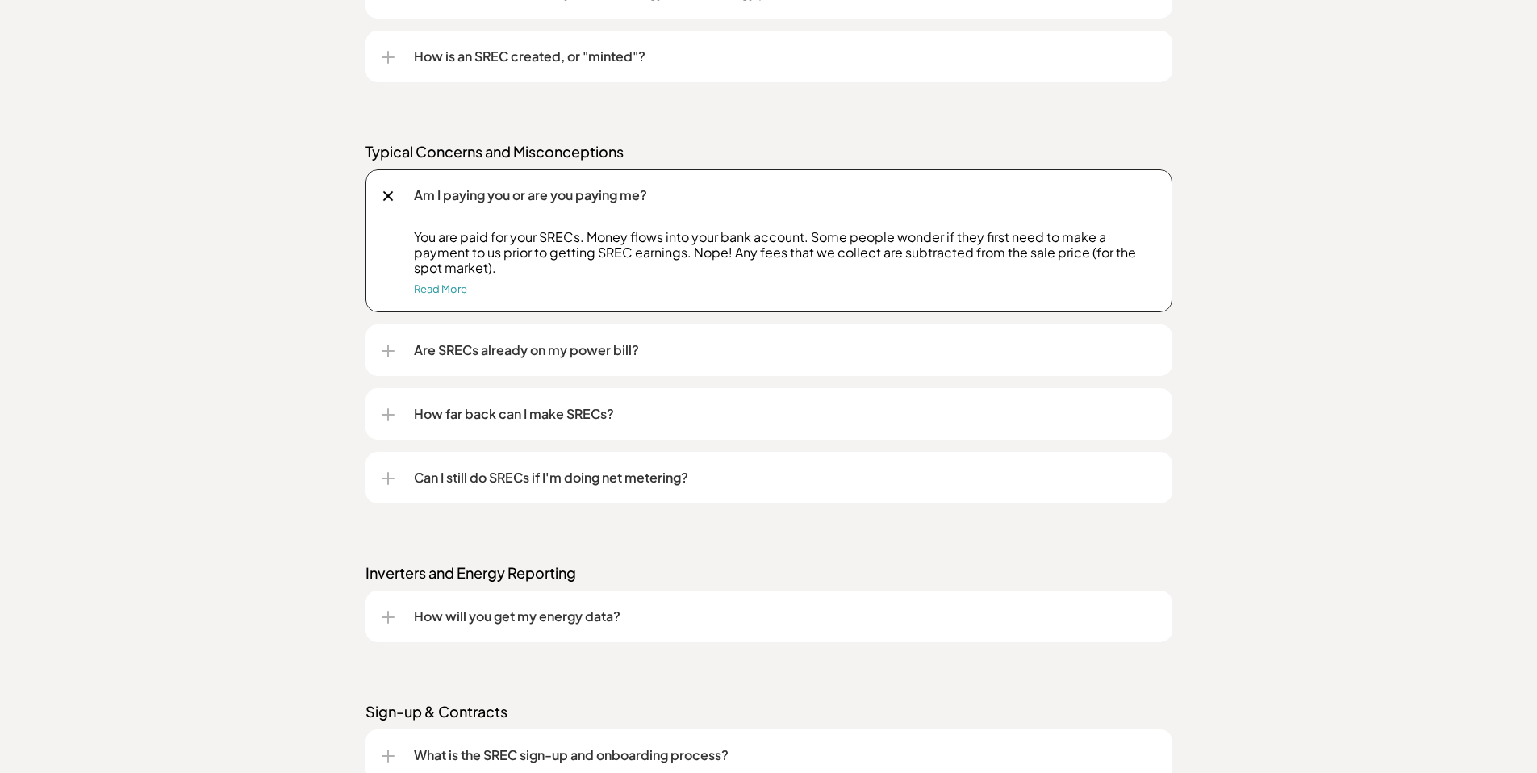
click at [830, 484] on p "Can I still do SRECs if I'm doing net metering?" at bounding box center [785, 477] width 742 height 19
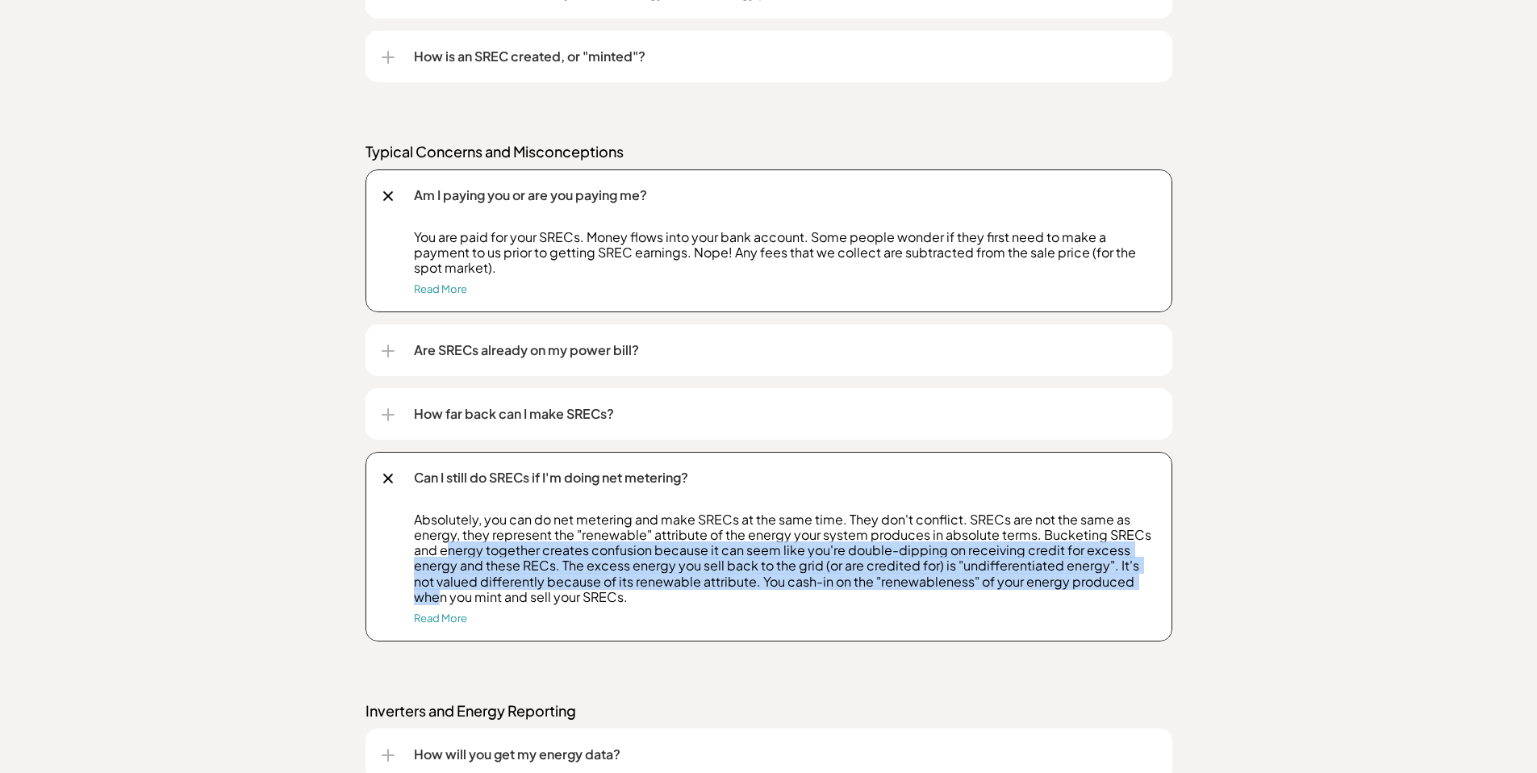
drag, startPoint x: 444, startPoint y: 544, endPoint x: 1137, endPoint y: 578, distance: 694.5
click at [1136, 578] on p "Absolutely, you can do net metering and make SRECs at the same time. They don't…" at bounding box center [785, 557] width 742 height 93
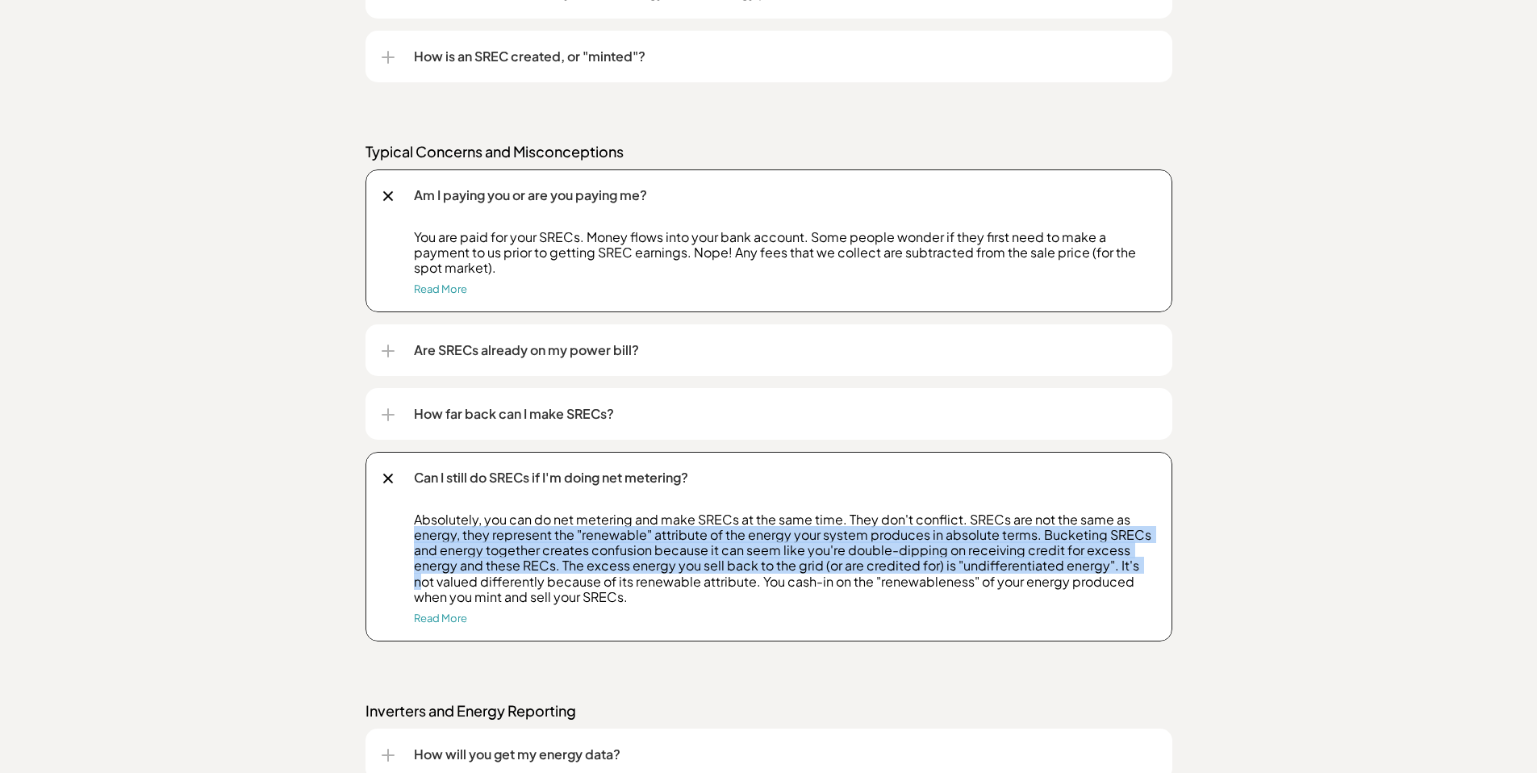
drag, startPoint x: 1140, startPoint y: 573, endPoint x: 409, endPoint y: 536, distance: 732.5
click at [409, 536] on div "Absolutely, you can do net metering and make SRECs at the same time. They don't…" at bounding box center [769, 576] width 774 height 130
drag, startPoint x: 410, startPoint y: 536, endPoint x: 1167, endPoint y: 566, distance: 758.0
click at [1167, 566] on div "Can I still do SRECs if I'm doing net metering? Absolutely, you can do net mete…" at bounding box center [768, 547] width 807 height 190
click at [1381, 534] on div "Frequently asked questions (FAQs) We get these a lot. Understanding SRECs What …" at bounding box center [768, 411] width 1537 height 1710
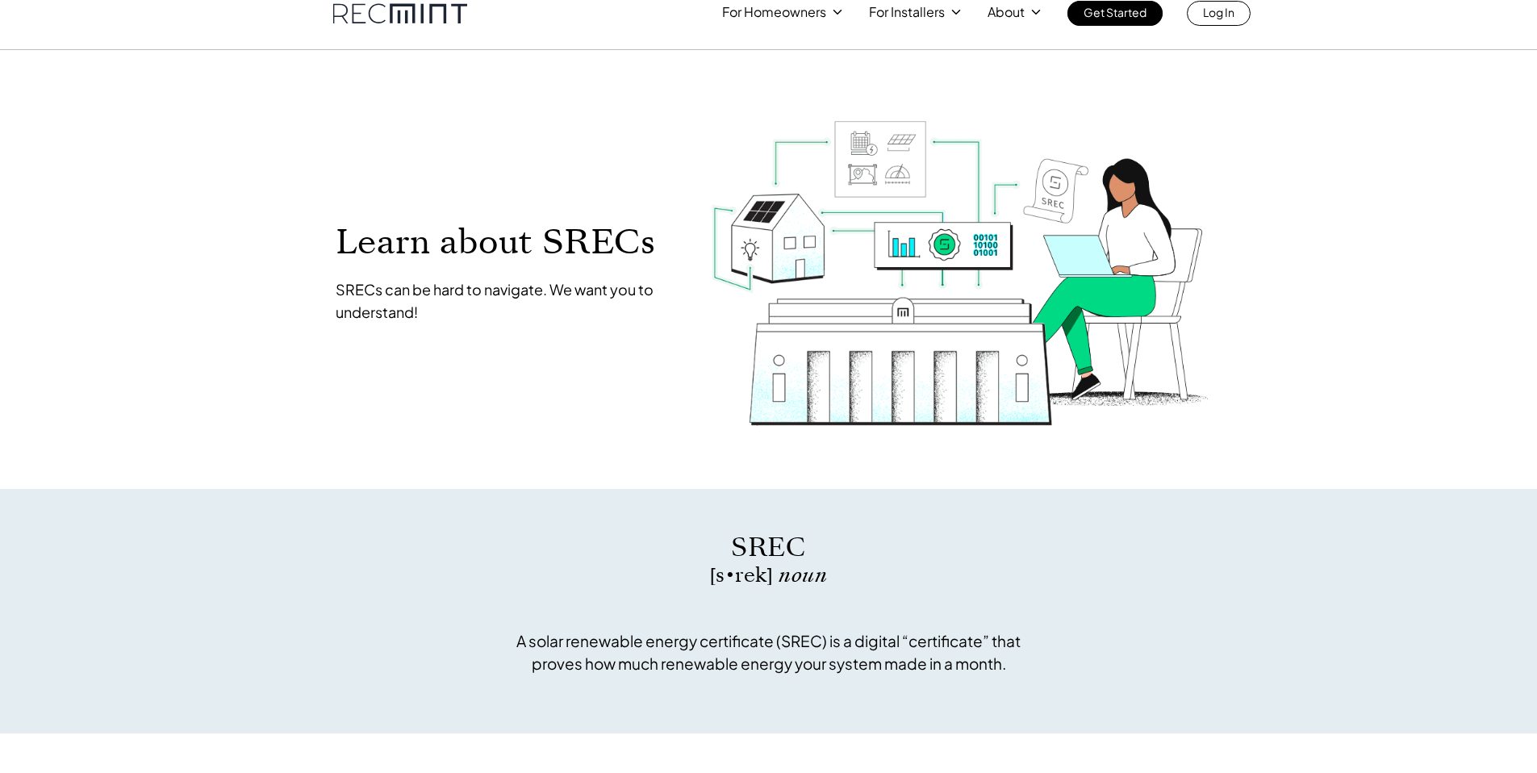
scroll to position [0, 0]
